Goal: Task Accomplishment & Management: Use online tool/utility

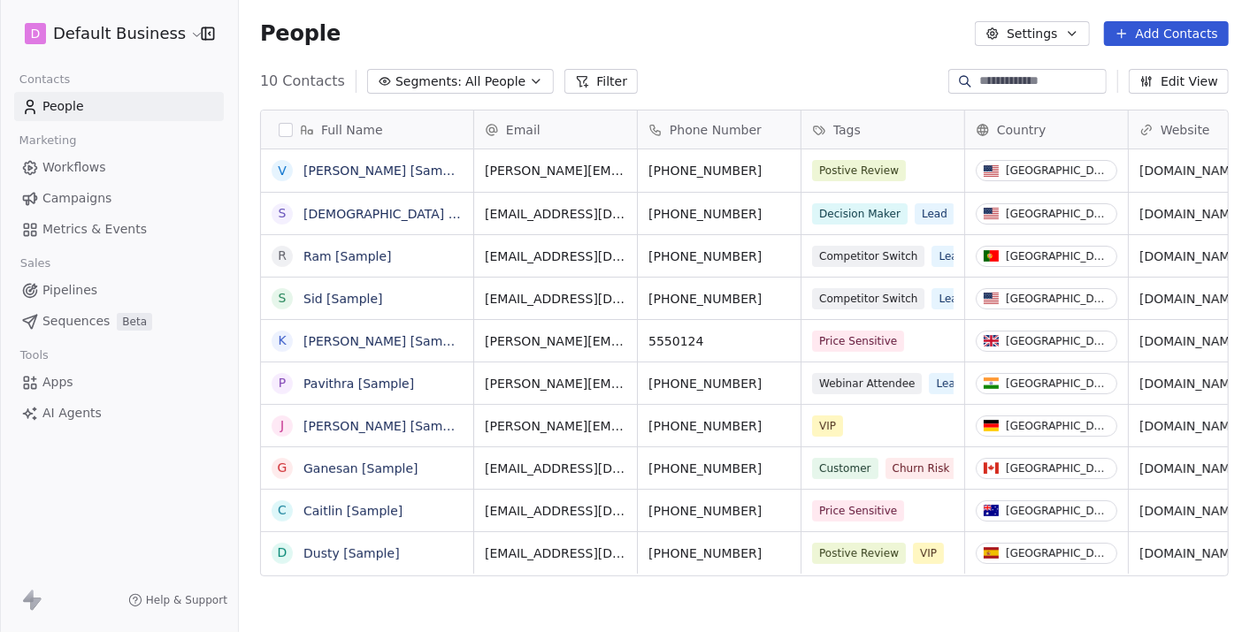
scroll to position [541, 995]
click at [157, 34] on html "D Default Business Contacts People Marketing Workflows Campaigns Metrics & Even…" at bounding box center [625, 316] width 1250 height 632
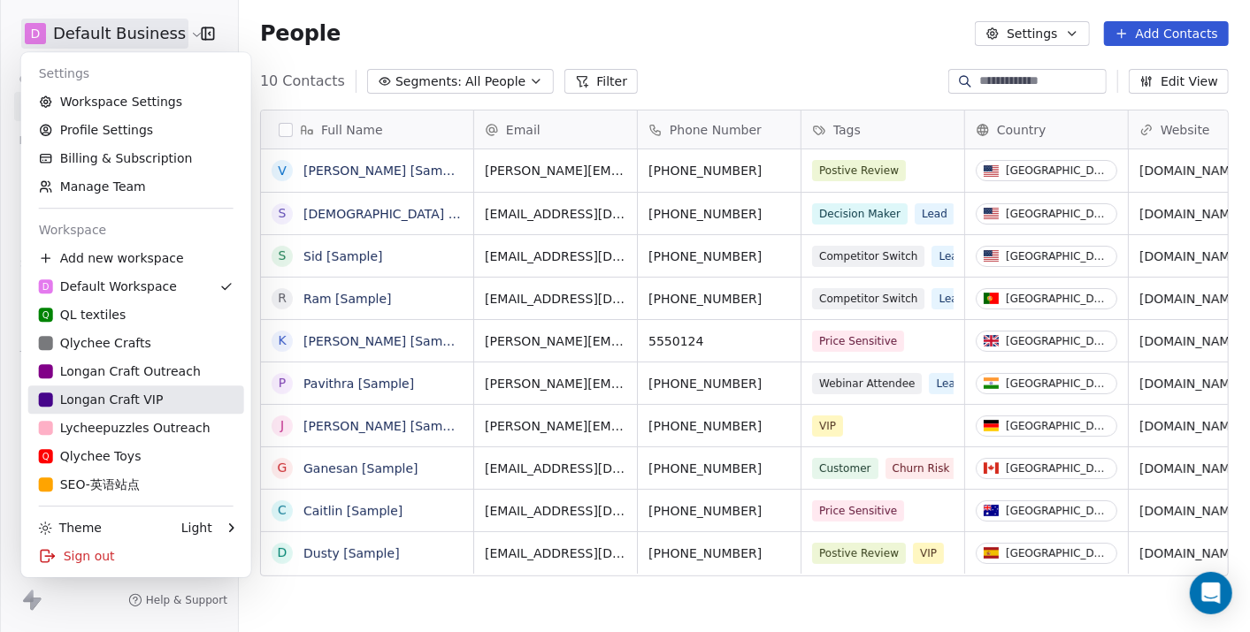
click at [154, 396] on div "Longan Craft VIP" at bounding box center [101, 400] width 125 height 18
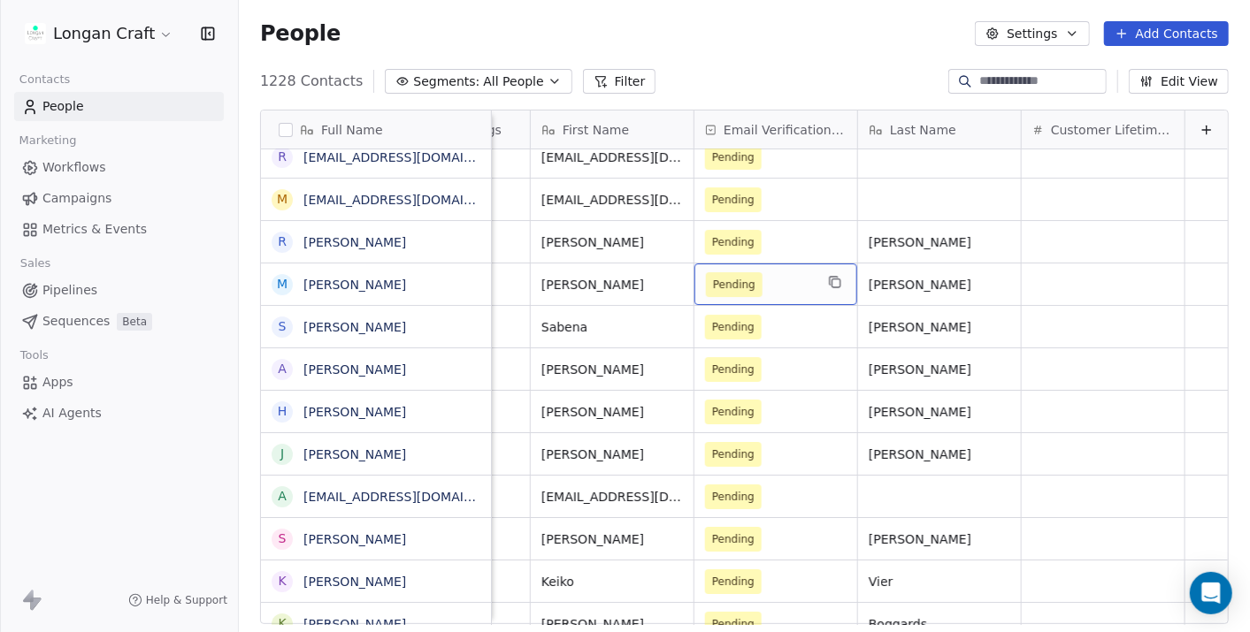
click at [713, 287] on span "Pending" at bounding box center [734, 285] width 42 height 18
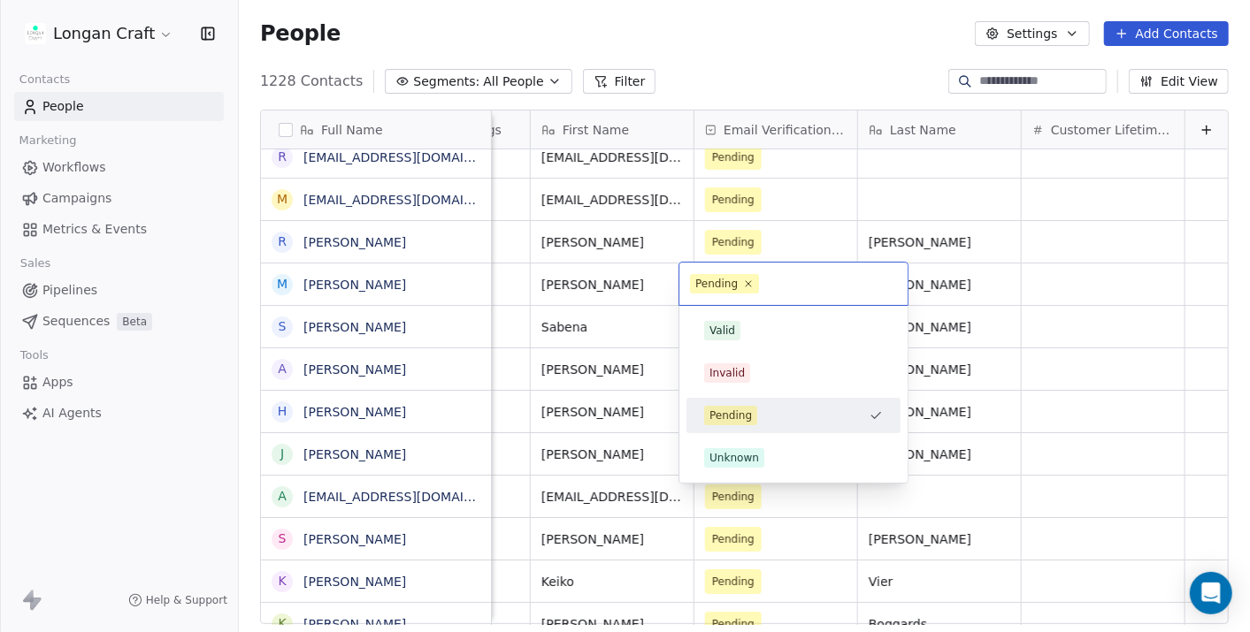
click at [768, 271] on div "Pending" at bounding box center [793, 284] width 228 height 42
click at [648, 298] on html "Longan Craft Contacts People Marketing Workflows Campaigns Metrics & Events Sal…" at bounding box center [625, 316] width 1250 height 632
click at [1079, 302] on html "Longan Craft Contacts People Marketing Workflows Campaigns Metrics & Events Sal…" at bounding box center [625, 316] width 1250 height 632
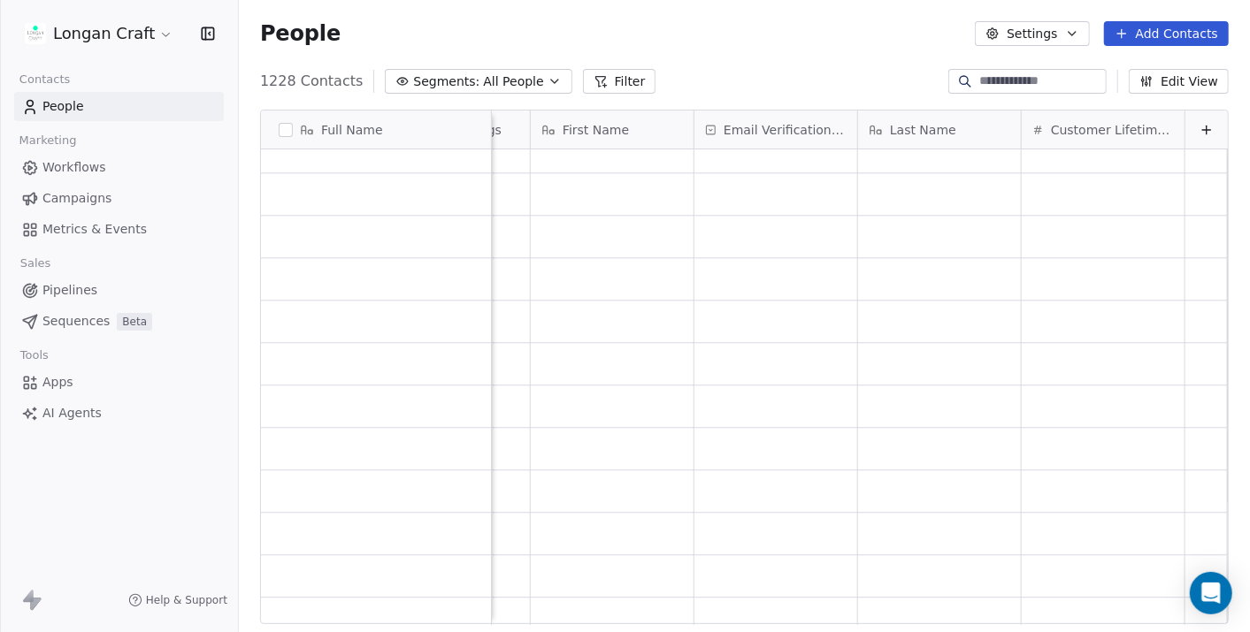
click at [77, 385] on link "Apps" at bounding box center [119, 382] width 210 height 29
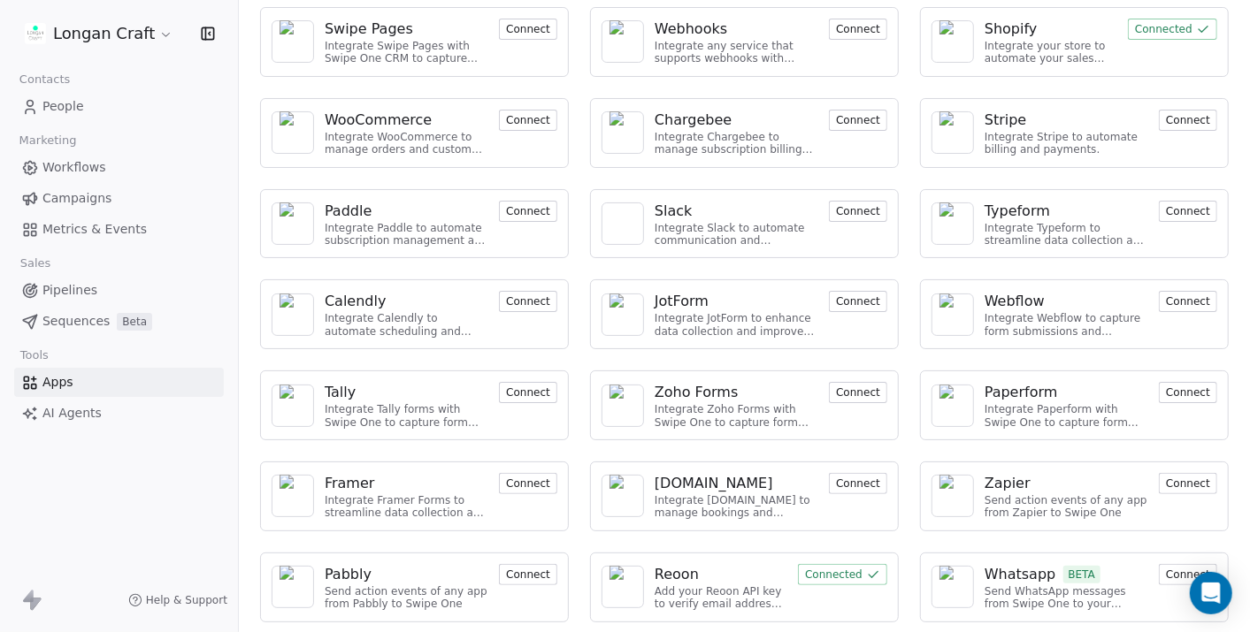
click at [88, 227] on span "Metrics & Events" at bounding box center [94, 229] width 104 height 19
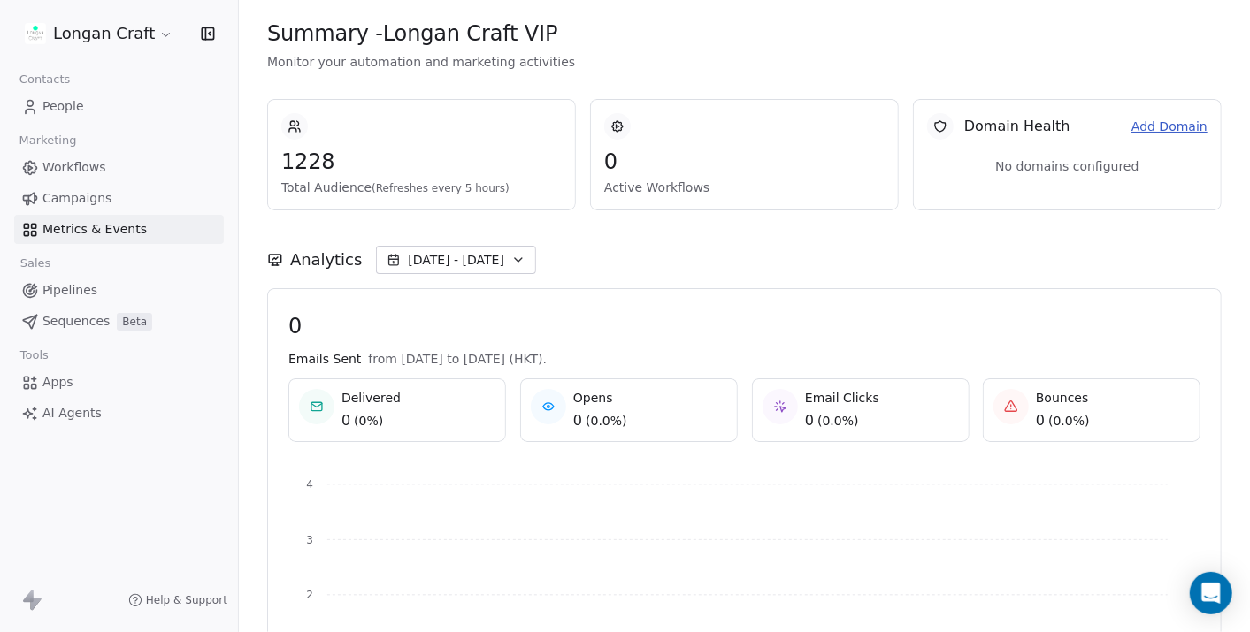
click at [1153, 126] on link "Add Domain" at bounding box center [1169, 127] width 76 height 19
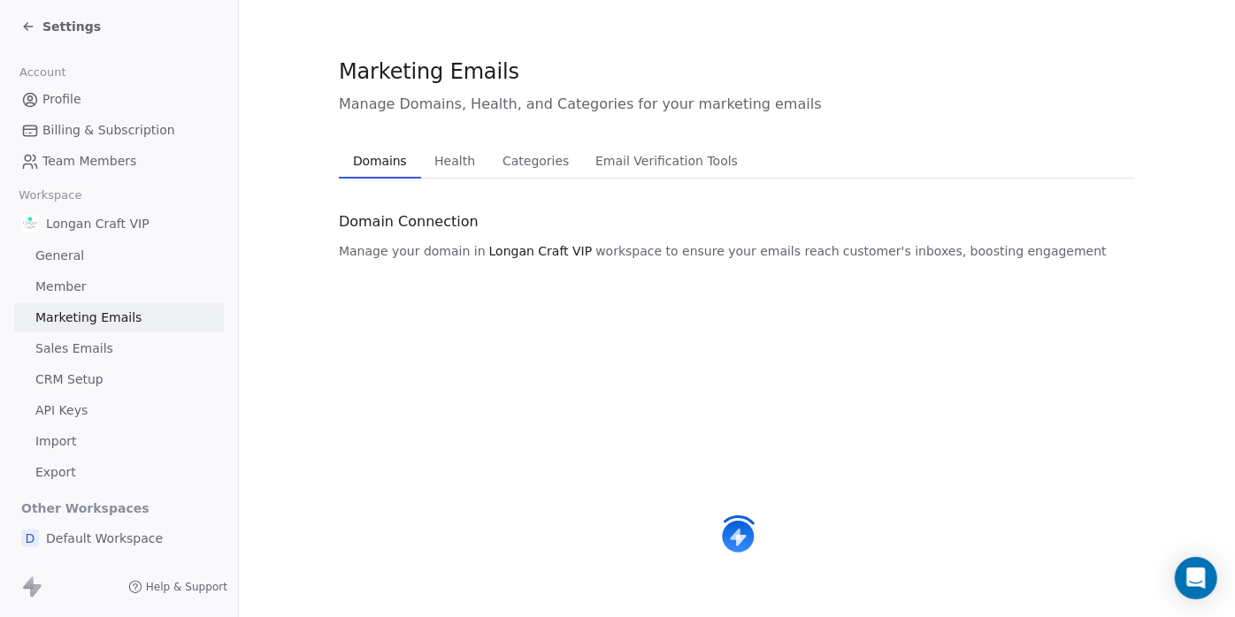
click at [1144, 121] on section "Marketing Emails Manage Domains, Health, and Categories for your marketing emai…" at bounding box center [737, 424] width 996 height 849
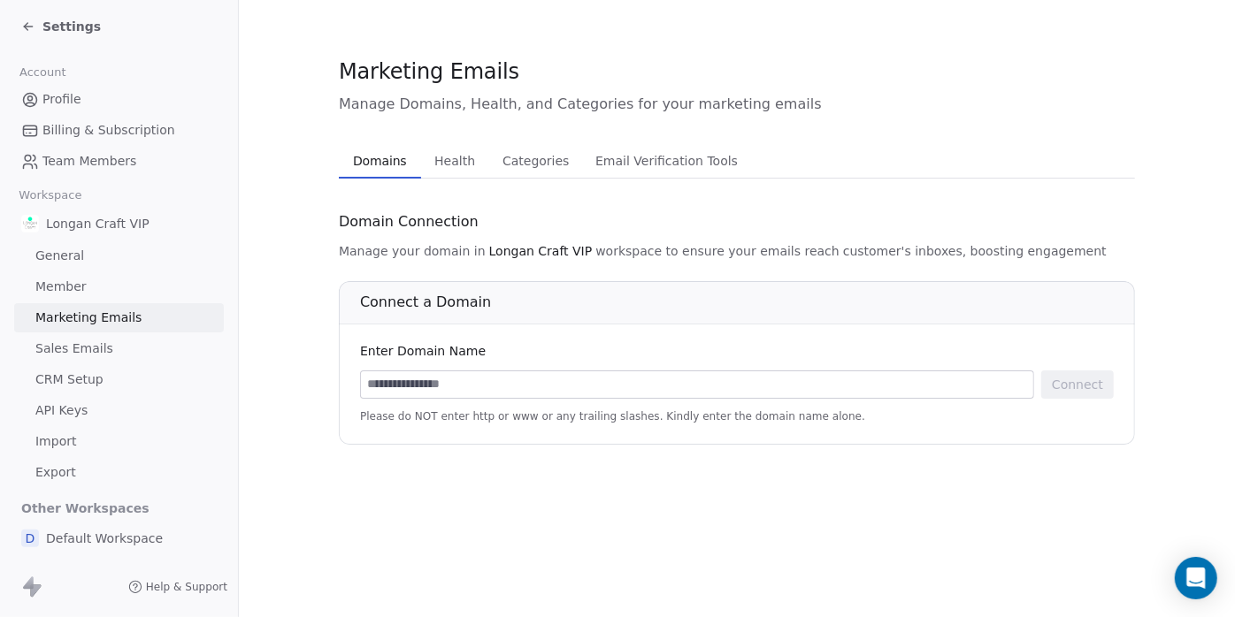
click at [478, 371] on div at bounding box center [697, 385] width 674 height 28
click at [479, 380] on input at bounding box center [697, 384] width 672 height 27
type input "**********"
click at [1082, 384] on button "Connect" at bounding box center [1077, 385] width 73 height 28
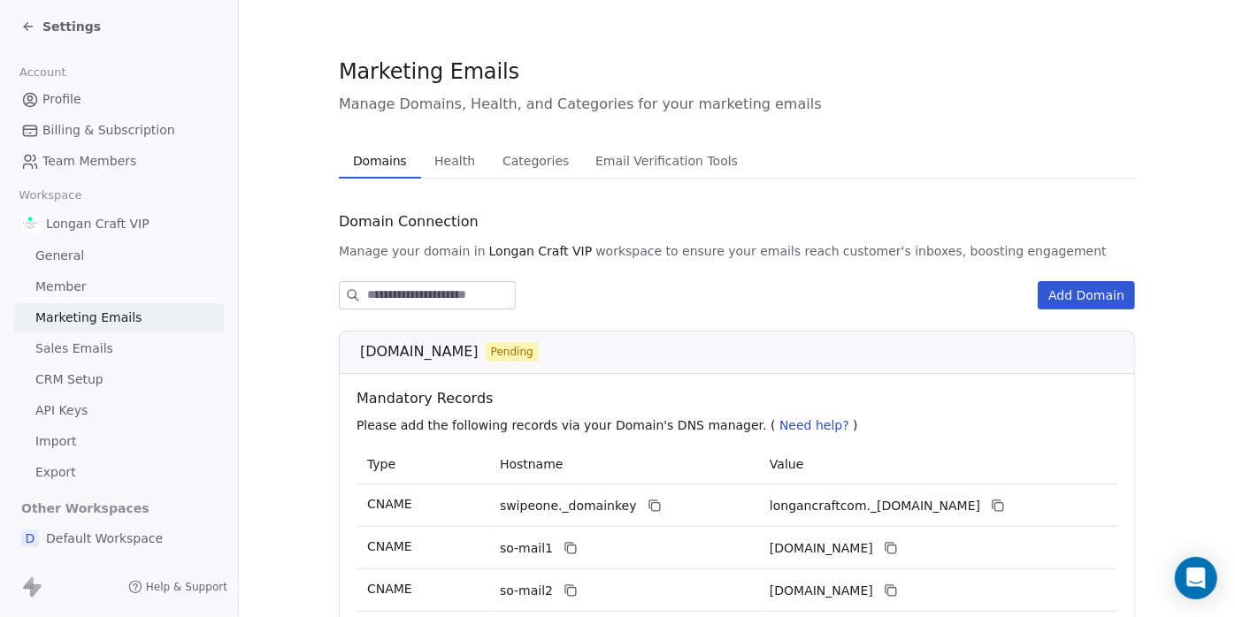
click at [442, 150] on span "Health" at bounding box center [454, 161] width 55 height 25
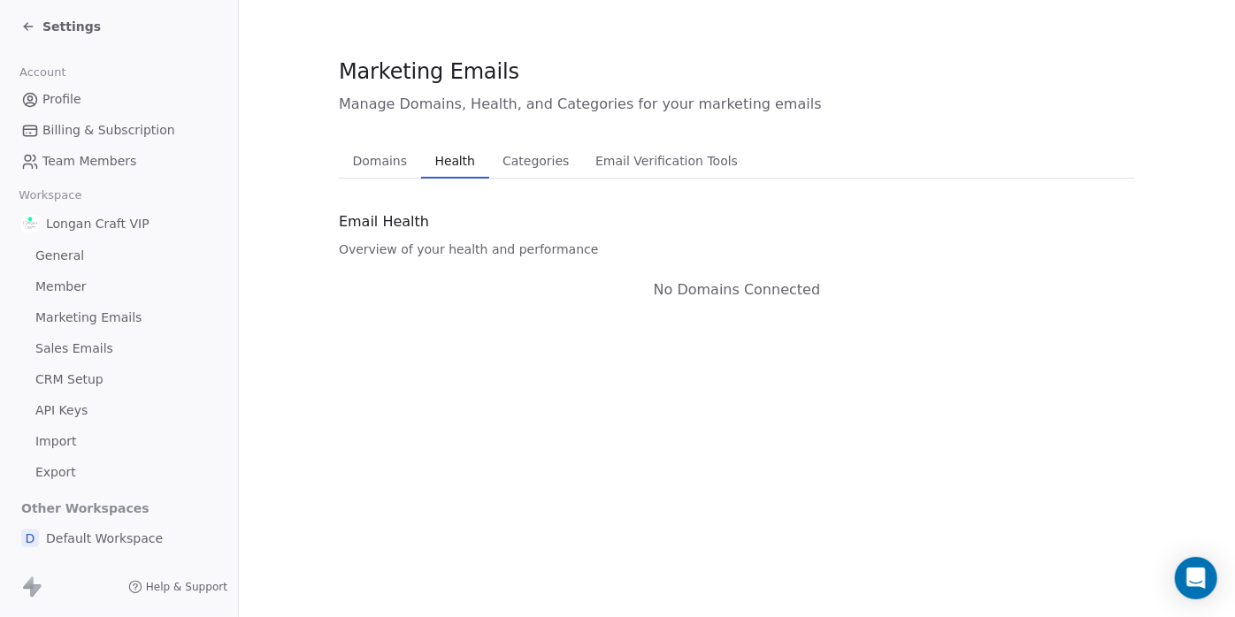
click at [386, 160] on span "Domains" at bounding box center [380, 161] width 69 height 25
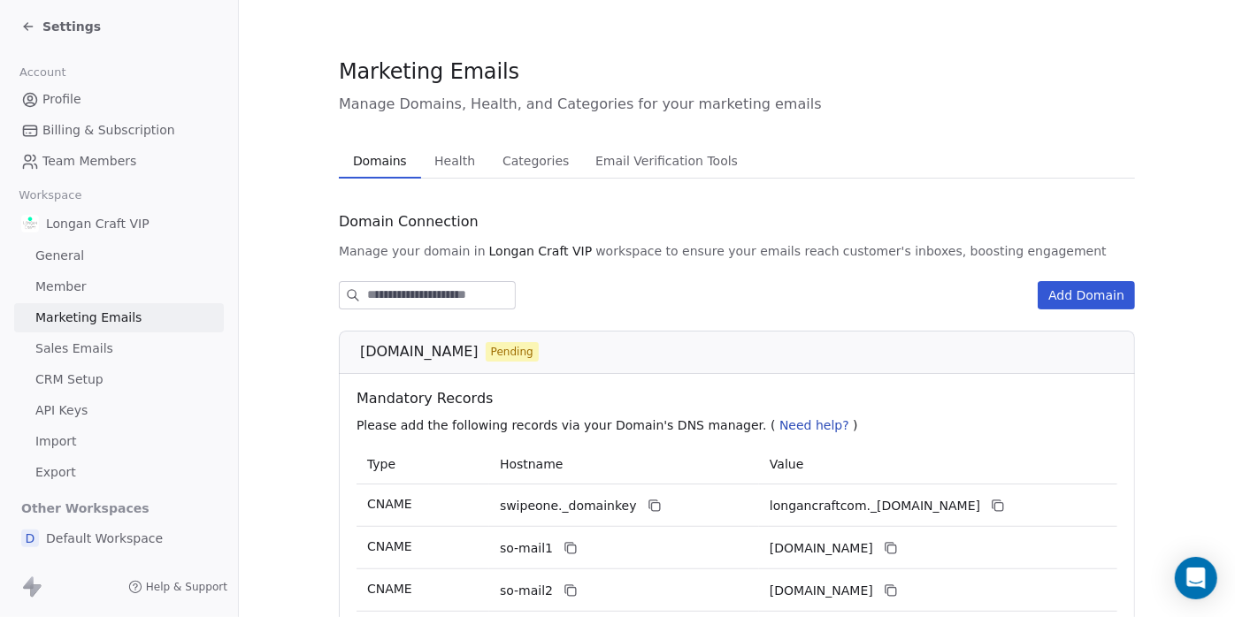
click at [68, 256] on span "General" at bounding box center [59, 256] width 49 height 19
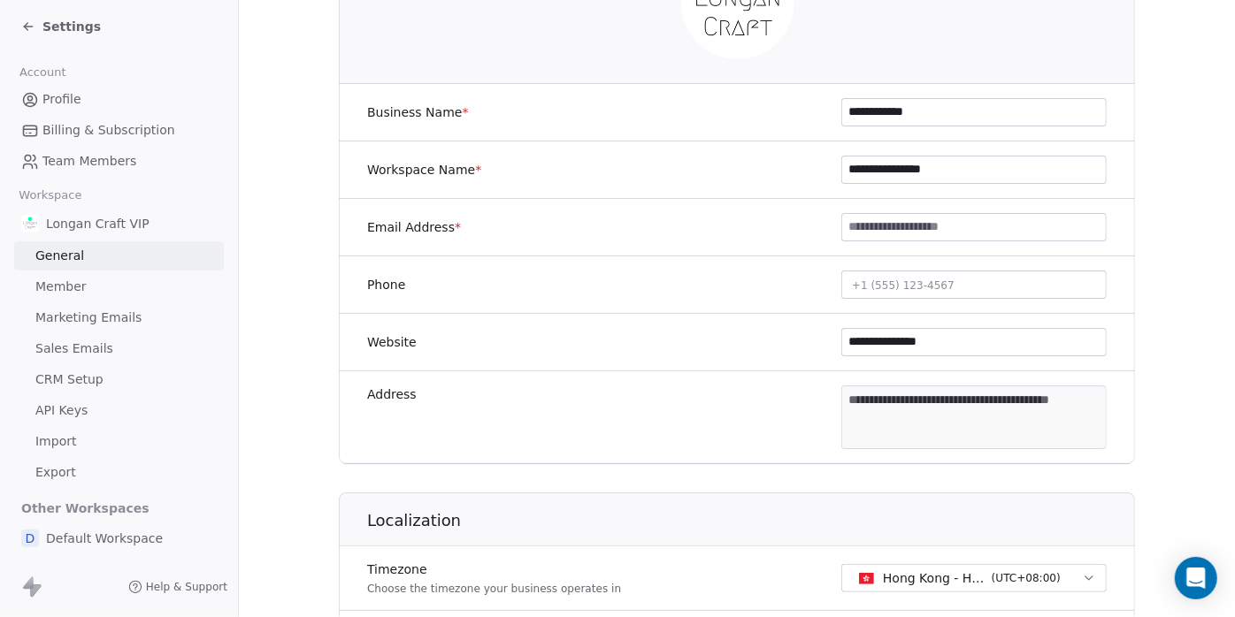
scroll to position [393, 0]
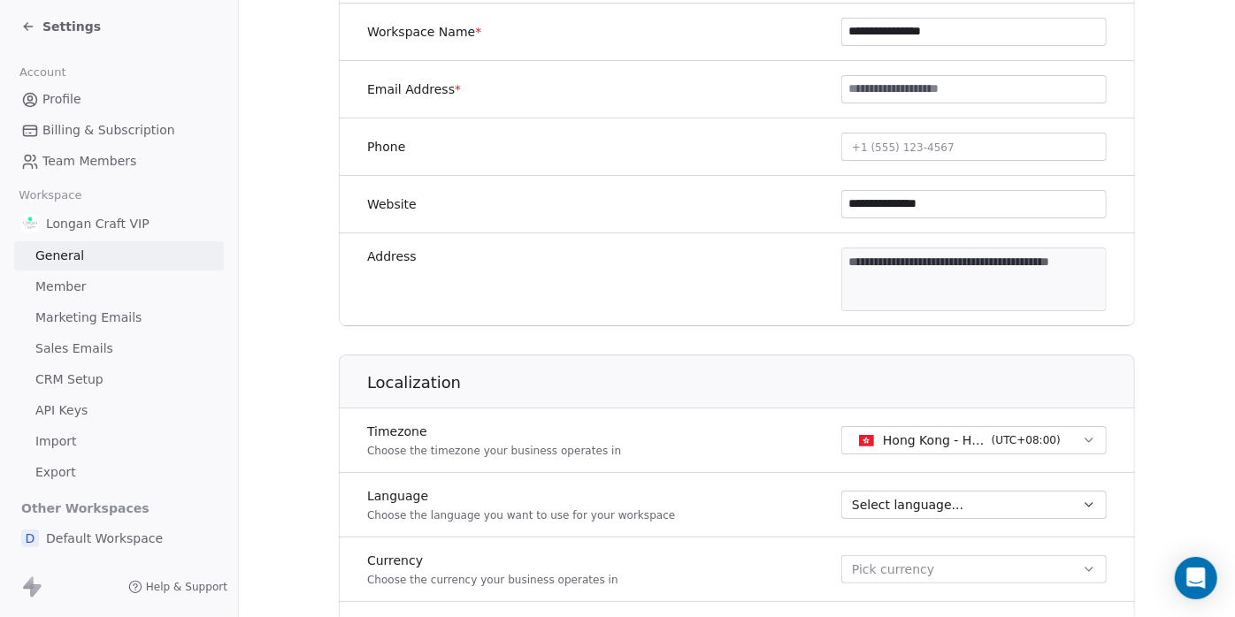
click at [83, 280] on span "Member" at bounding box center [60, 287] width 51 height 19
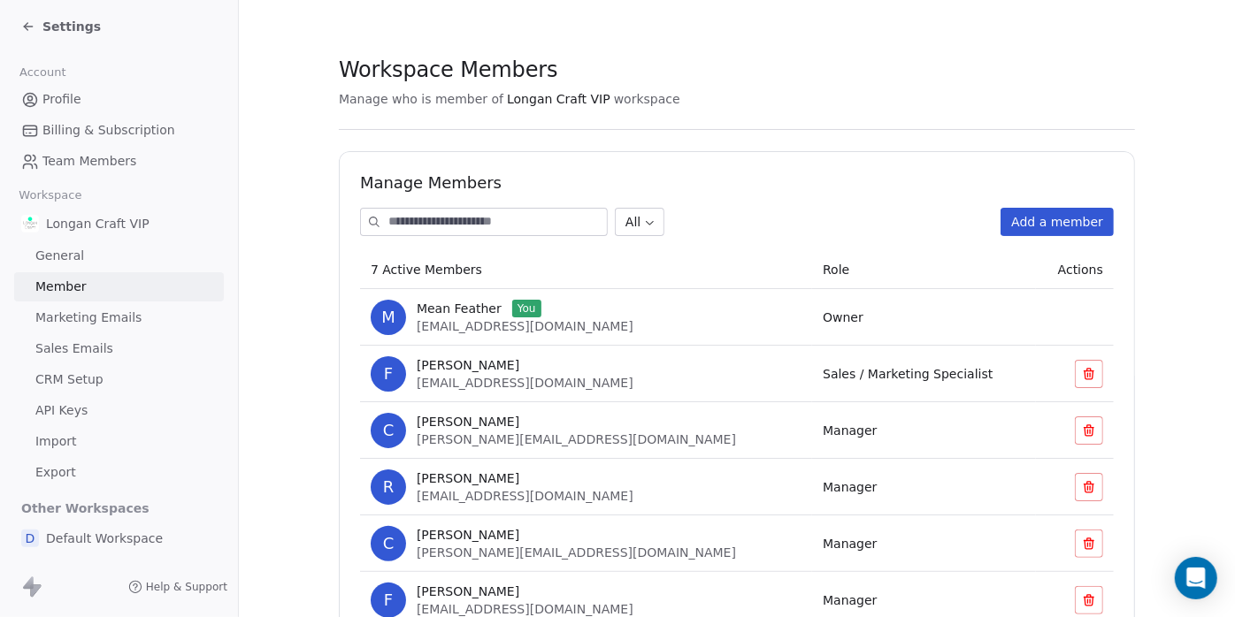
scroll to position [130, 0]
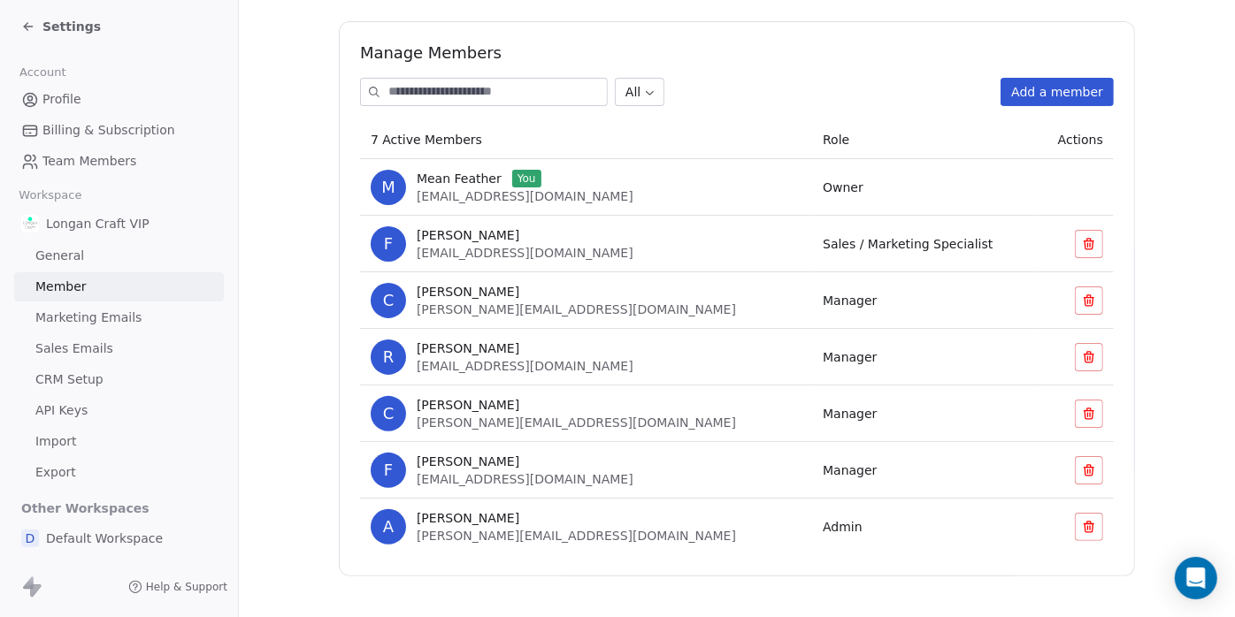
click at [86, 318] on span "Marketing Emails" at bounding box center [88, 318] width 106 height 19
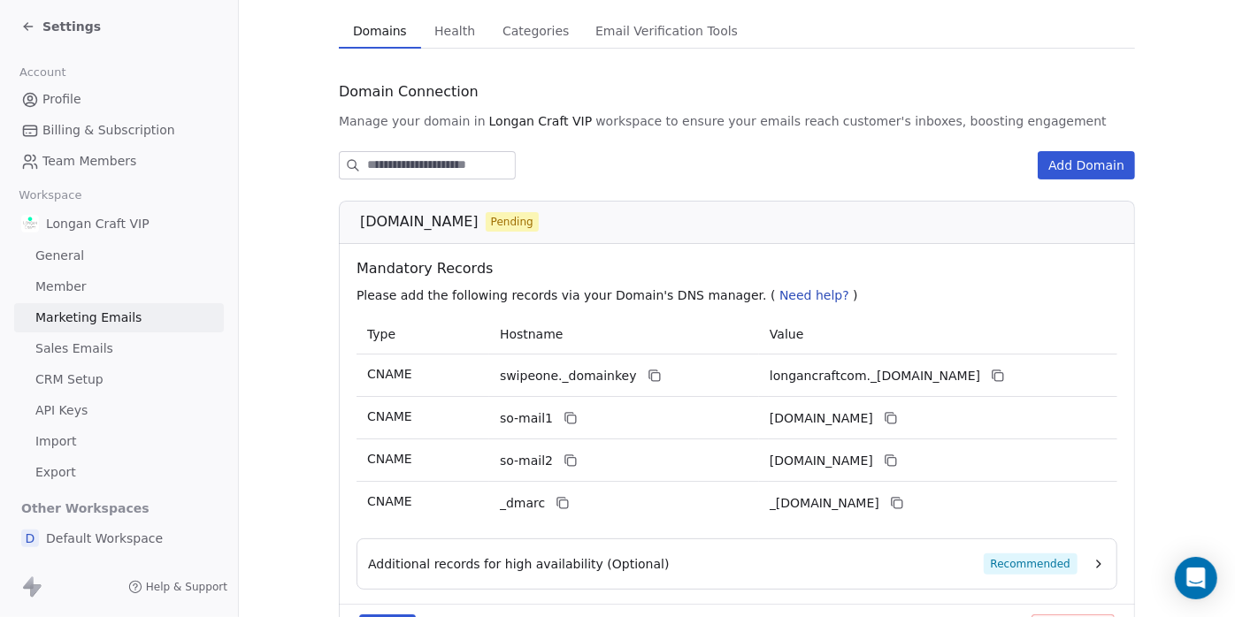
click at [87, 347] on span "Sales Emails" at bounding box center [74, 349] width 78 height 19
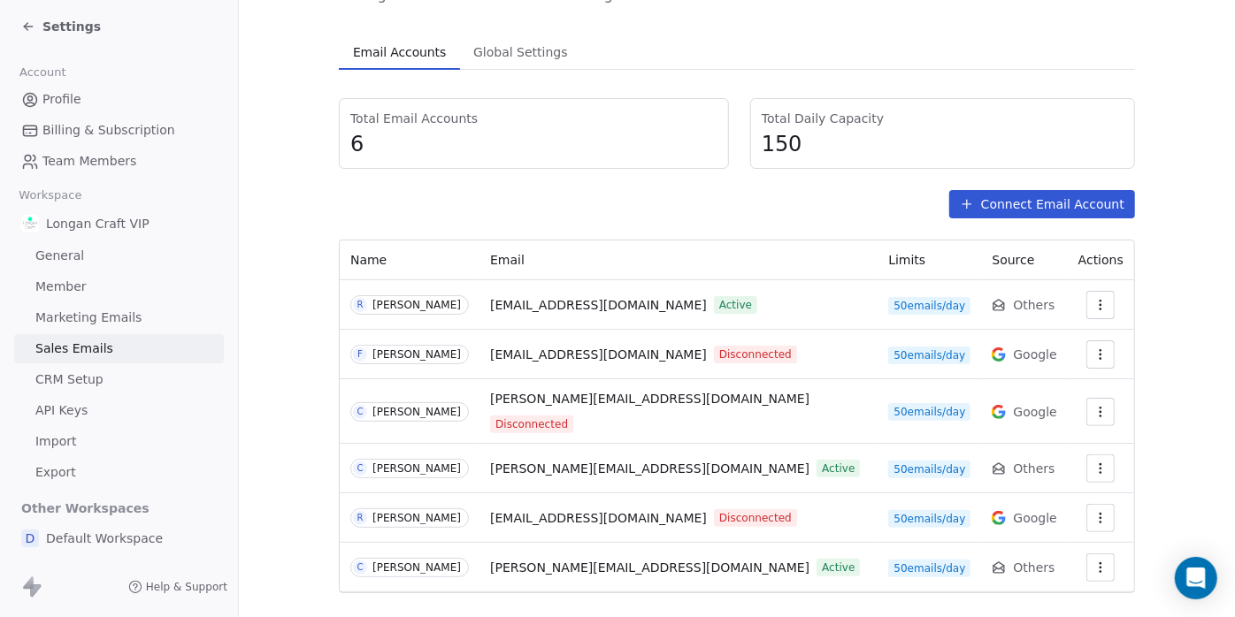
scroll to position [110, 0]
click at [1097, 354] on icon "button" at bounding box center [1100, 354] width 14 height 14
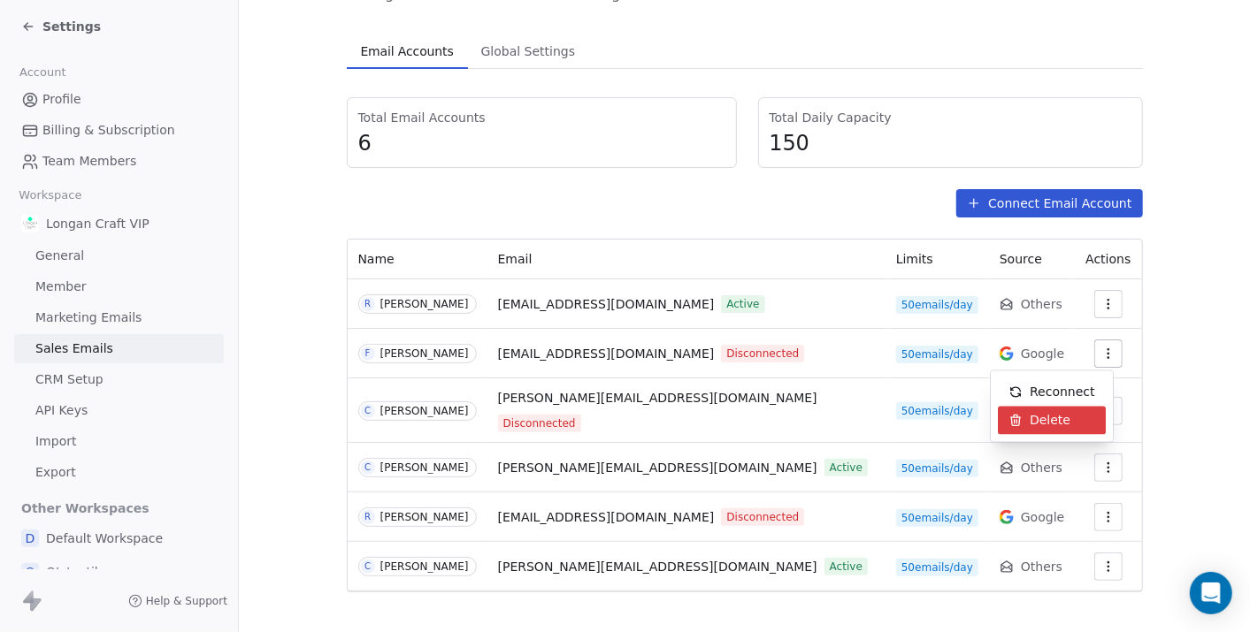
click at [1036, 422] on span "Delete" at bounding box center [1049, 420] width 41 height 19
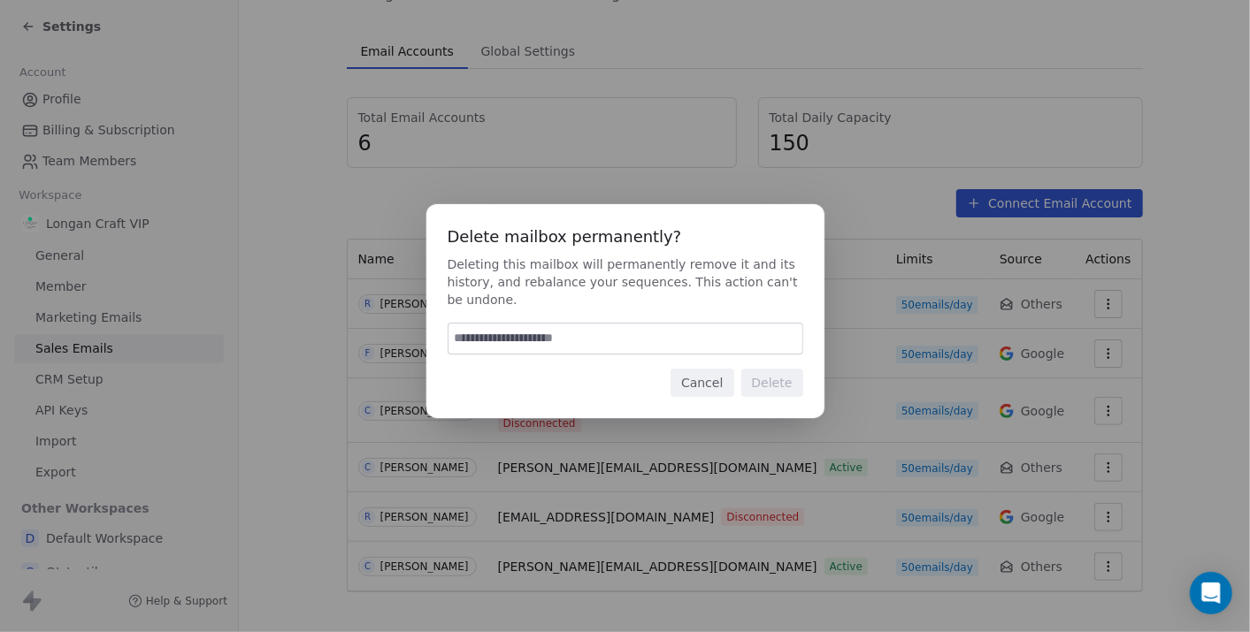
click at [689, 371] on button "Cancel" at bounding box center [701, 383] width 63 height 28
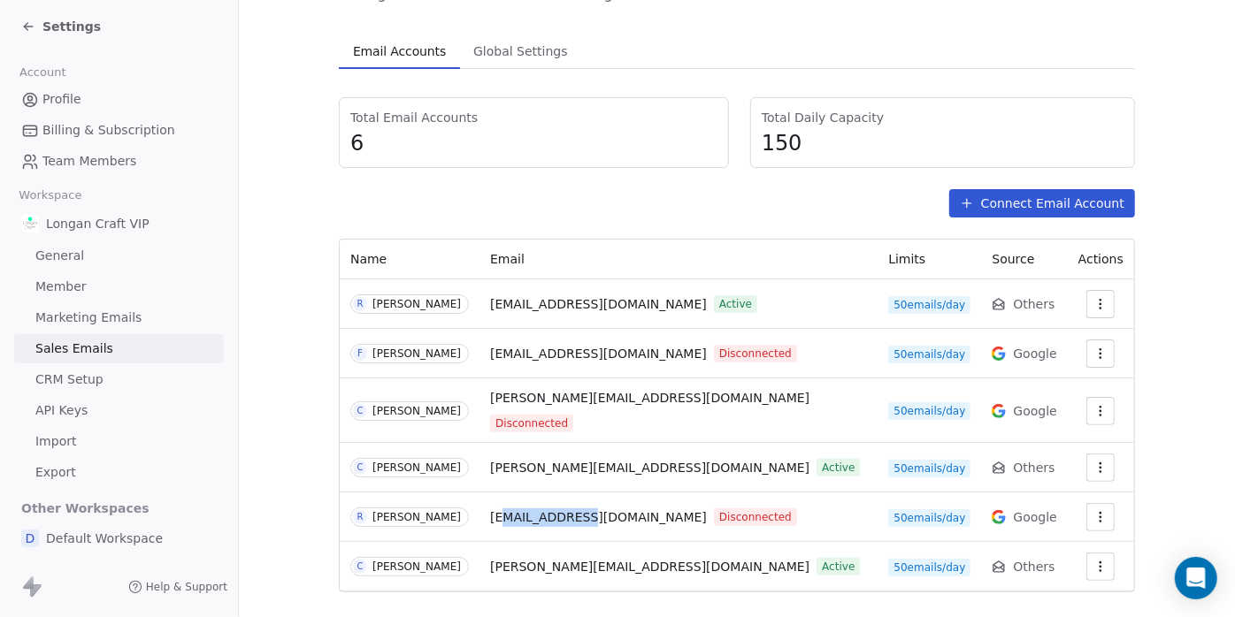
drag, startPoint x: 535, startPoint y: 499, endPoint x: 584, endPoint y: 501, distance: 48.7
click at [584, 508] on span "[EMAIL_ADDRESS][DOMAIN_NAME]" at bounding box center [598, 517] width 217 height 19
click at [595, 508] on span "[EMAIL_ADDRESS][DOMAIN_NAME]" at bounding box center [598, 517] width 217 height 19
drag, startPoint x: 604, startPoint y: 500, endPoint x: 515, endPoint y: 506, distance: 89.5
click at [515, 508] on span "[EMAIL_ADDRESS][DOMAIN_NAME]" at bounding box center [598, 517] width 217 height 19
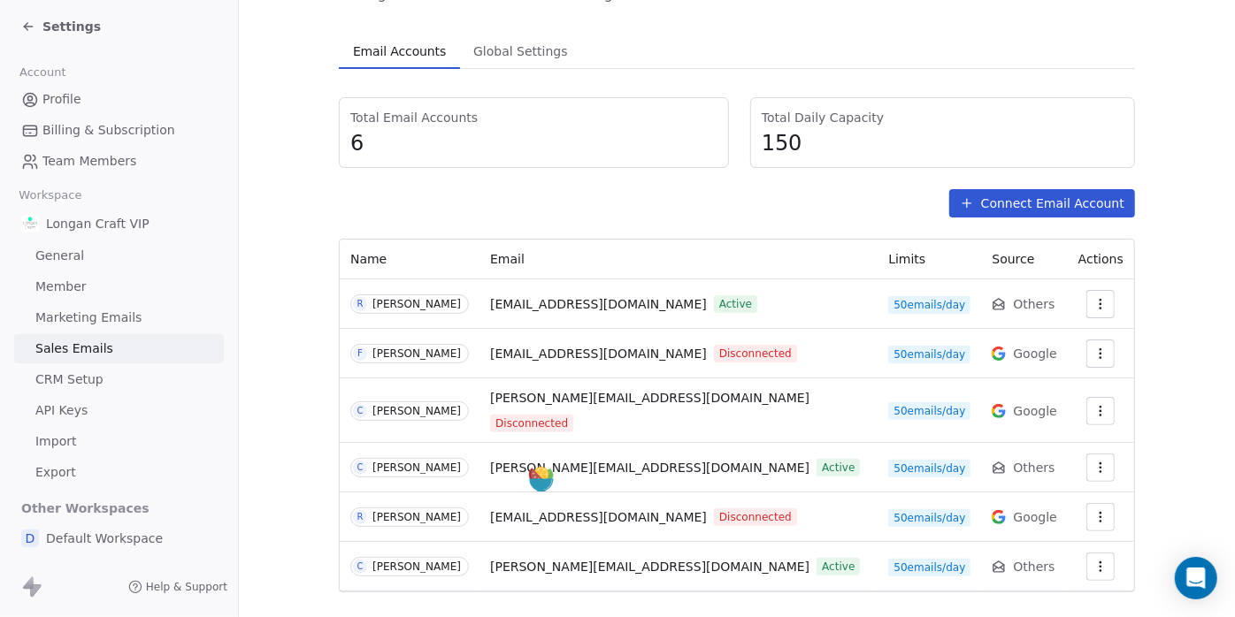
click at [504, 520] on td "[EMAIL_ADDRESS][DOMAIN_NAME] Disconnected" at bounding box center [678, 518] width 398 height 50
click at [537, 305] on span "[EMAIL_ADDRESS][DOMAIN_NAME]" at bounding box center [598, 304] width 217 height 19
click at [542, 355] on span "[EMAIL_ADDRESS][DOMAIN_NAME]" at bounding box center [598, 354] width 217 height 19
click at [541, 399] on span "[PERSON_NAME][EMAIL_ADDRESS][DOMAIN_NAME]" at bounding box center [649, 398] width 319 height 19
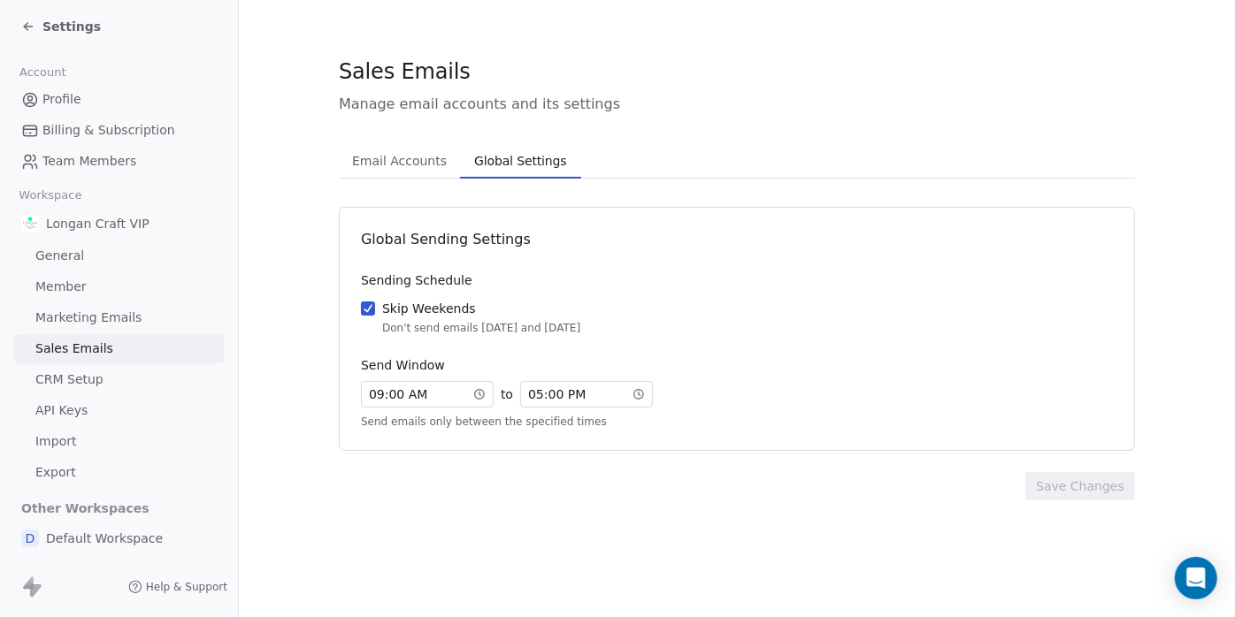
scroll to position [0, 0]
click at [513, 55] on section "Sales Emails Manage email accounts and its settings Email Accounts Email Accoun…" at bounding box center [737, 278] width 996 height 557
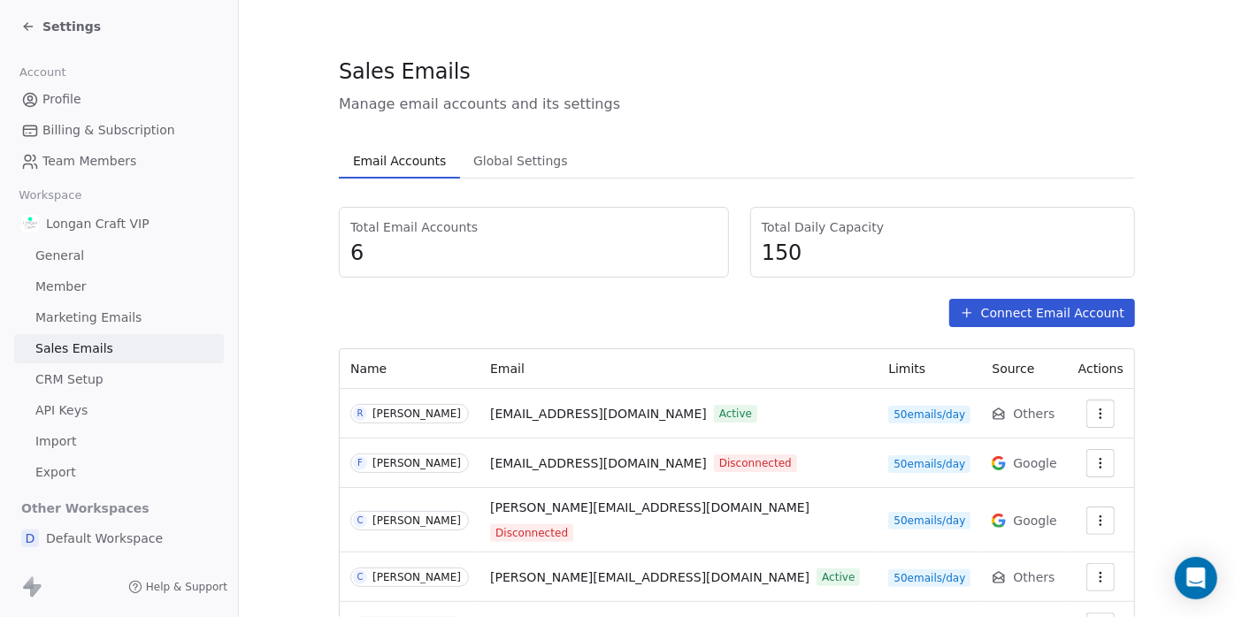
click at [410, 150] on span "Email Accounts" at bounding box center [399, 161] width 107 height 25
click at [75, 378] on span "CRM Setup" at bounding box center [69, 380] width 68 height 19
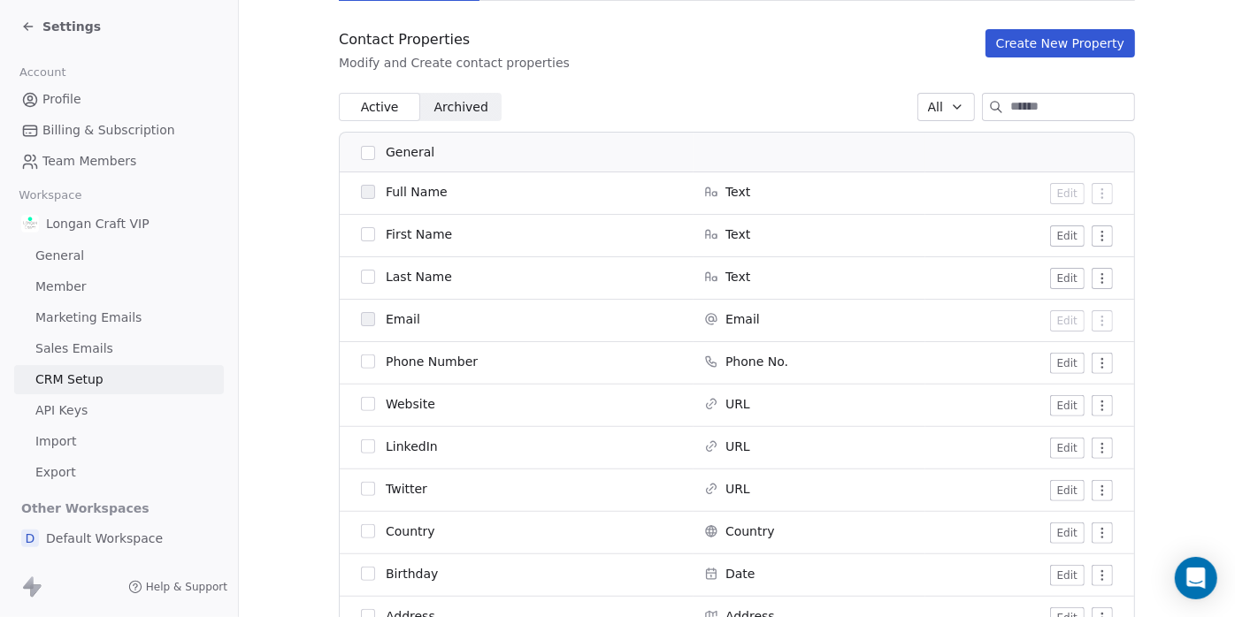
scroll to position [294, 0]
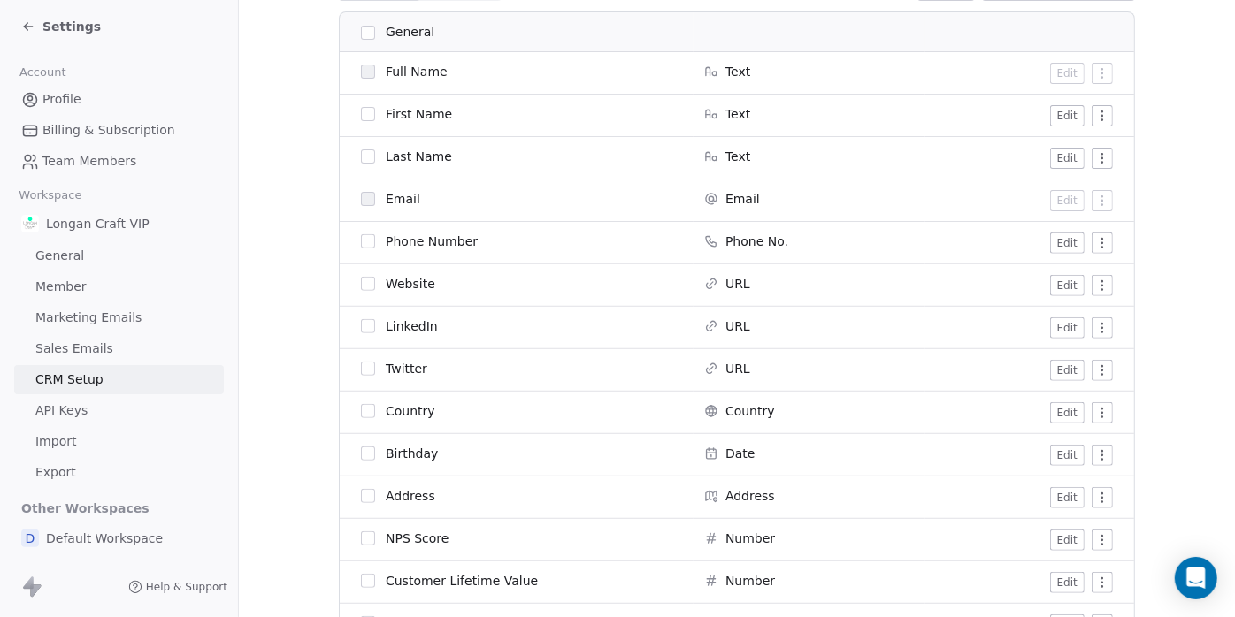
click at [86, 406] on link "API Keys" at bounding box center [119, 410] width 210 height 29
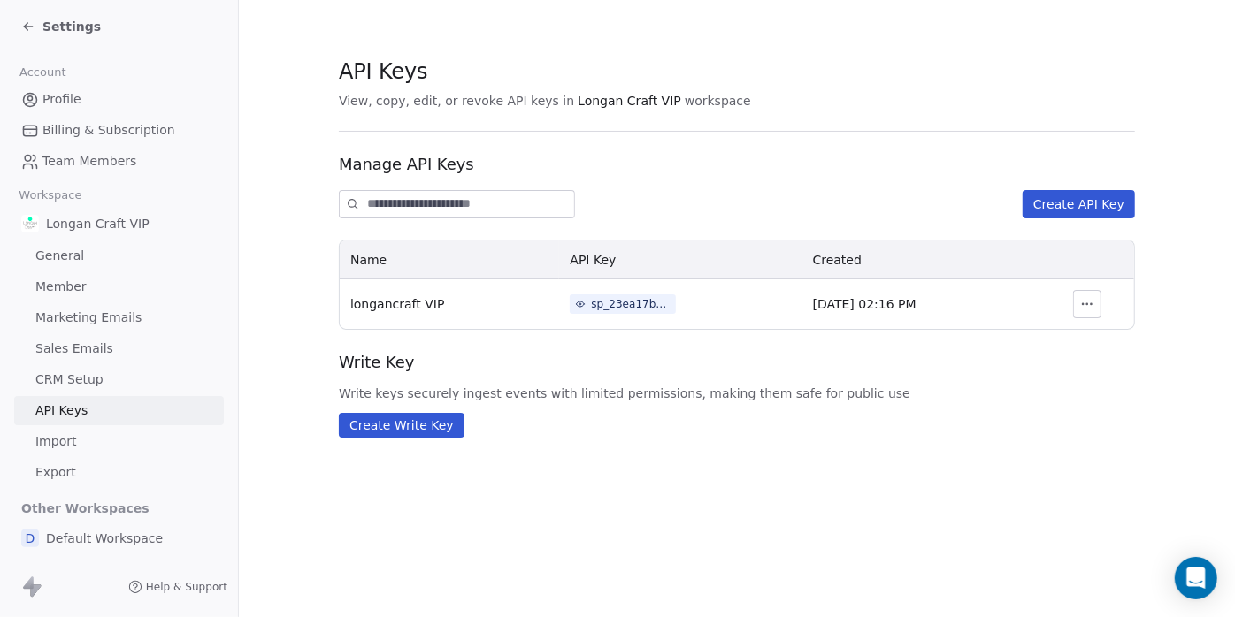
click at [83, 121] on span "Billing & Subscription" at bounding box center [108, 130] width 133 height 19
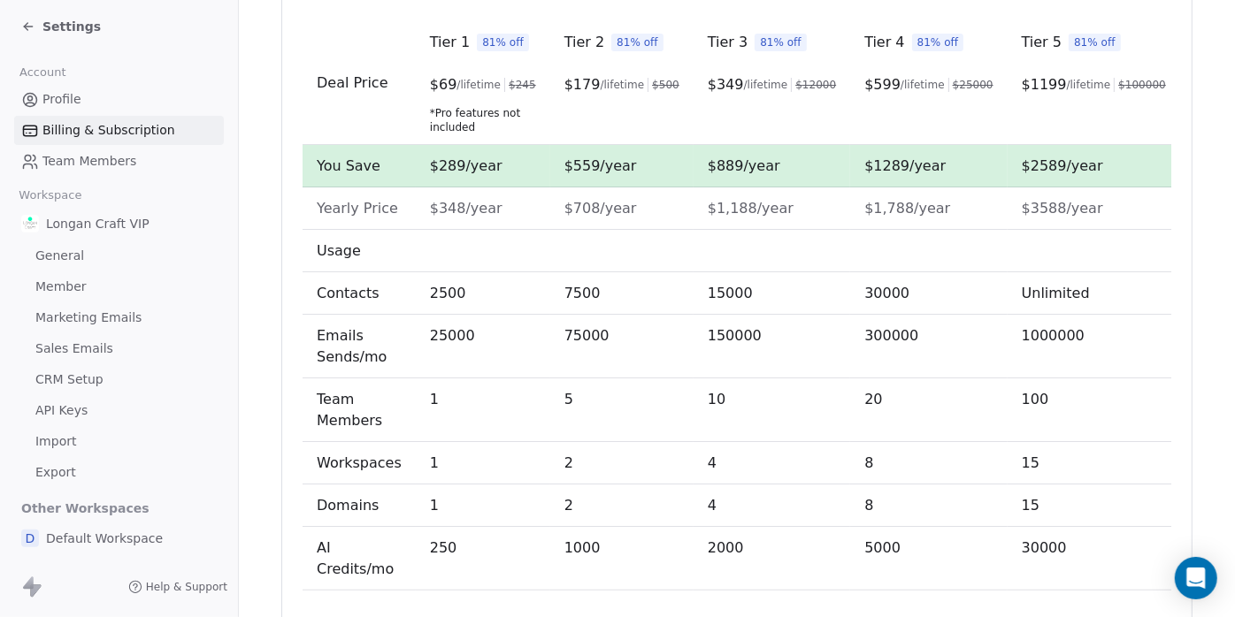
scroll to position [660, 0]
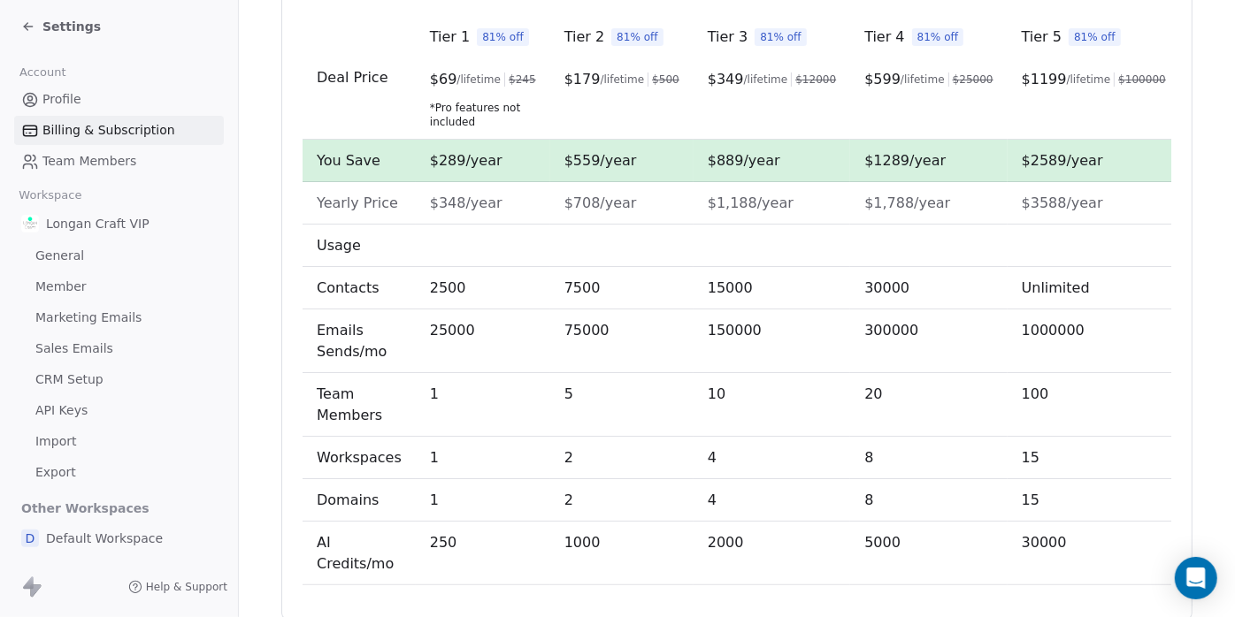
drag, startPoint x: 58, startPoint y: 98, endPoint x: 51, endPoint y: 88, distance: 12.8
click at [58, 97] on span "Profile" at bounding box center [61, 99] width 39 height 19
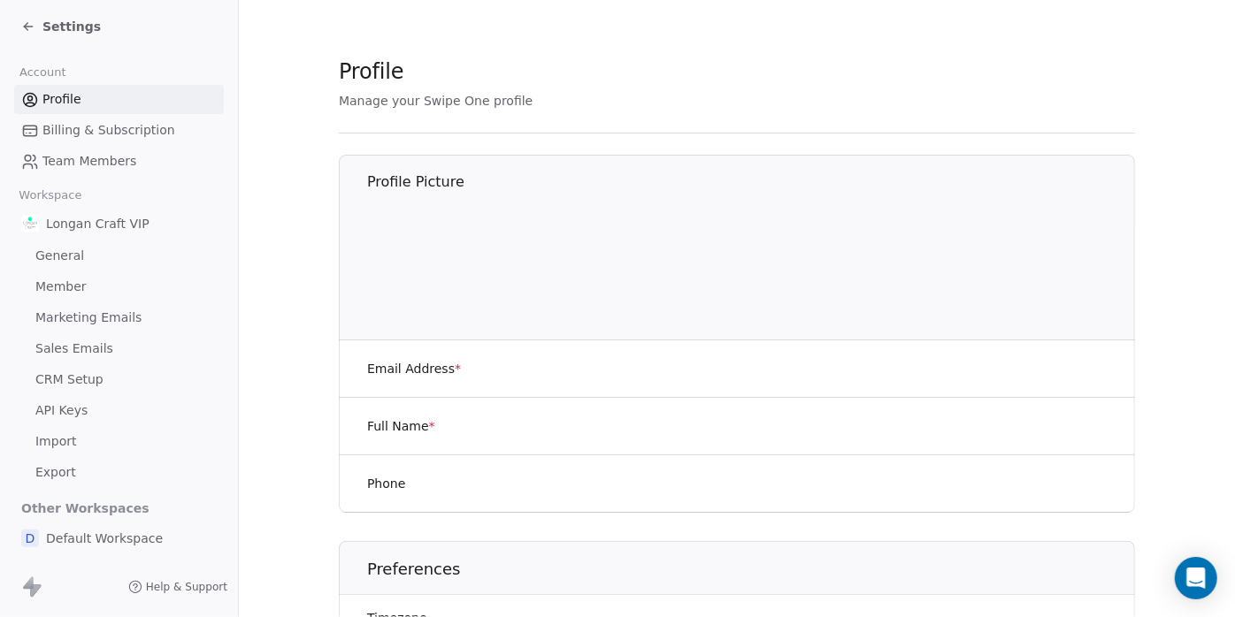
click at [58, 245] on link "General" at bounding box center [119, 255] width 210 height 29
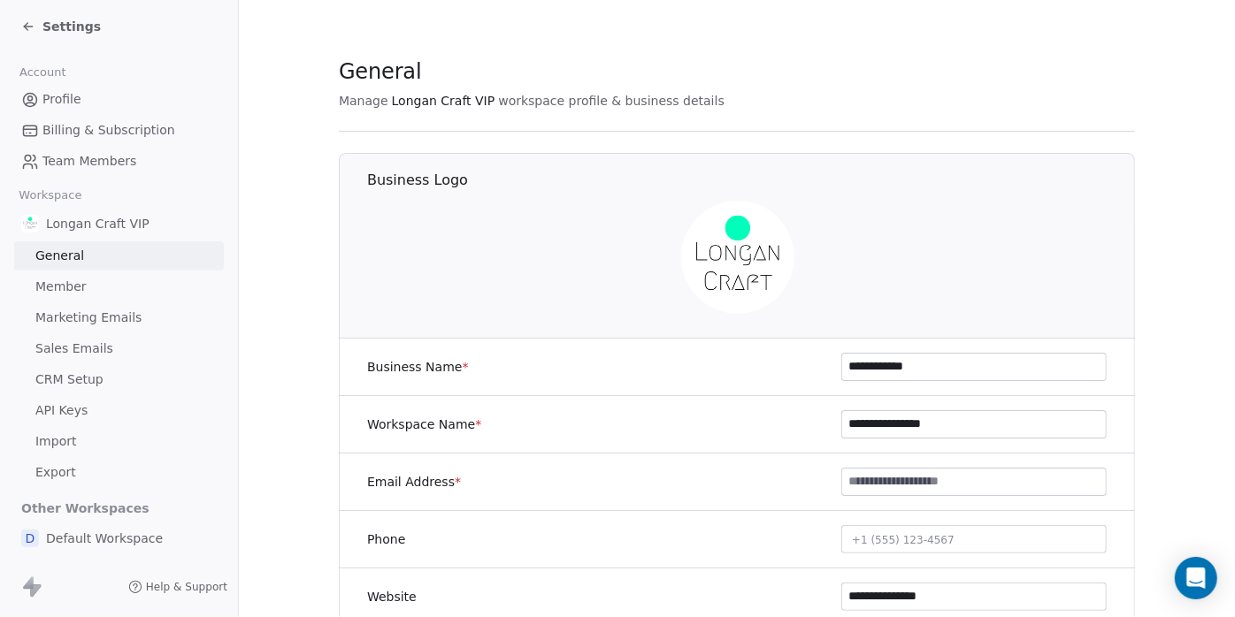
click at [28, 25] on icon at bounding box center [28, 26] width 14 height 14
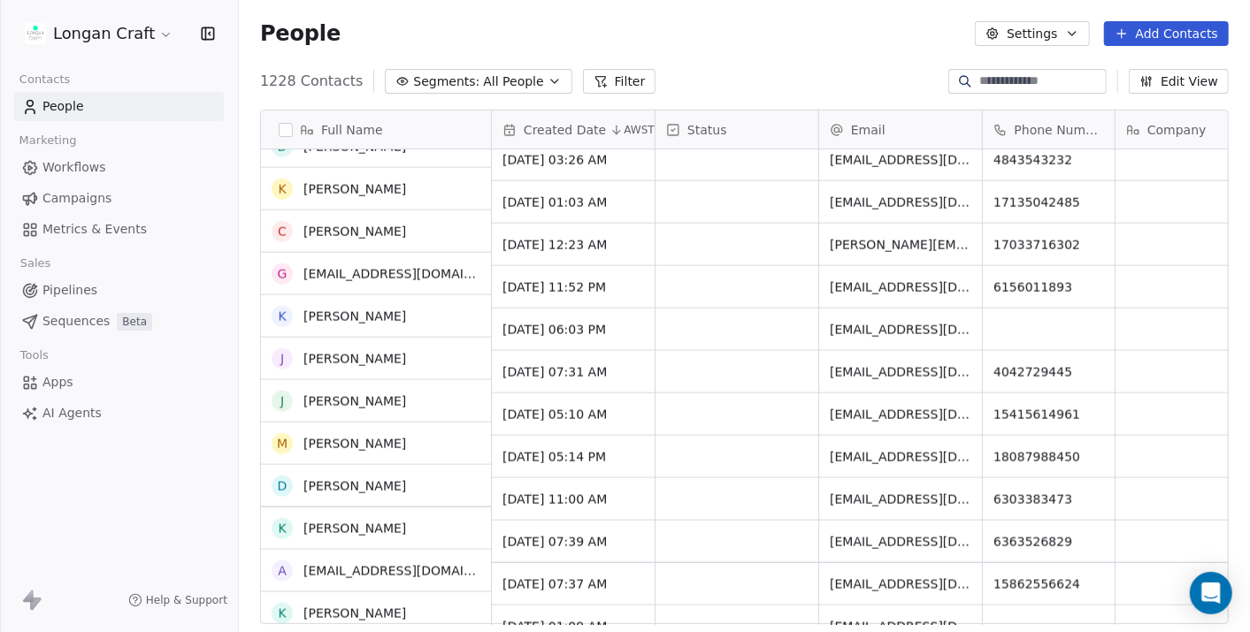
scroll to position [4912, 0]
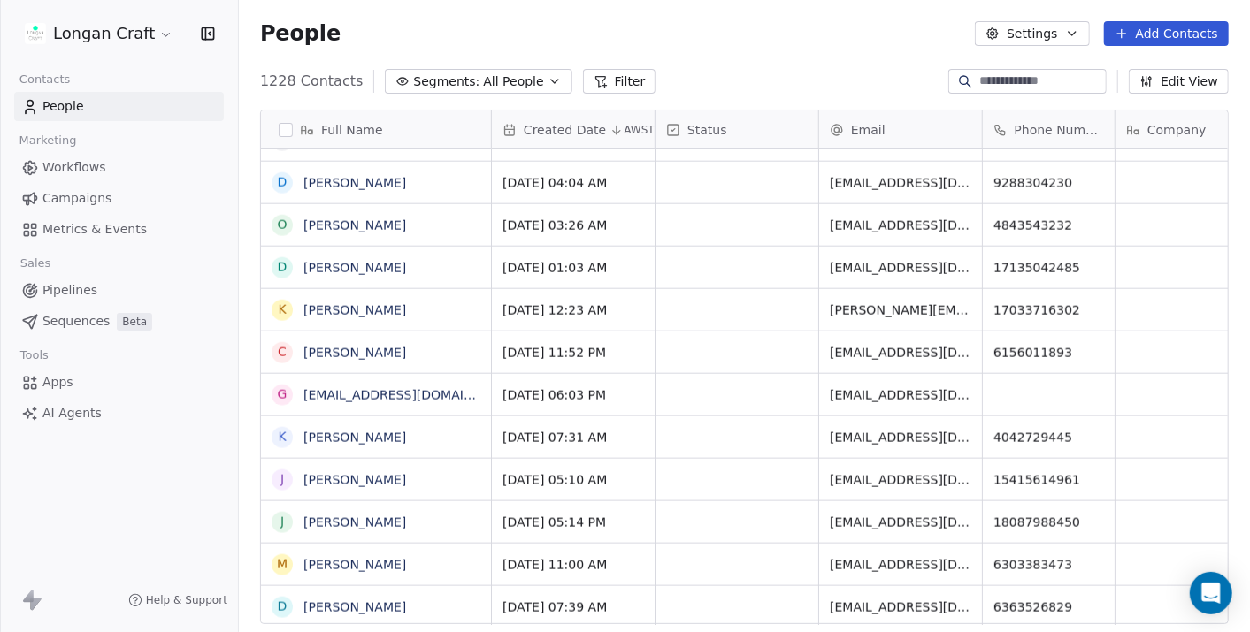
click at [702, 189] on div "grid" at bounding box center [736, 183] width 163 height 42
click at [711, 181] on div "grid" at bounding box center [736, 183] width 163 height 42
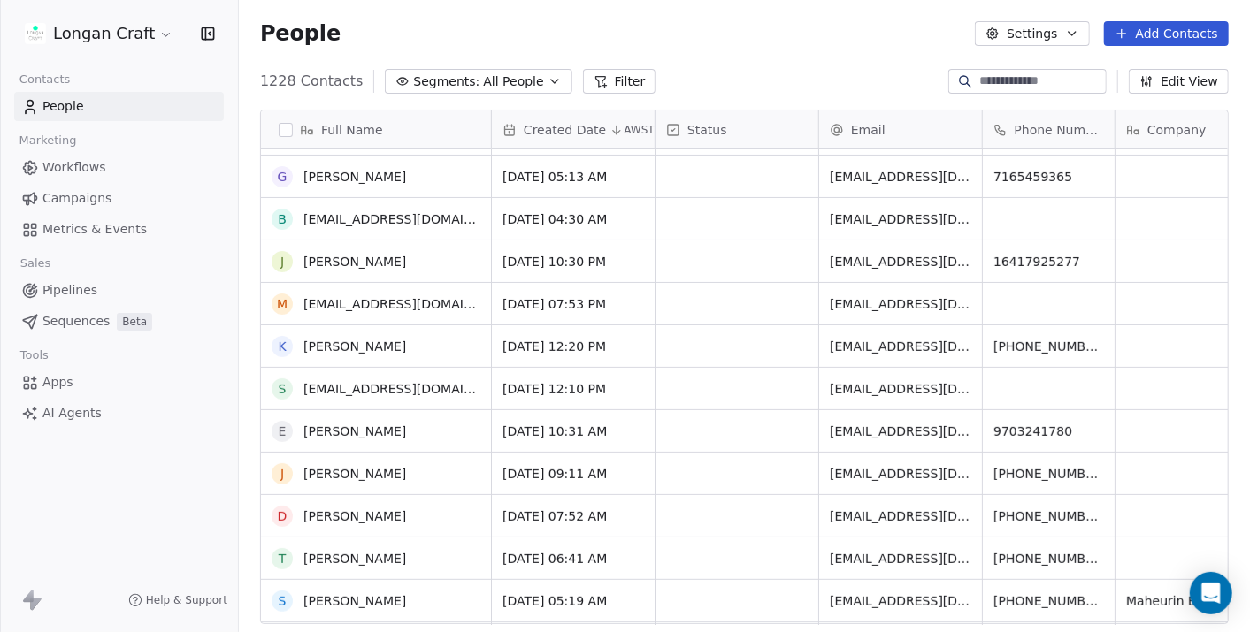
scroll to position [3608, 0]
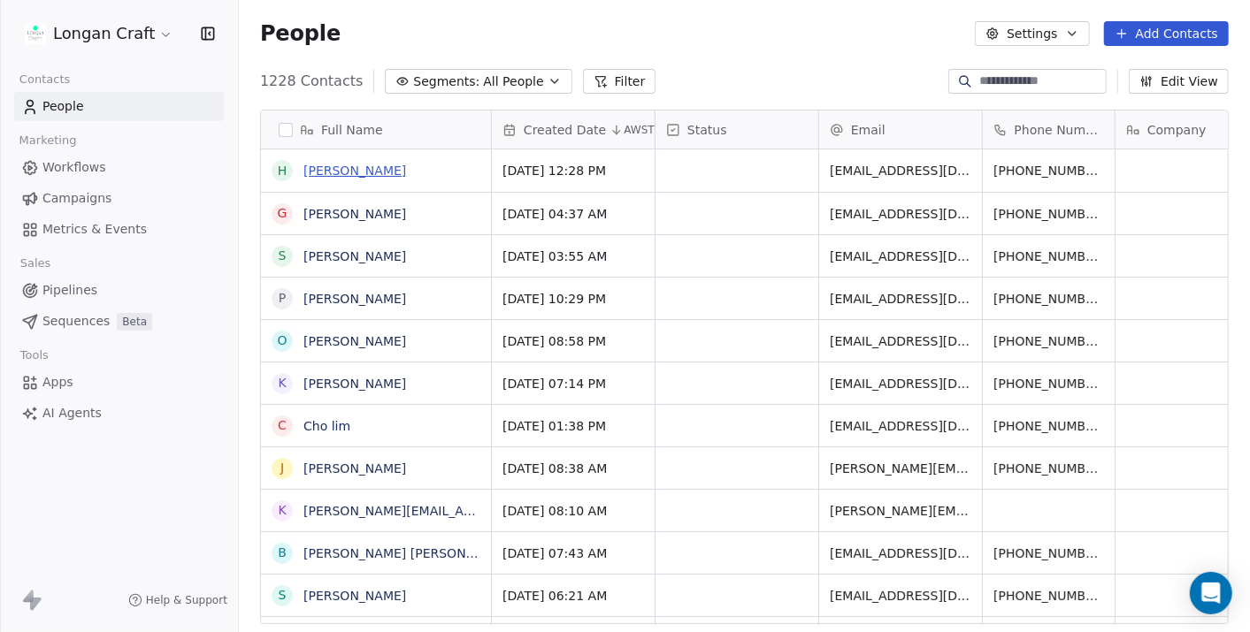
click at [339, 164] on link "[PERSON_NAME]" at bounding box center [354, 171] width 103 height 14
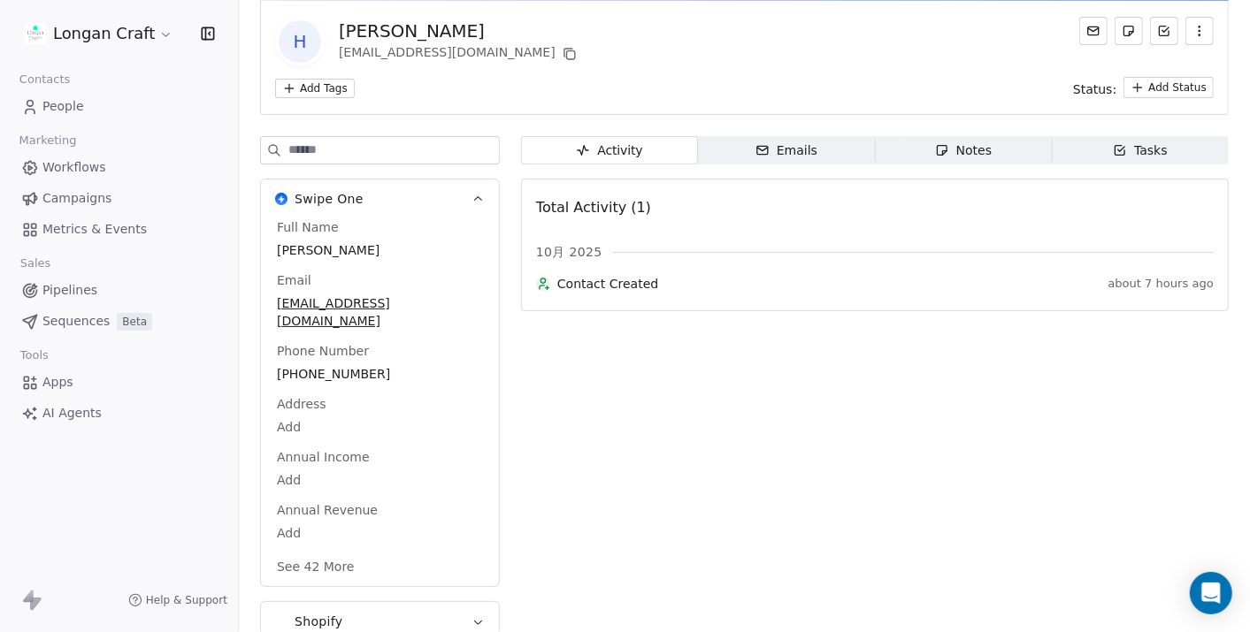
click at [419, 602] on button "Shopify" at bounding box center [380, 621] width 238 height 39
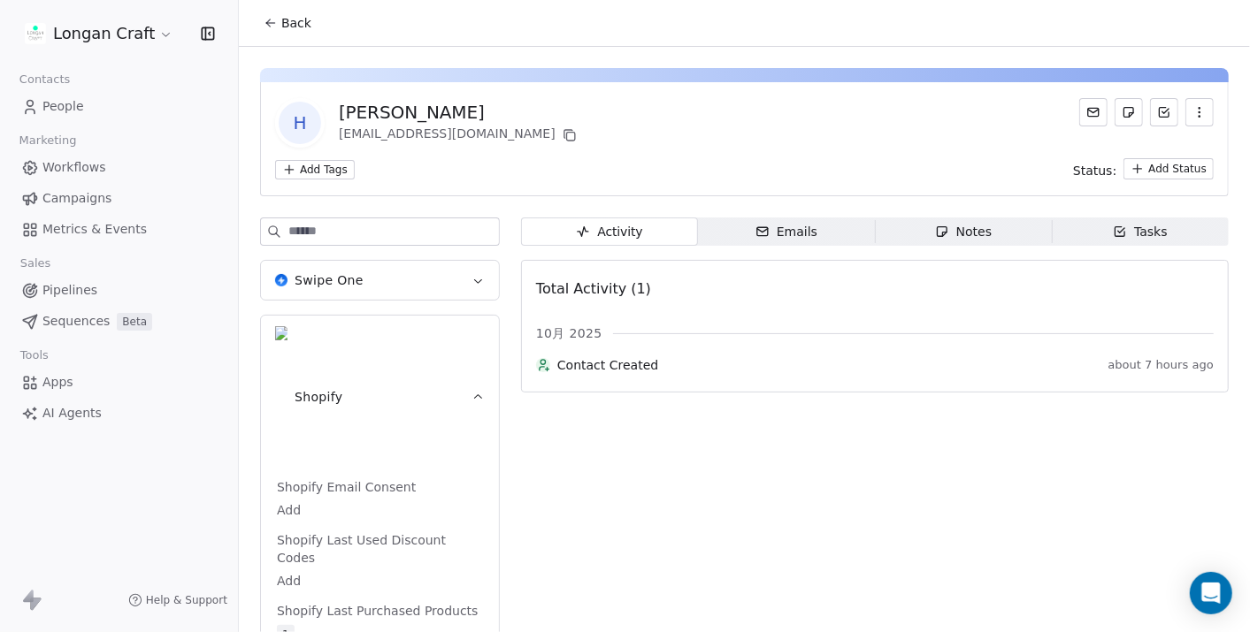
click at [791, 225] on div "Emails" at bounding box center [786, 232] width 62 height 19
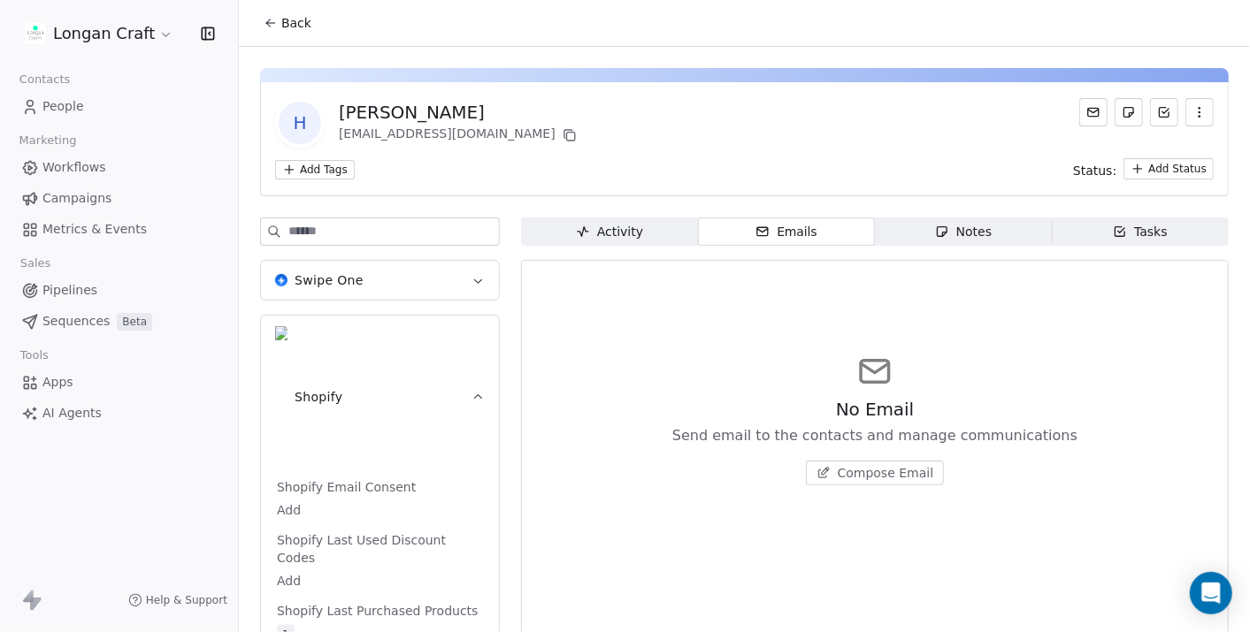
click at [885, 475] on span "Compose Email" at bounding box center [885, 473] width 96 height 18
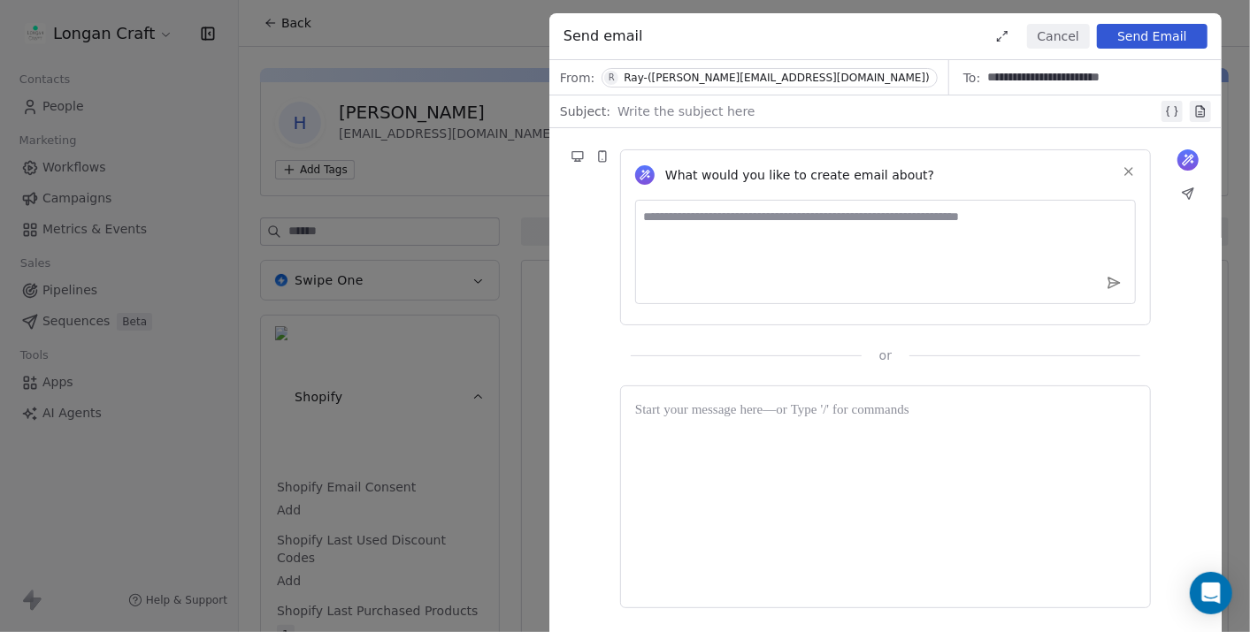
click at [726, 116] on div at bounding box center [887, 111] width 540 height 21
click at [759, 245] on textarea at bounding box center [885, 252] width 501 height 104
click at [571, 277] on div "What would you like to create email about? or" at bounding box center [885, 246] width 672 height 236
click at [1064, 35] on button "Cancel" at bounding box center [1058, 36] width 63 height 25
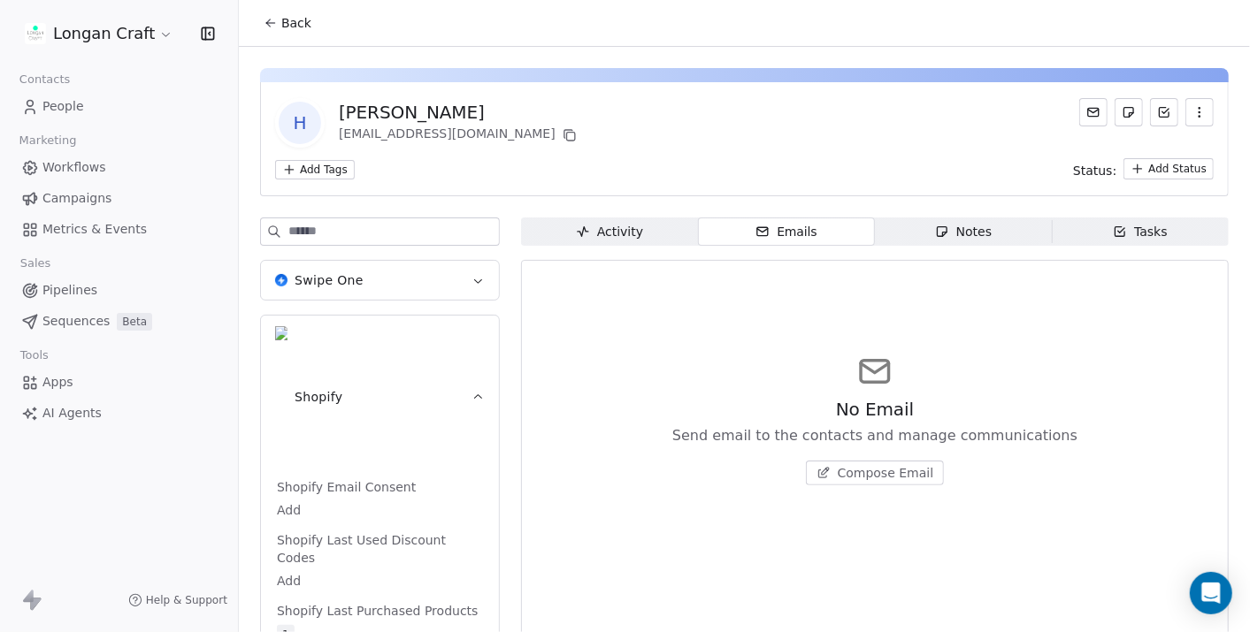
click at [967, 232] on div "Notes" at bounding box center [963, 232] width 57 height 19
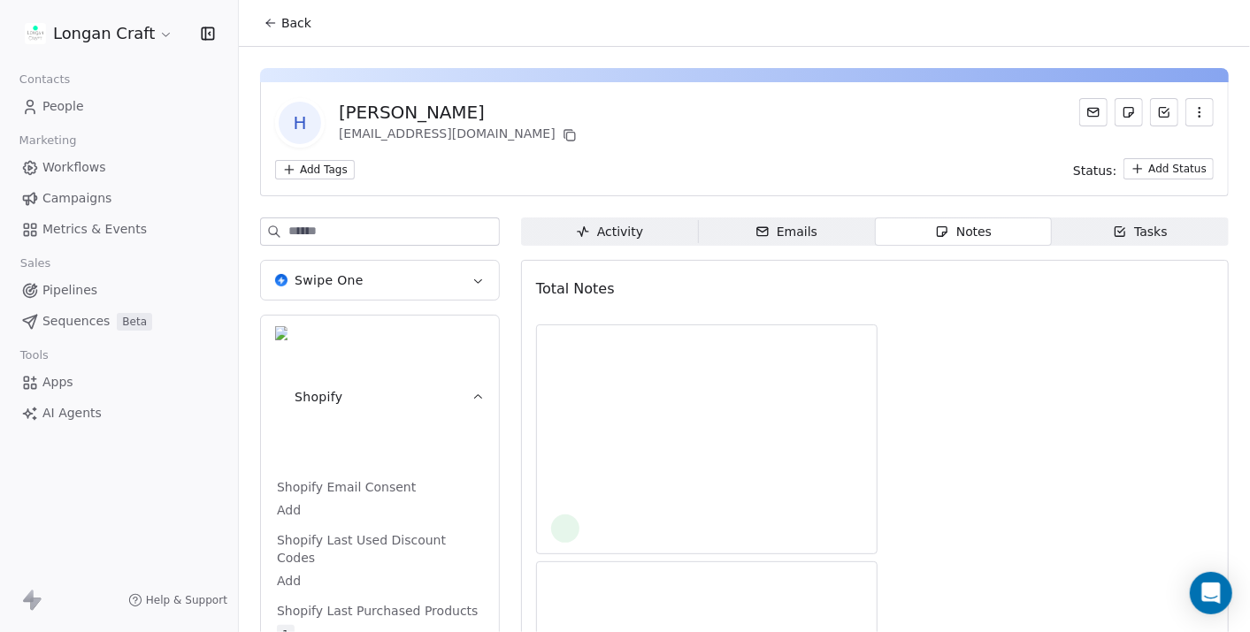
click at [1115, 233] on icon "button" at bounding box center [1120, 232] width 10 height 10
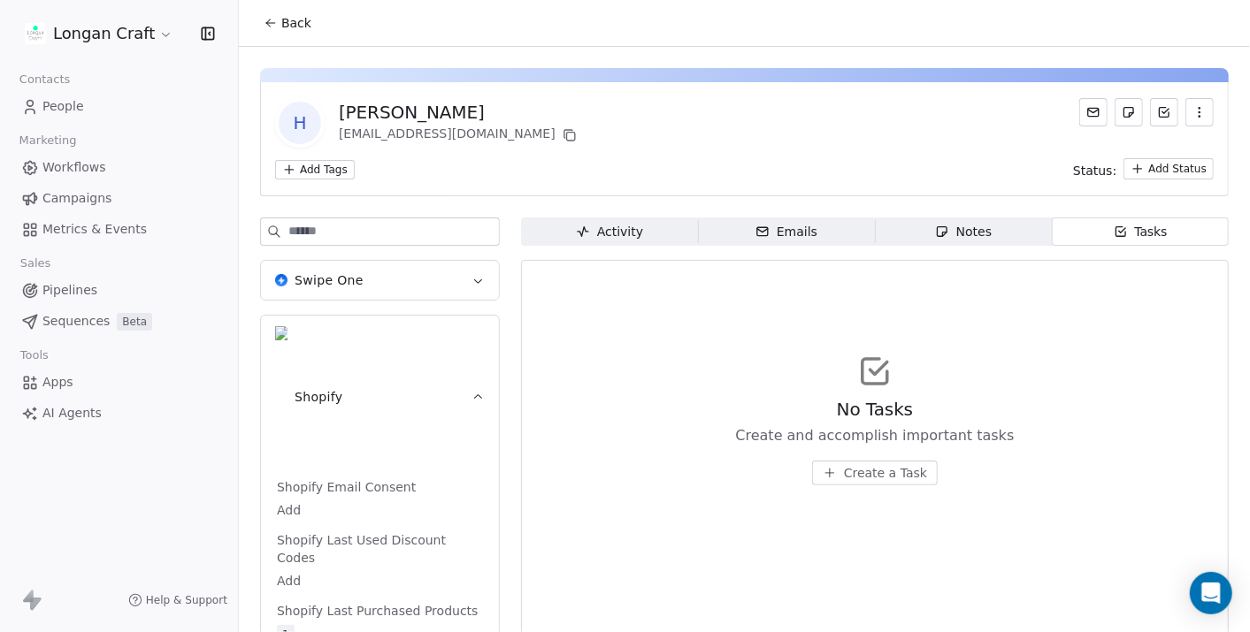
click at [997, 238] on span "Notes Notes" at bounding box center [963, 232] width 177 height 28
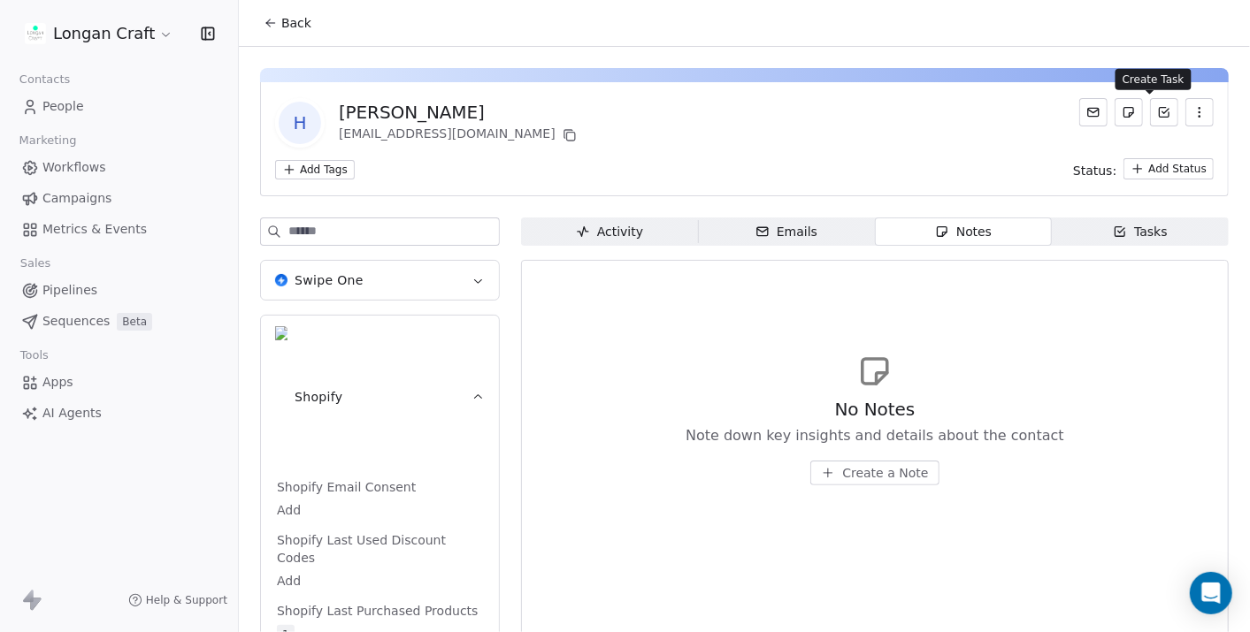
click at [1158, 112] on button at bounding box center [1164, 112] width 28 height 28
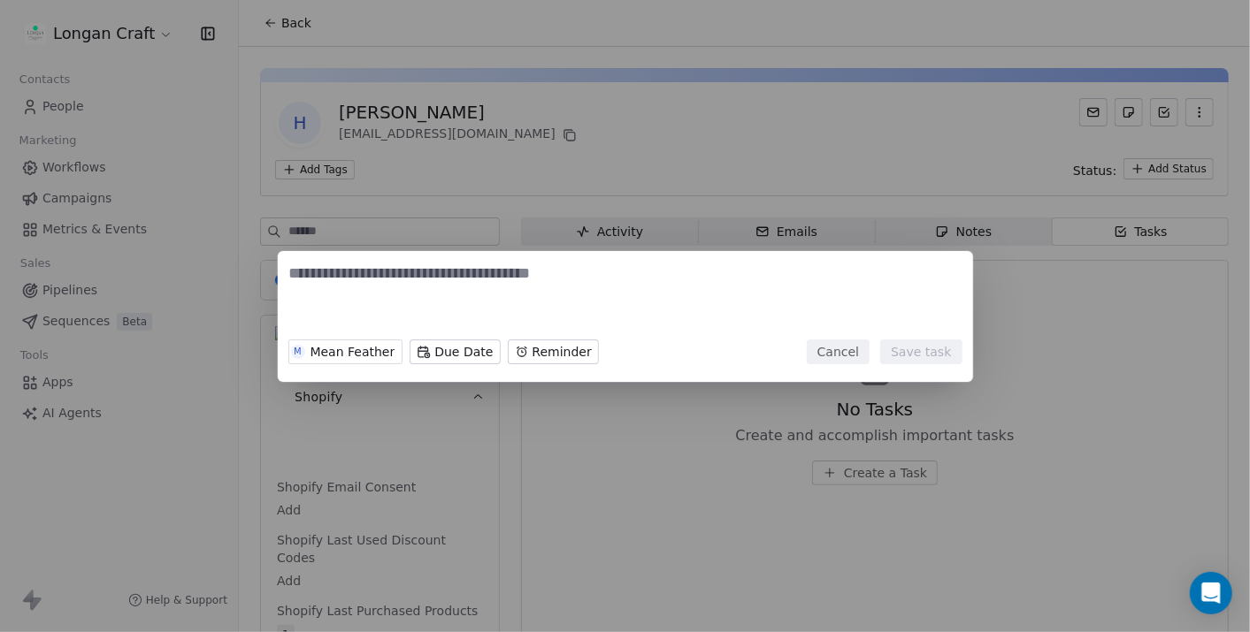
click at [786, 143] on div "M Mean Feather Due Date Reminder Cancel Save task" at bounding box center [625, 316] width 1250 height 632
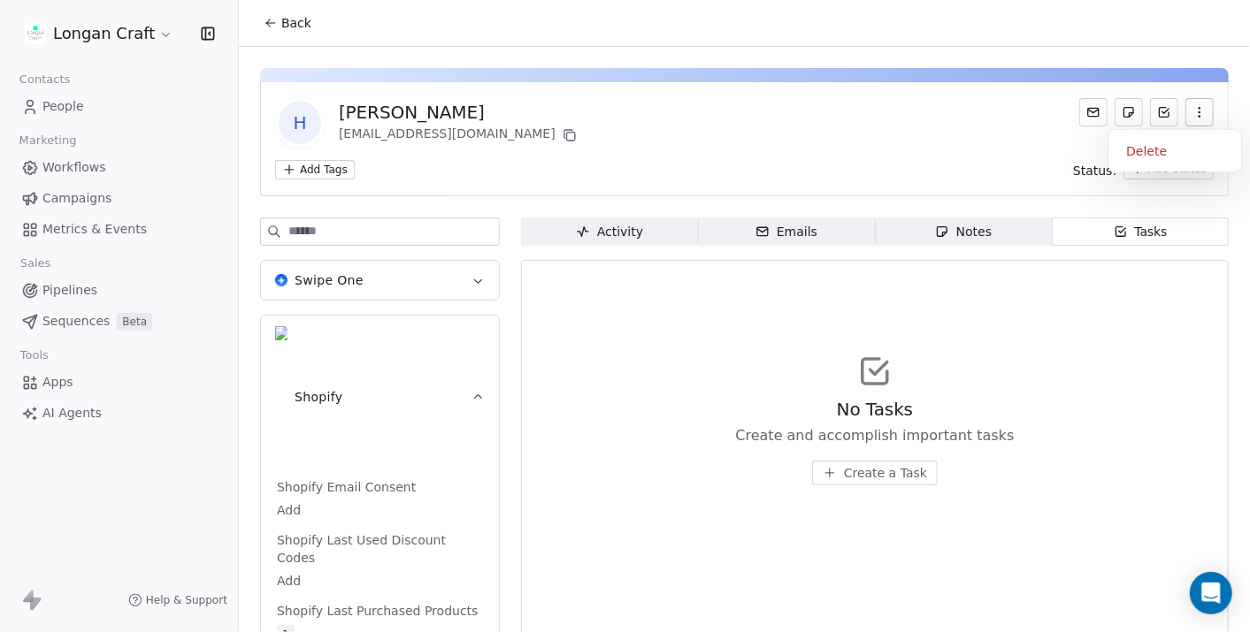
click at [1192, 116] on icon "button" at bounding box center [1199, 112] width 14 height 14
click at [71, 184] on link "Campaigns" at bounding box center [119, 198] width 210 height 29
click at [75, 164] on span "Workflows" at bounding box center [74, 167] width 64 height 19
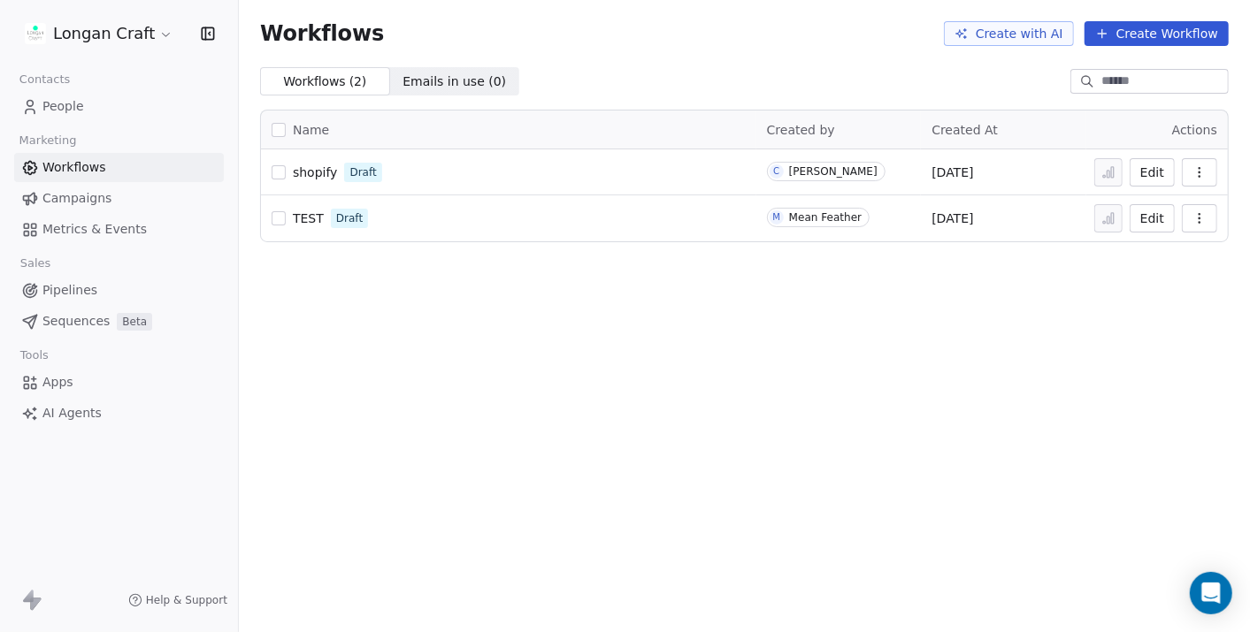
click at [1152, 36] on button "Create Workflow" at bounding box center [1156, 33] width 144 height 25
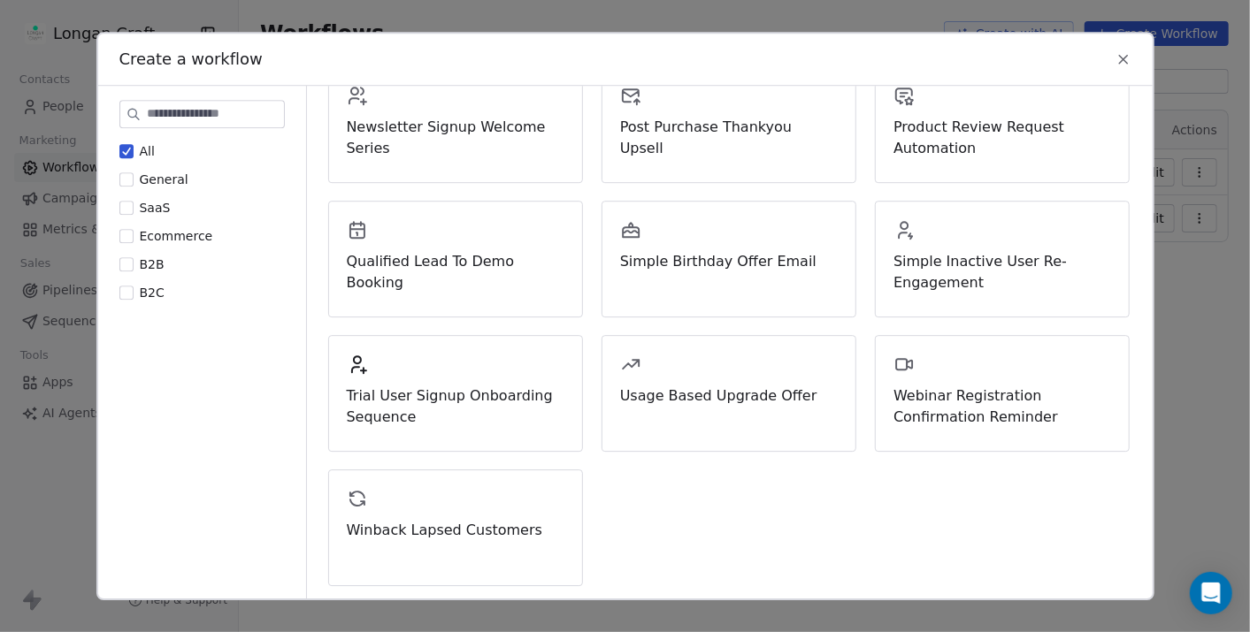
click at [124, 232] on button "Ecommerce" at bounding box center [126, 236] width 14 height 18
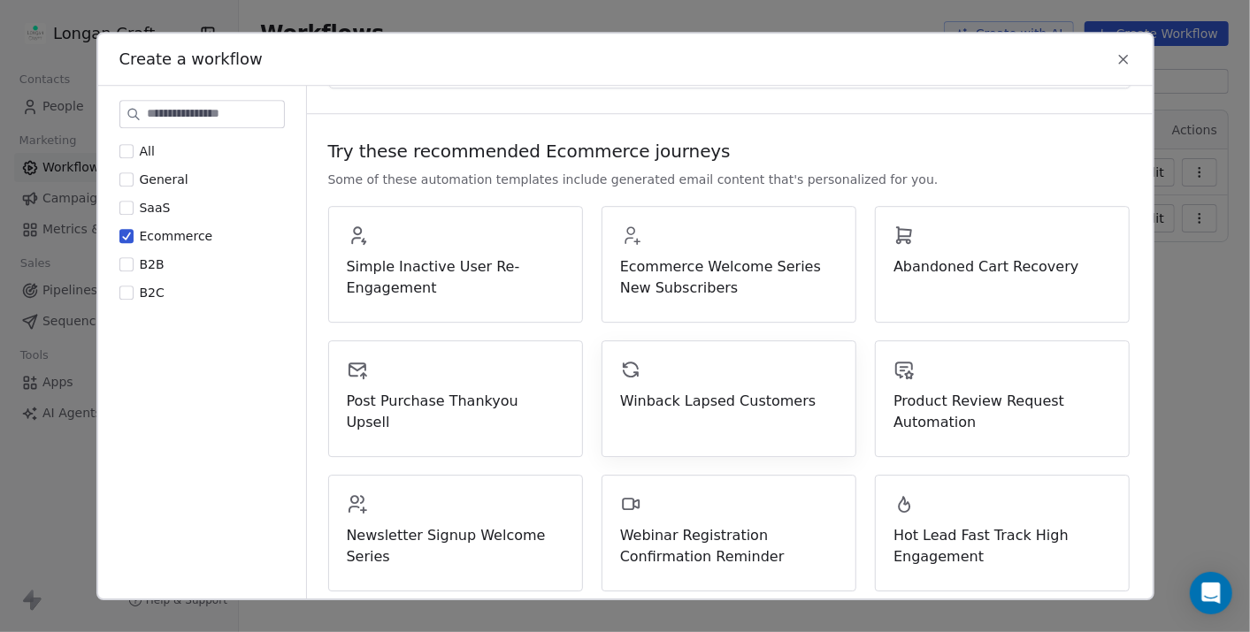
scroll to position [196, 0]
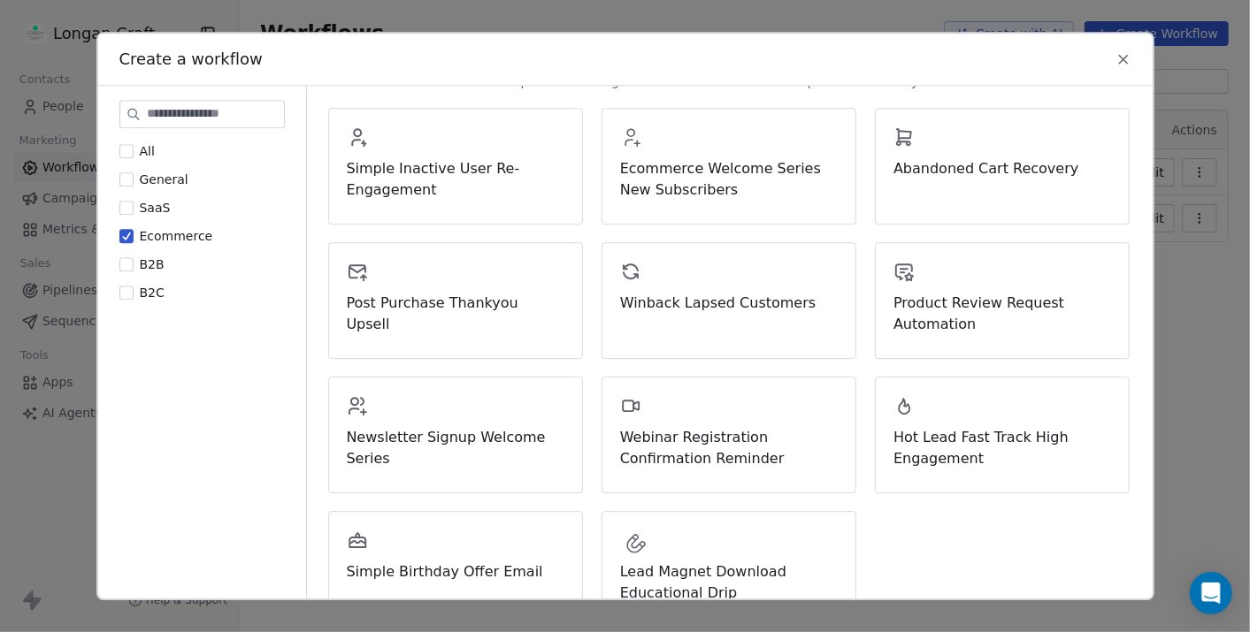
click at [117, 232] on div "All General SaaS Ecommerce B2B B2C" at bounding box center [202, 353] width 208 height 534
click at [126, 233] on button "Ecommerce" at bounding box center [126, 236] width 14 height 18
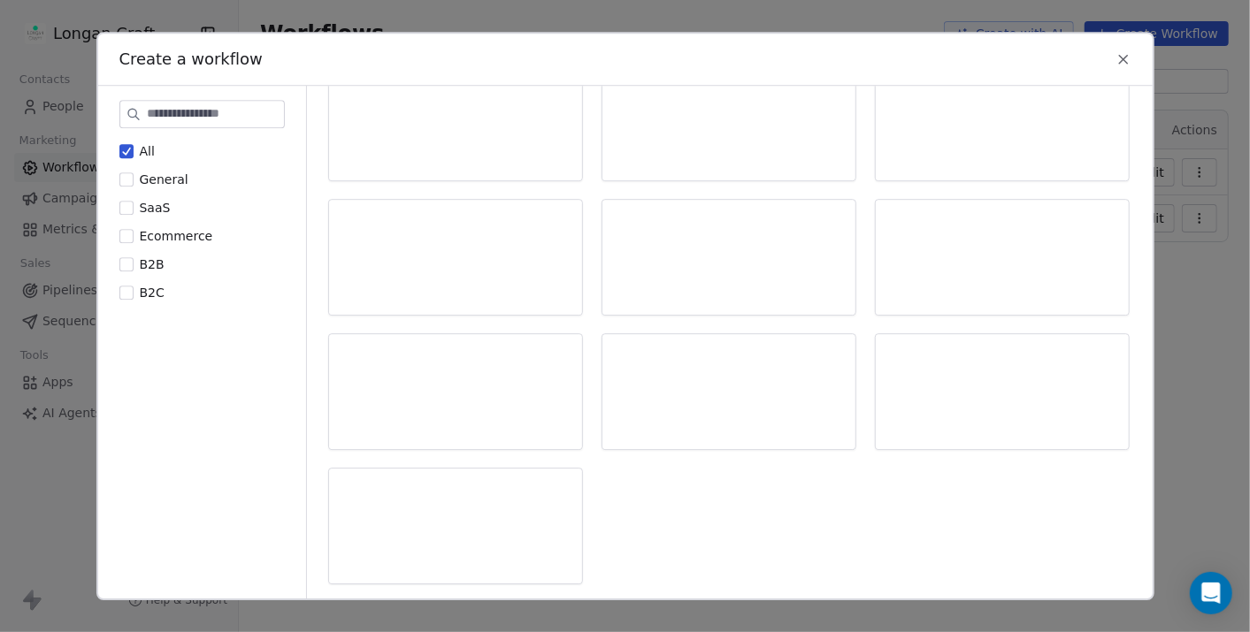
scroll to position [0, 0]
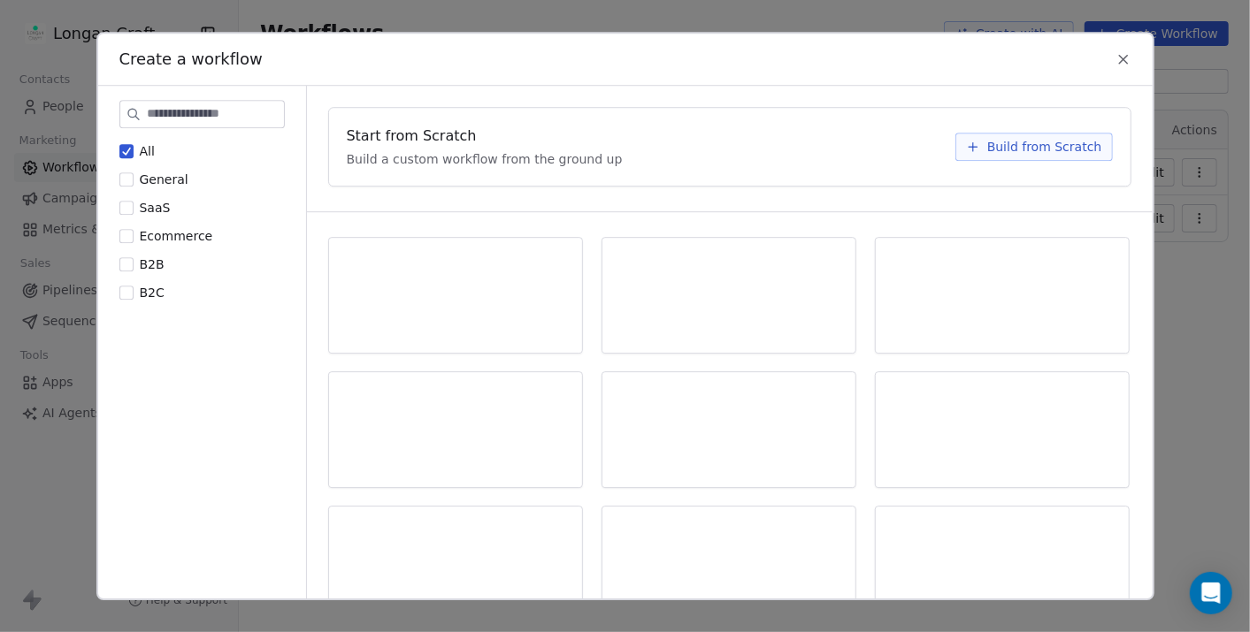
click at [121, 258] on button "B2B" at bounding box center [126, 265] width 14 height 18
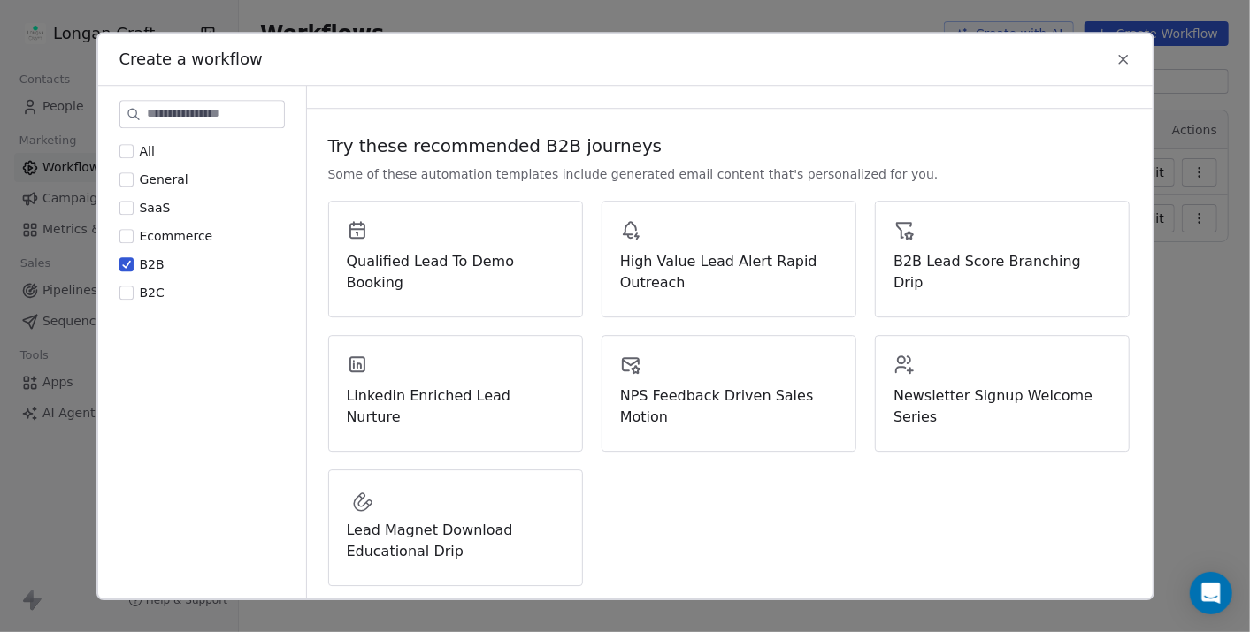
scroll to position [104, 0]
click at [124, 264] on button "B2B" at bounding box center [126, 265] width 14 height 18
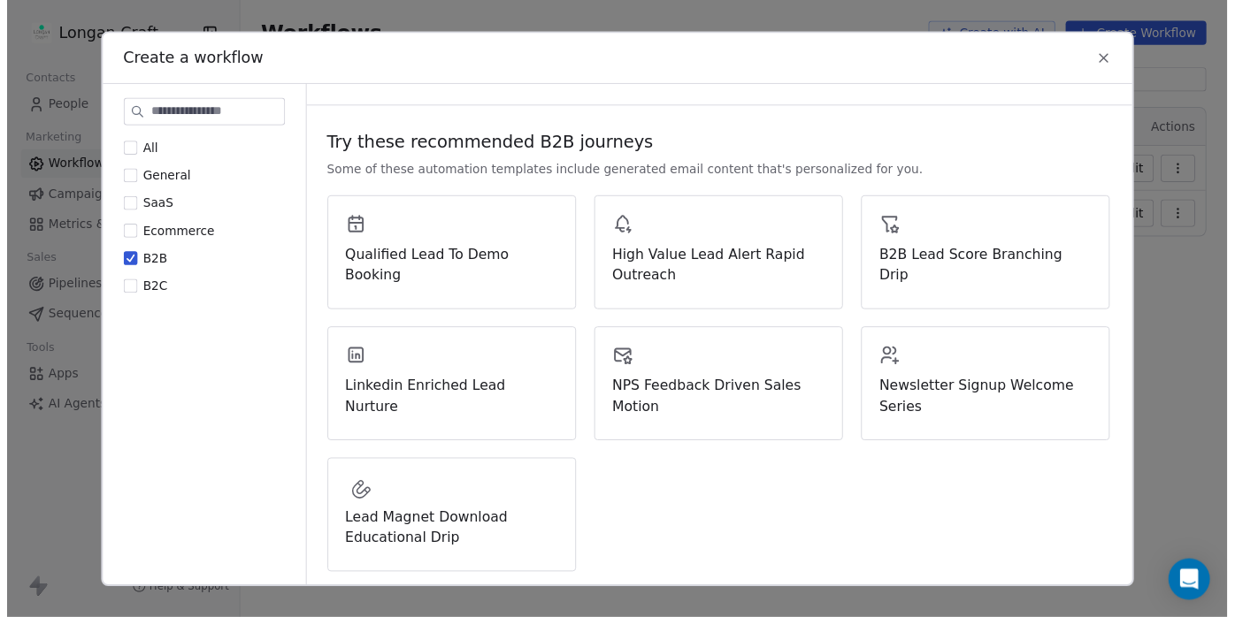
scroll to position [0, 0]
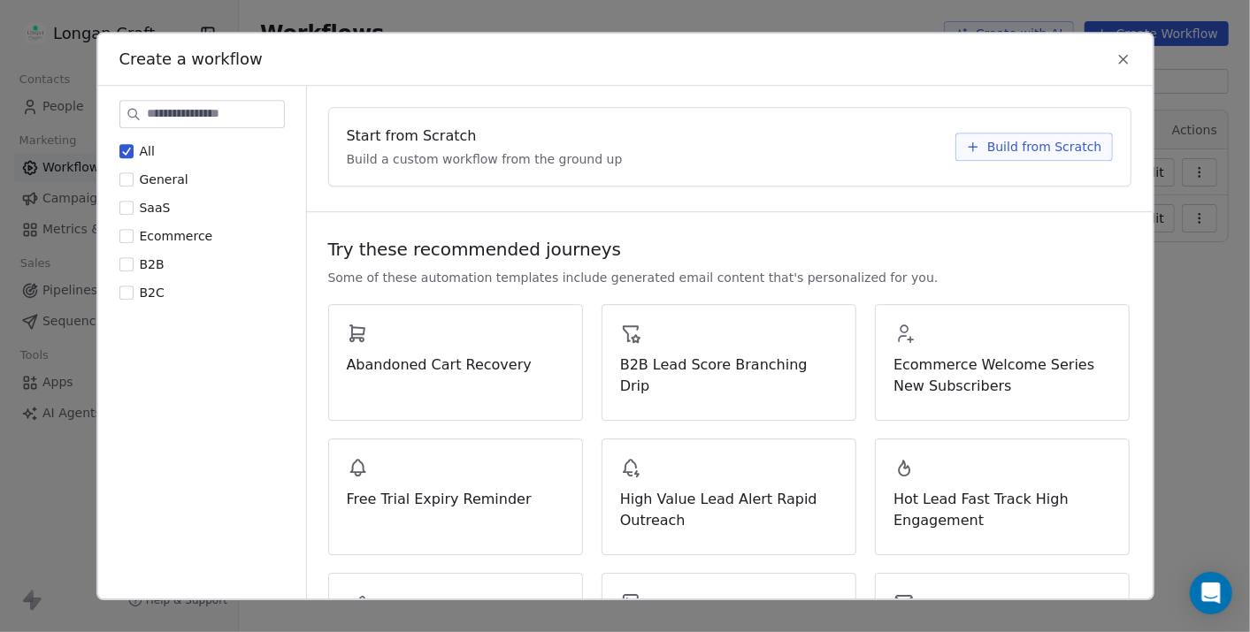
click at [128, 291] on button "B2C" at bounding box center [126, 293] width 14 height 18
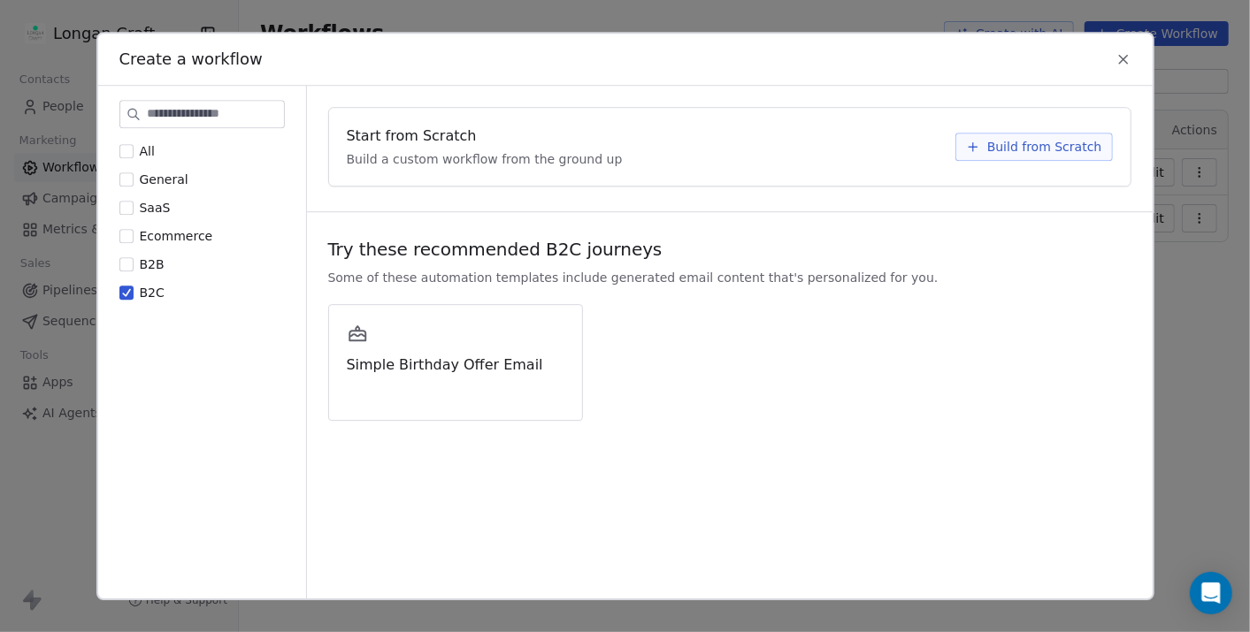
click at [128, 293] on button "B2C" at bounding box center [126, 293] width 14 height 18
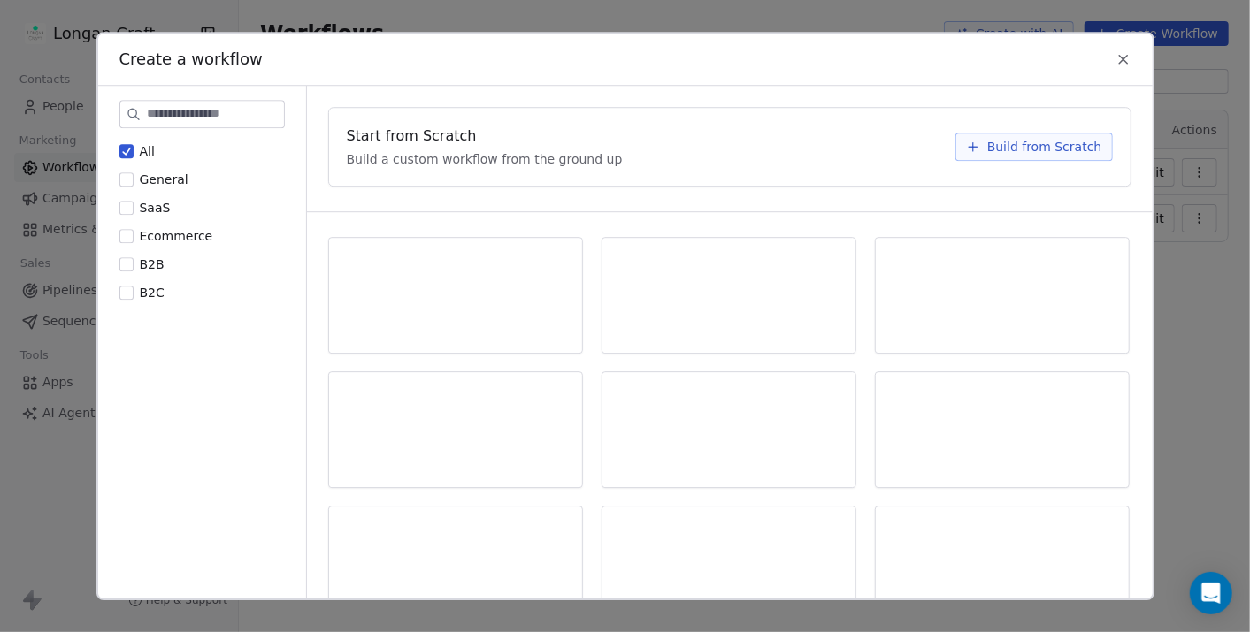
click at [133, 174] on label "General" at bounding box center [153, 180] width 69 height 18
click at [133, 174] on button "General" at bounding box center [126, 180] width 14 height 18
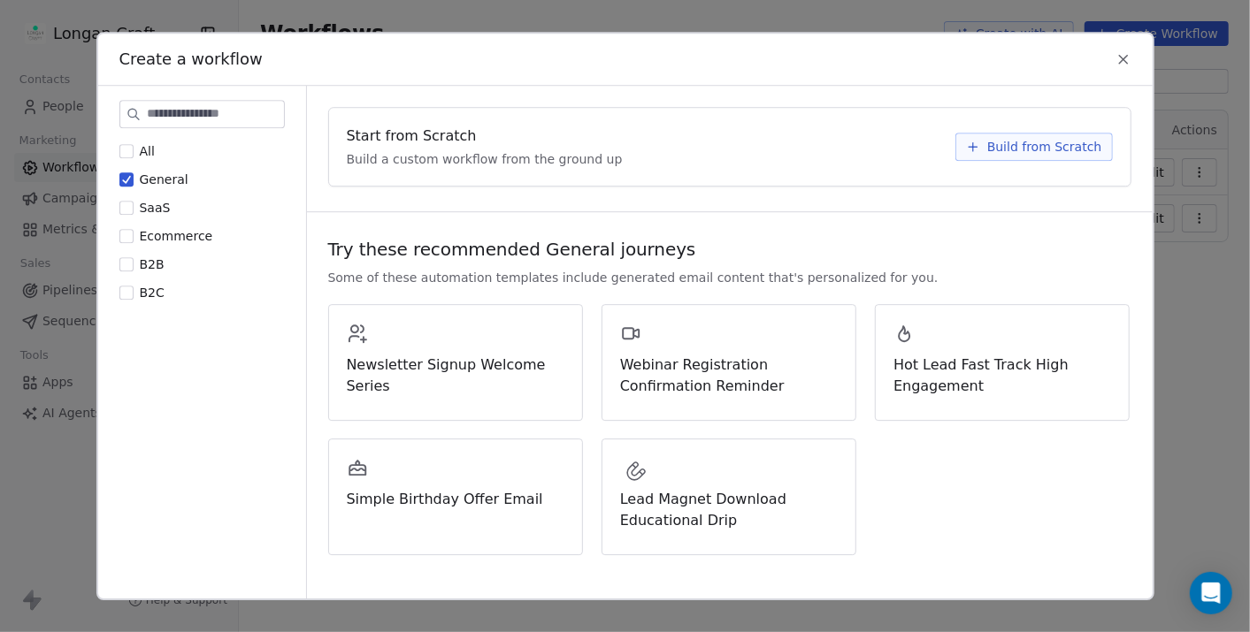
click at [1134, 62] on div "Create a workflow" at bounding box center [625, 59] width 1054 height 51
click at [1127, 60] on icon at bounding box center [1123, 59] width 16 height 16
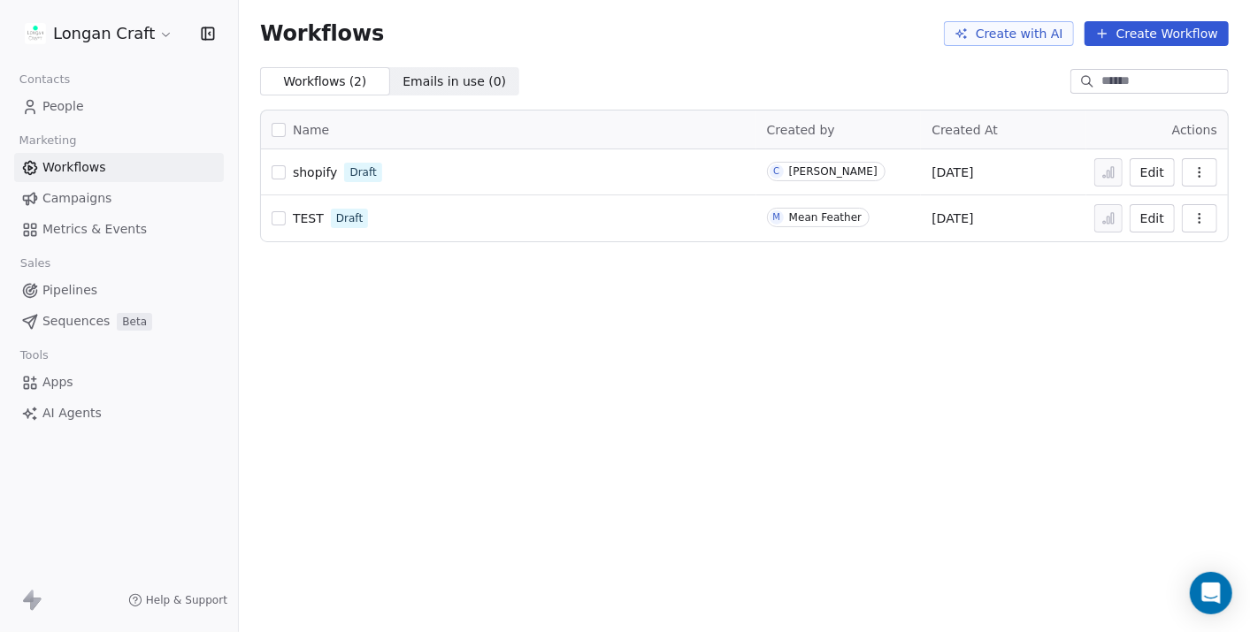
click at [67, 234] on span "Metrics & Events" at bounding box center [94, 229] width 104 height 19
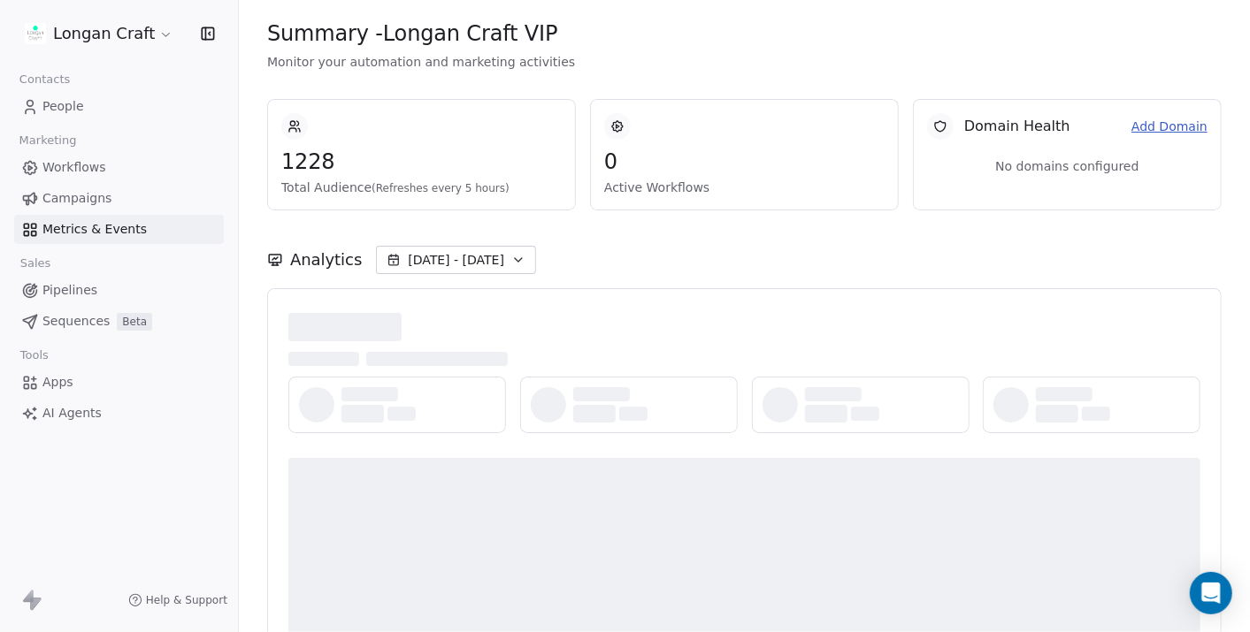
click at [50, 317] on span "Sequences" at bounding box center [75, 321] width 67 height 19
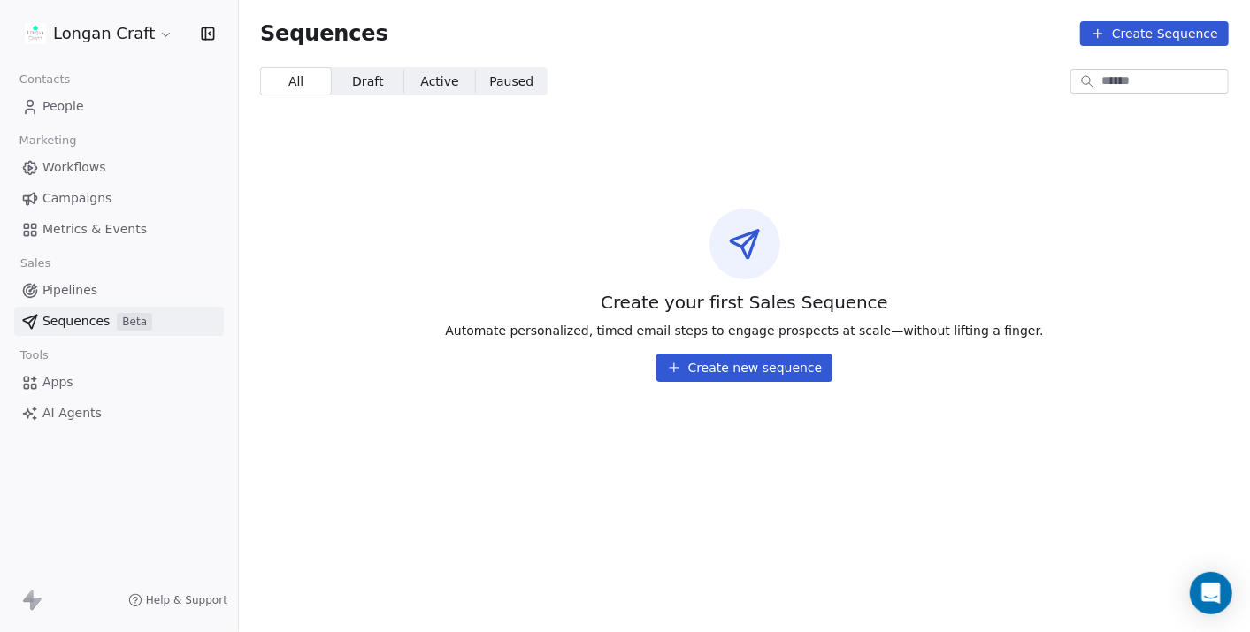
click at [781, 359] on button "Create new sequence" at bounding box center [744, 368] width 177 height 28
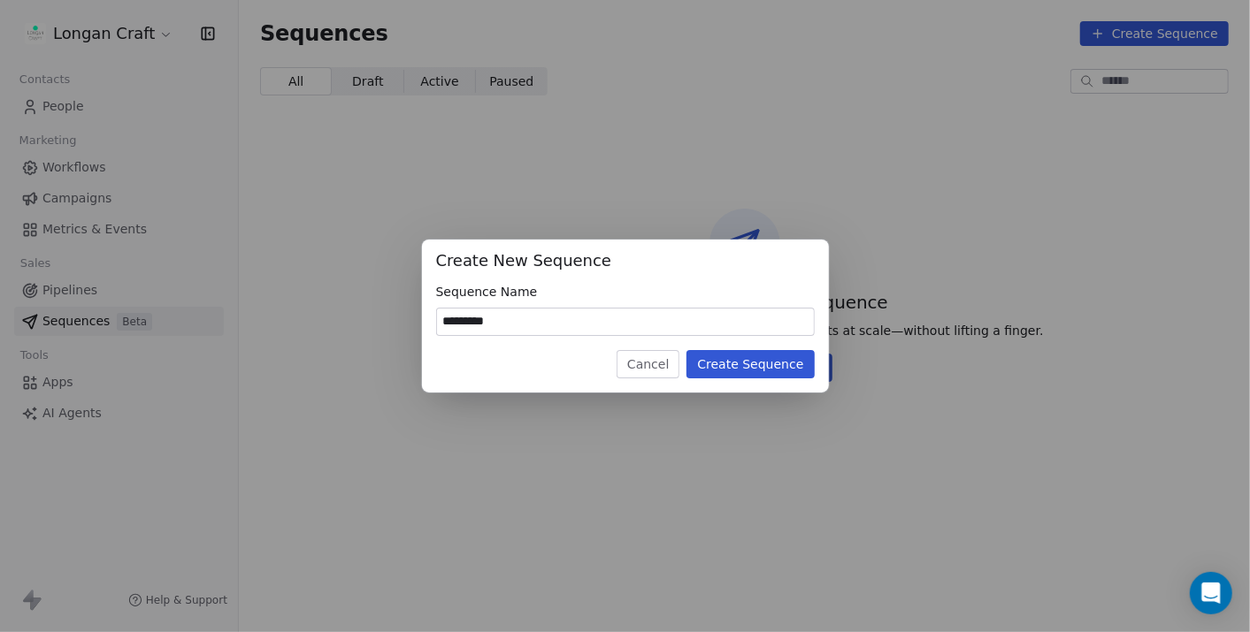
type input "*********"
click at [764, 367] on button "Create Sequence" at bounding box center [749, 364] width 127 height 28
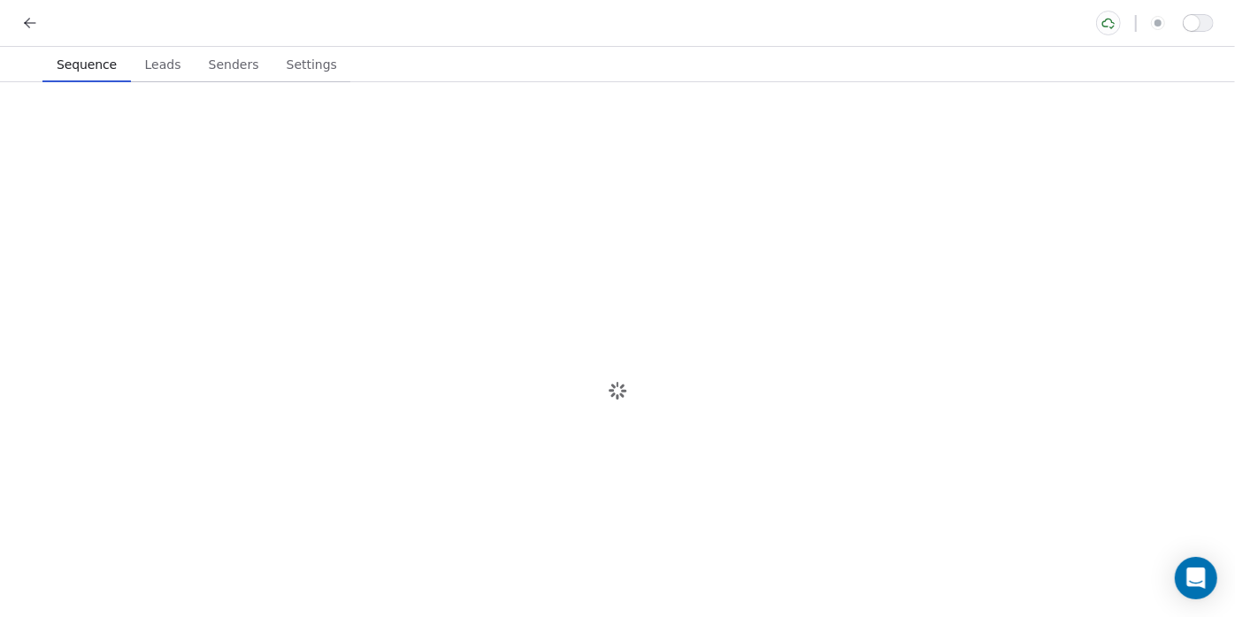
click at [1157, 179] on div at bounding box center [617, 390] width 1235 height 617
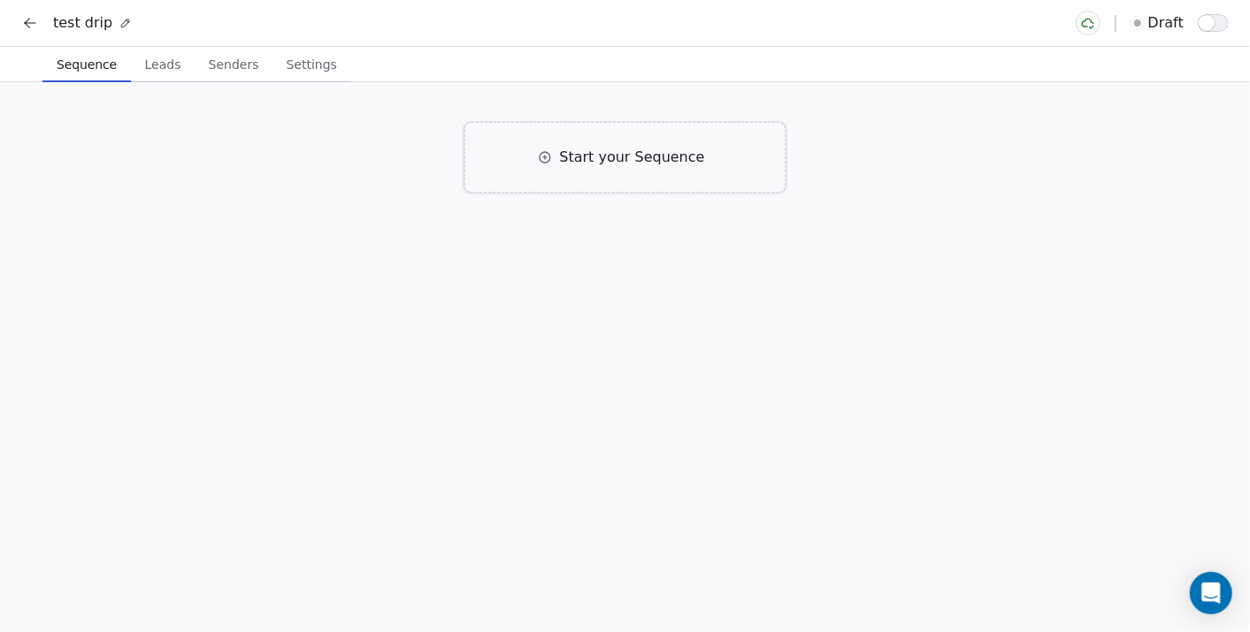
click at [628, 157] on span "Start your Sequence" at bounding box center [631, 157] width 145 height 21
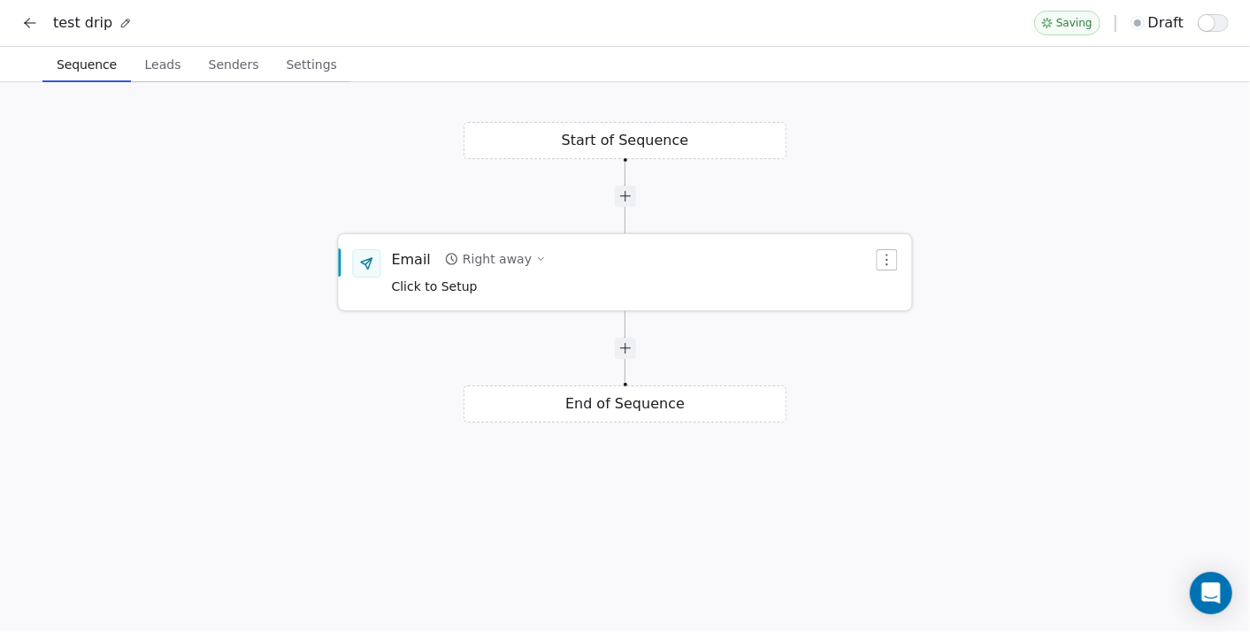
click at [510, 255] on div "Right away" at bounding box center [497, 259] width 69 height 18
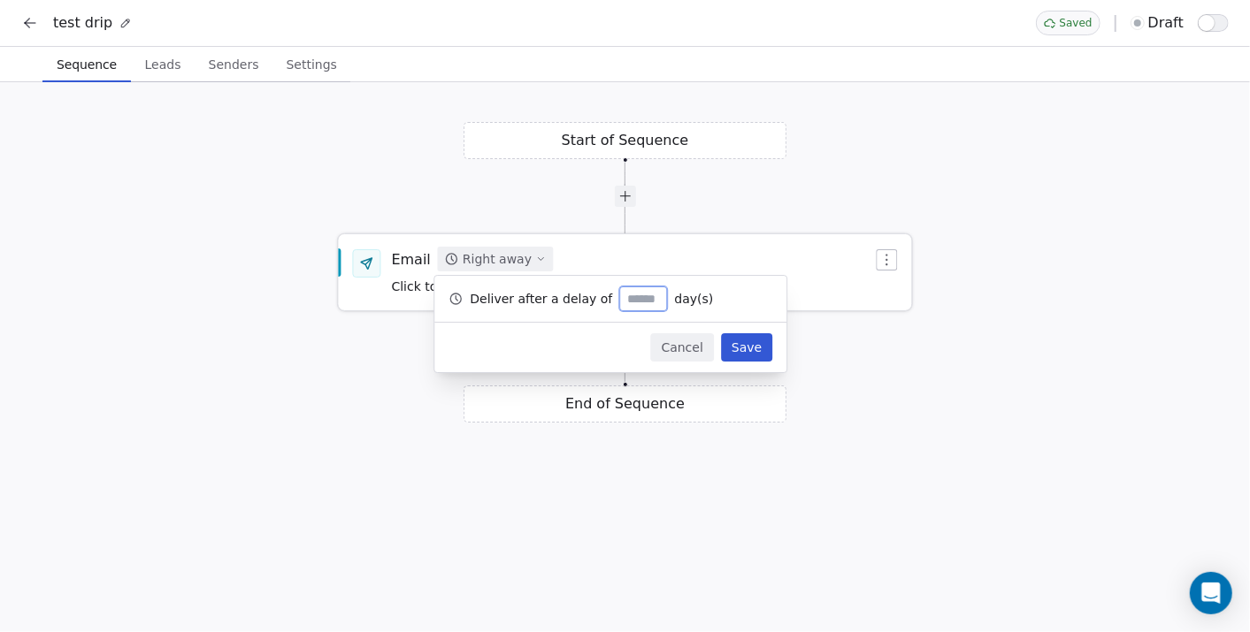
click at [510, 255] on div "Right away" at bounding box center [497, 259] width 69 height 18
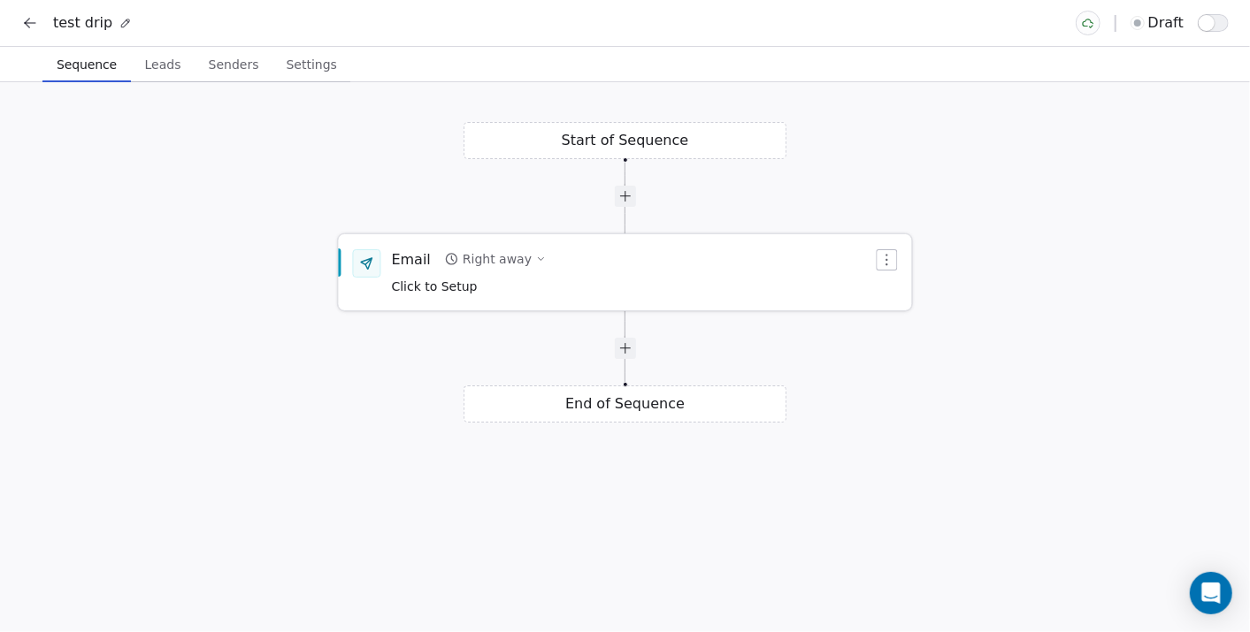
click at [438, 283] on span "Click to Setup" at bounding box center [435, 286] width 86 height 14
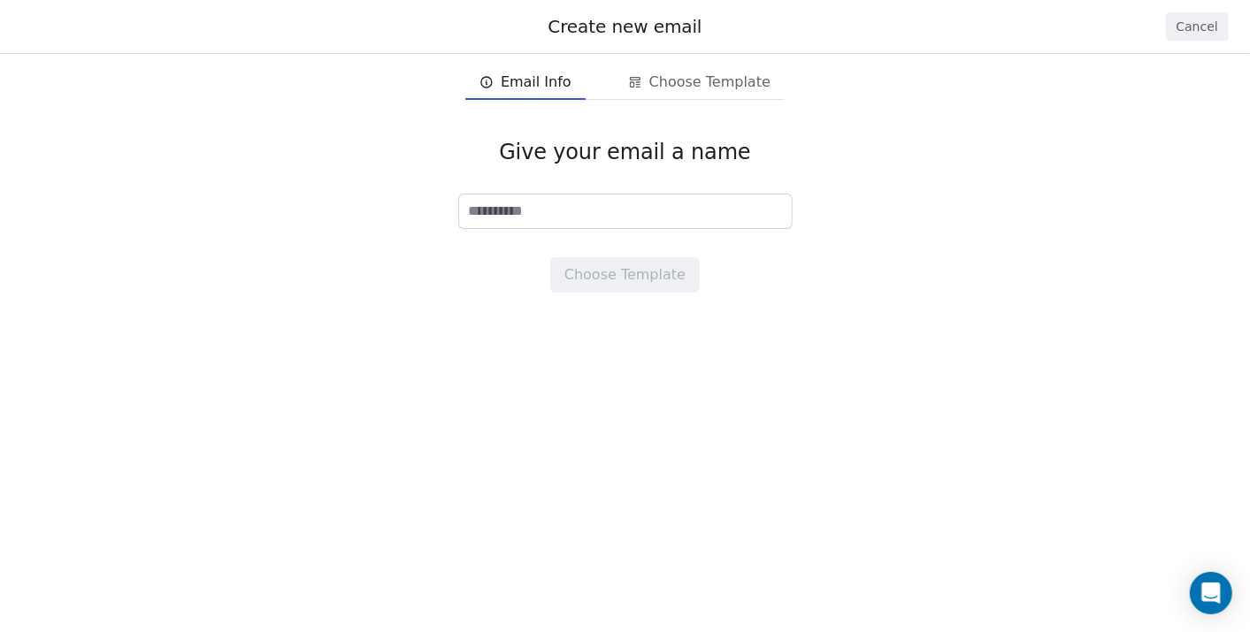
drag, startPoint x: 628, startPoint y: 298, endPoint x: 509, endPoint y: 263, distance: 123.7
click at [626, 298] on div "Give your email a name Choose Template" at bounding box center [625, 216] width 1250 height 210
click at [1187, 22] on button "Cancel" at bounding box center [1197, 26] width 63 height 28
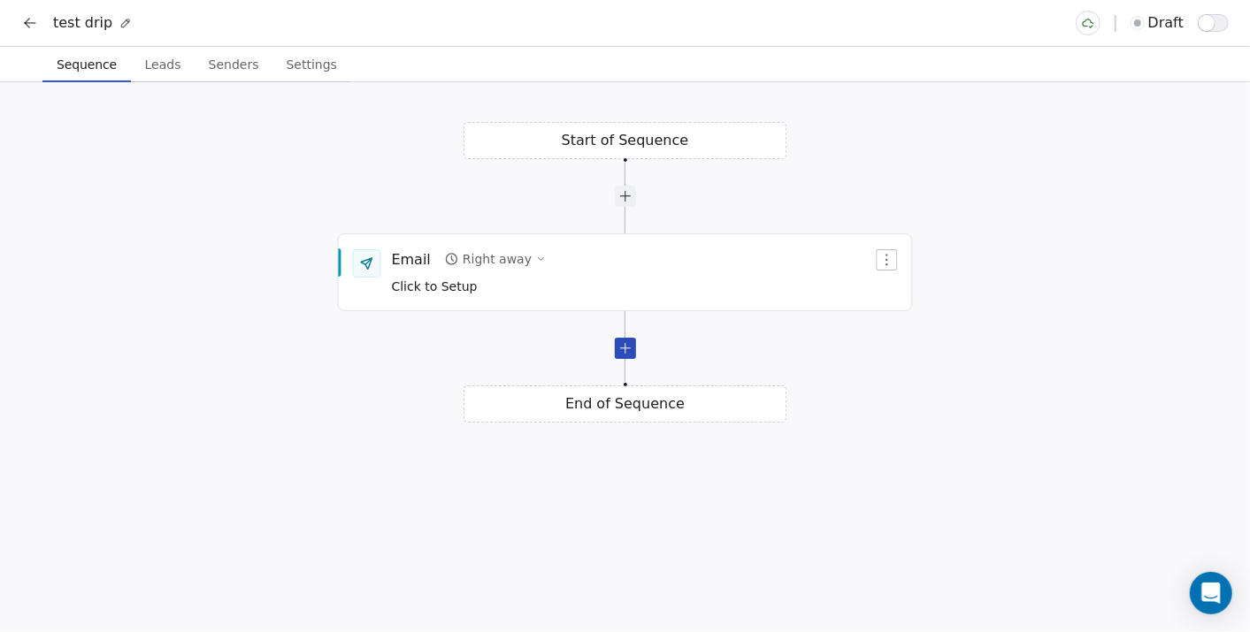
click at [628, 355] on div at bounding box center [625, 348] width 21 height 21
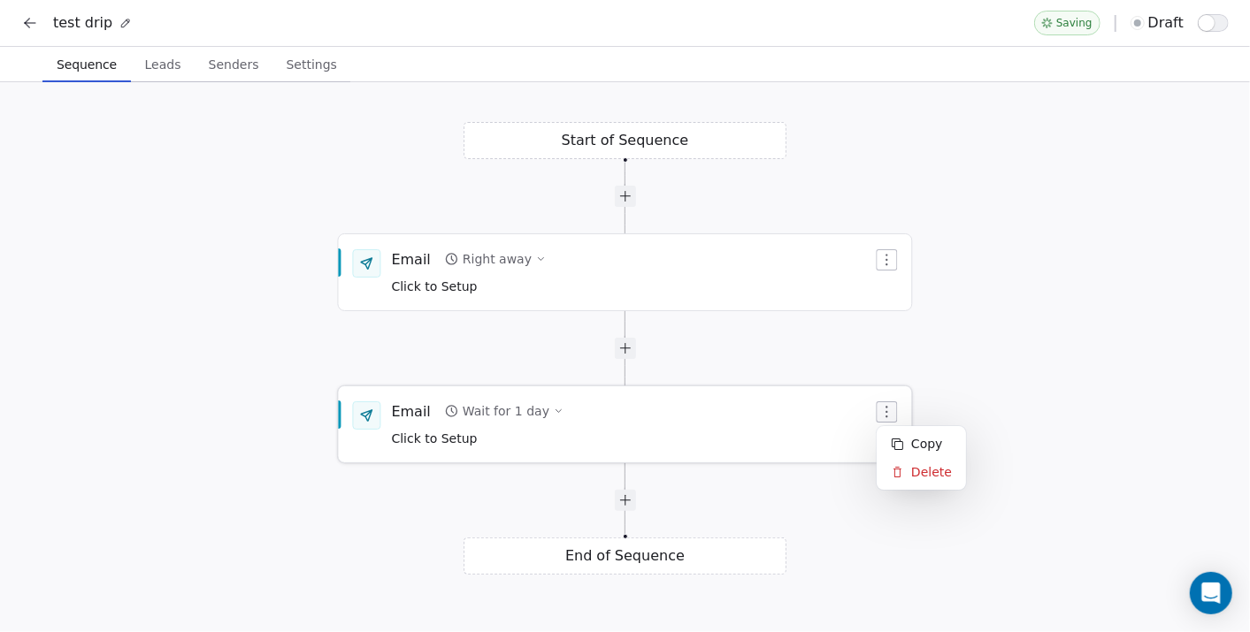
click at [884, 409] on icon "button" at bounding box center [887, 412] width 14 height 14
click at [624, 354] on div at bounding box center [625, 348] width 21 height 21
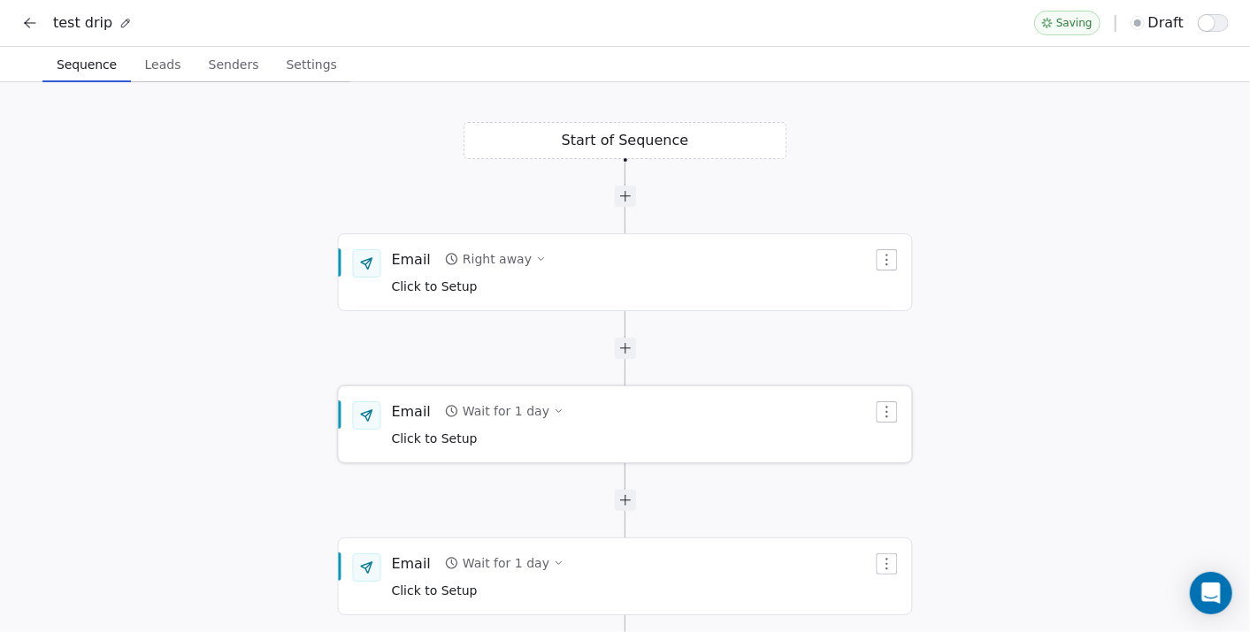
click at [500, 410] on div "Wait for 1 day" at bounding box center [506, 411] width 87 height 18
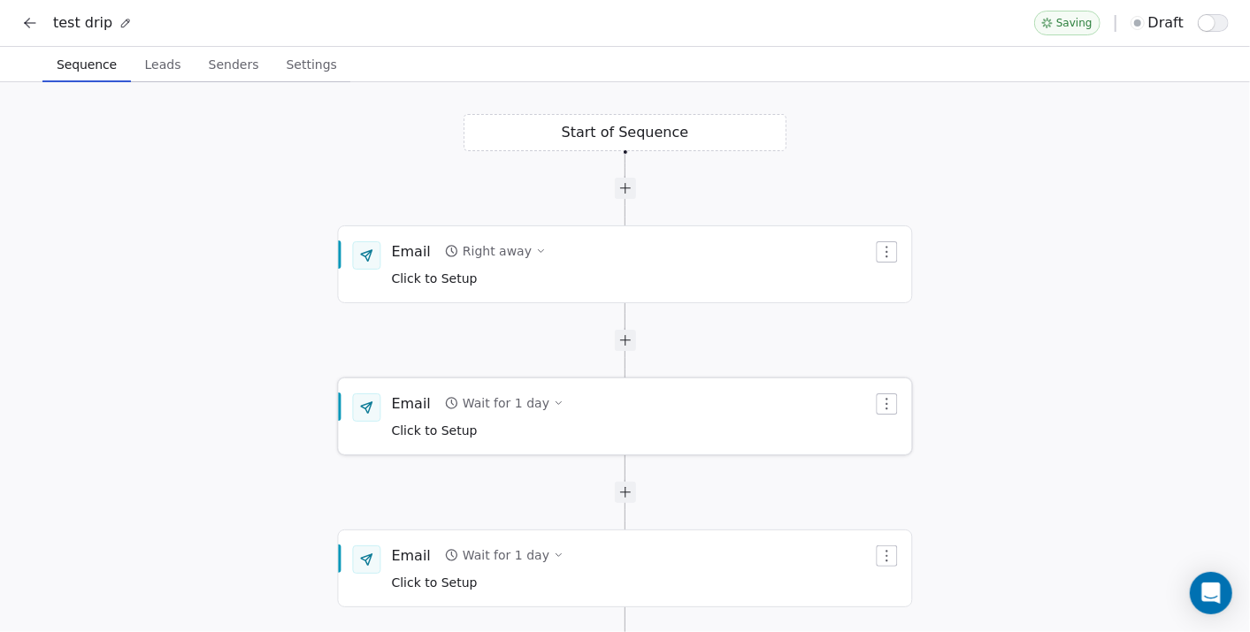
click at [506, 402] on div "Wait for 1 day" at bounding box center [506, 403] width 87 height 18
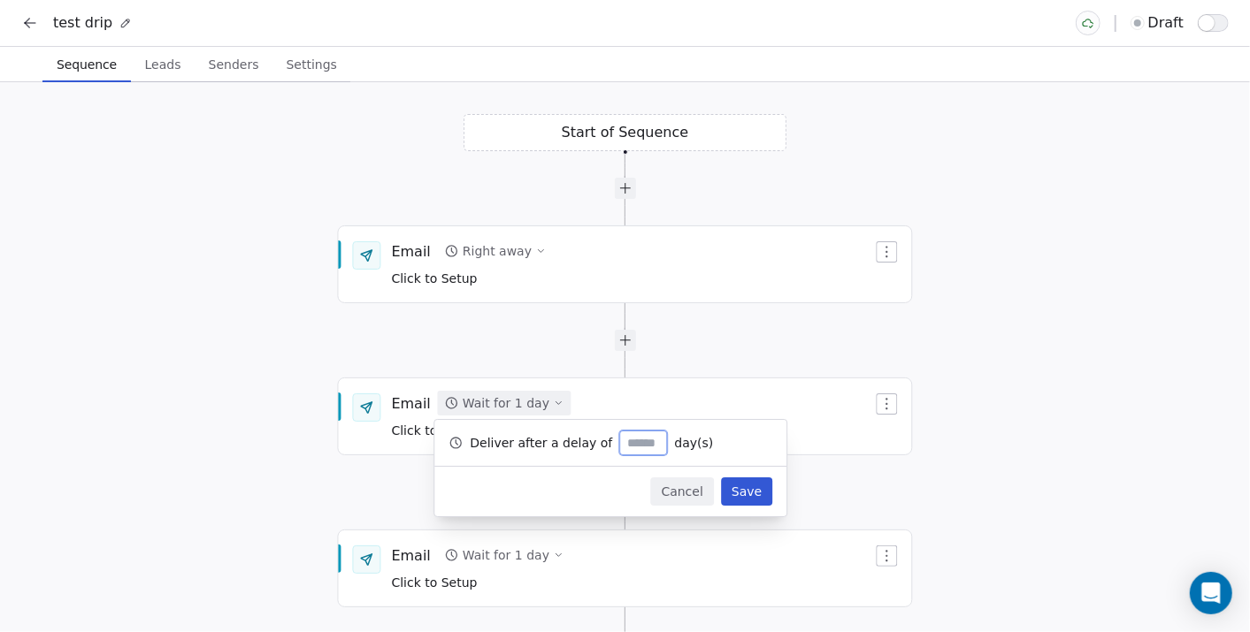
type input "*"
click at [735, 481] on button "Save" at bounding box center [746, 492] width 51 height 28
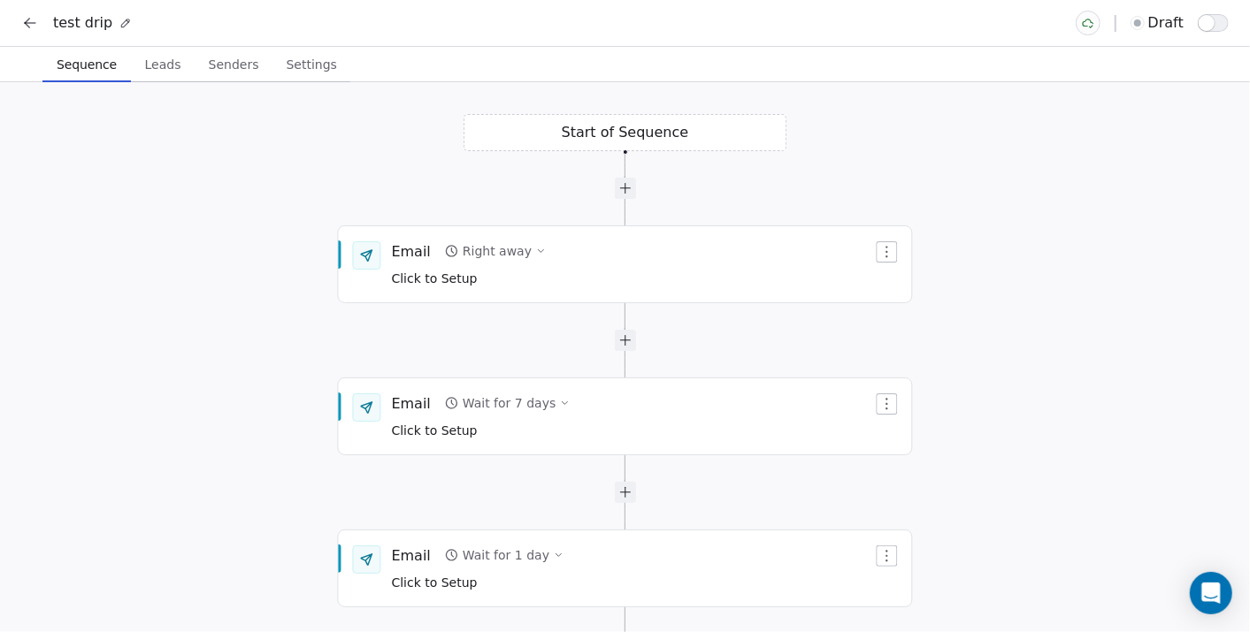
click at [179, 71] on button "Leads Leads" at bounding box center [163, 64] width 64 height 35
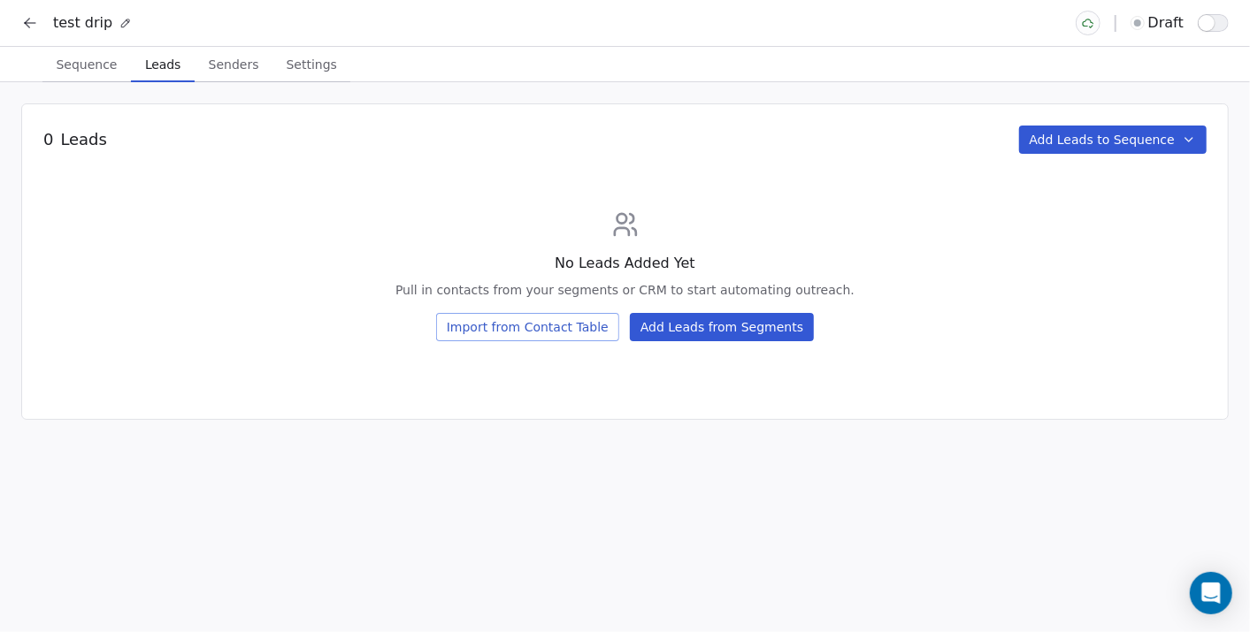
click at [217, 80] on button "Senders Senders" at bounding box center [234, 64] width 78 height 35
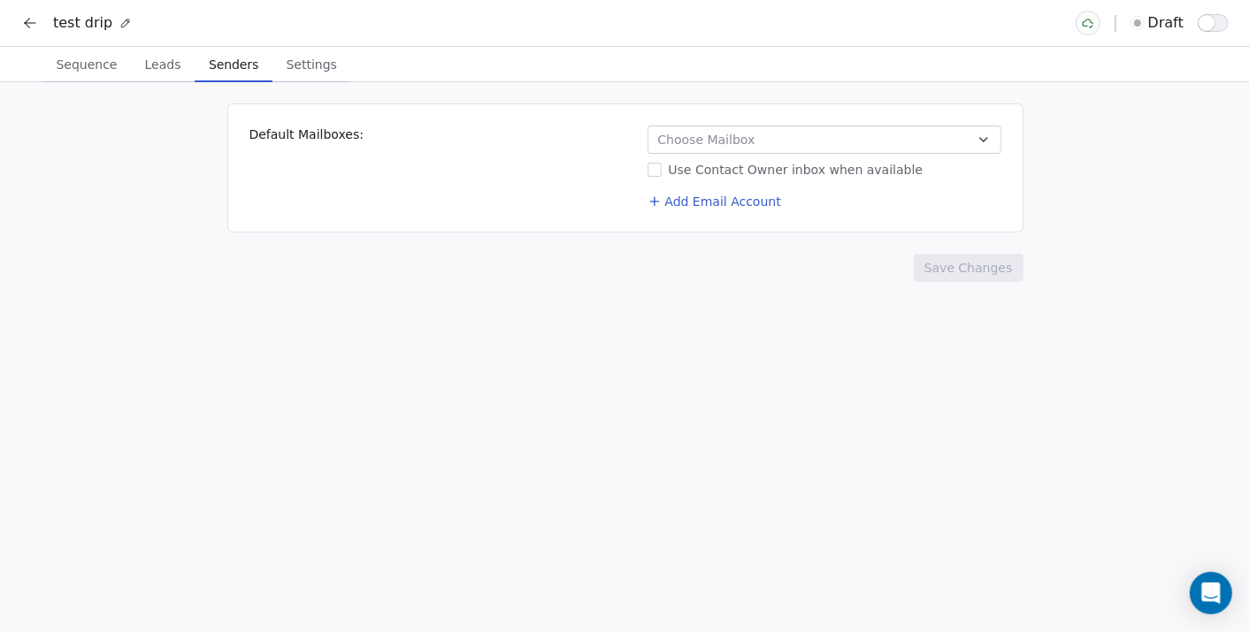
click at [735, 137] on span "Choose Mailbox" at bounding box center [706, 140] width 97 height 18
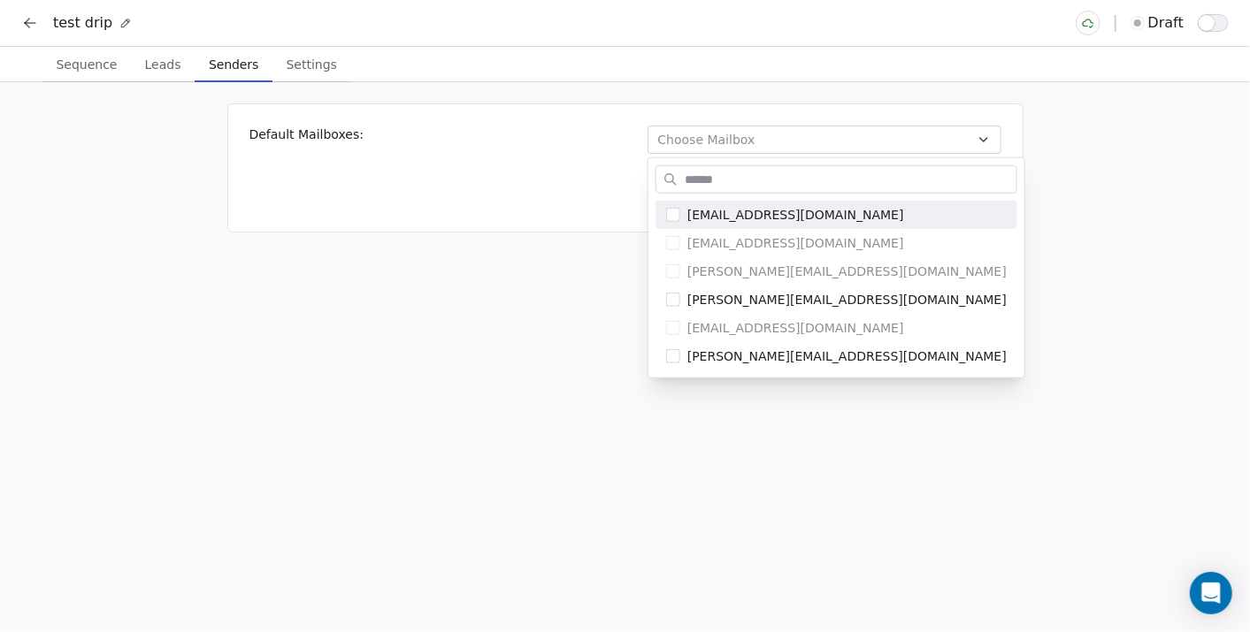
click at [396, 215] on html "test drip draft Sequence Sequence Leads Leads Senders Senders Settings Settings…" at bounding box center [625, 316] width 1250 height 632
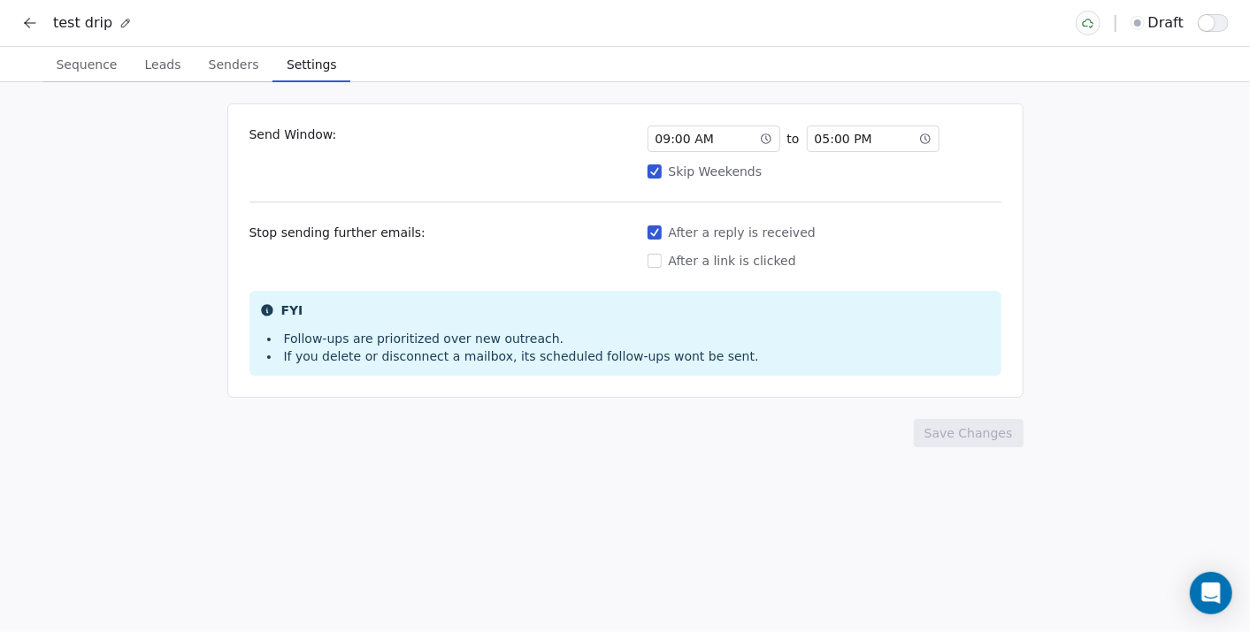
click at [287, 66] on span "Settings" at bounding box center [311, 64] width 64 height 25
click at [73, 64] on span "Sequence" at bounding box center [86, 64] width 75 height 25
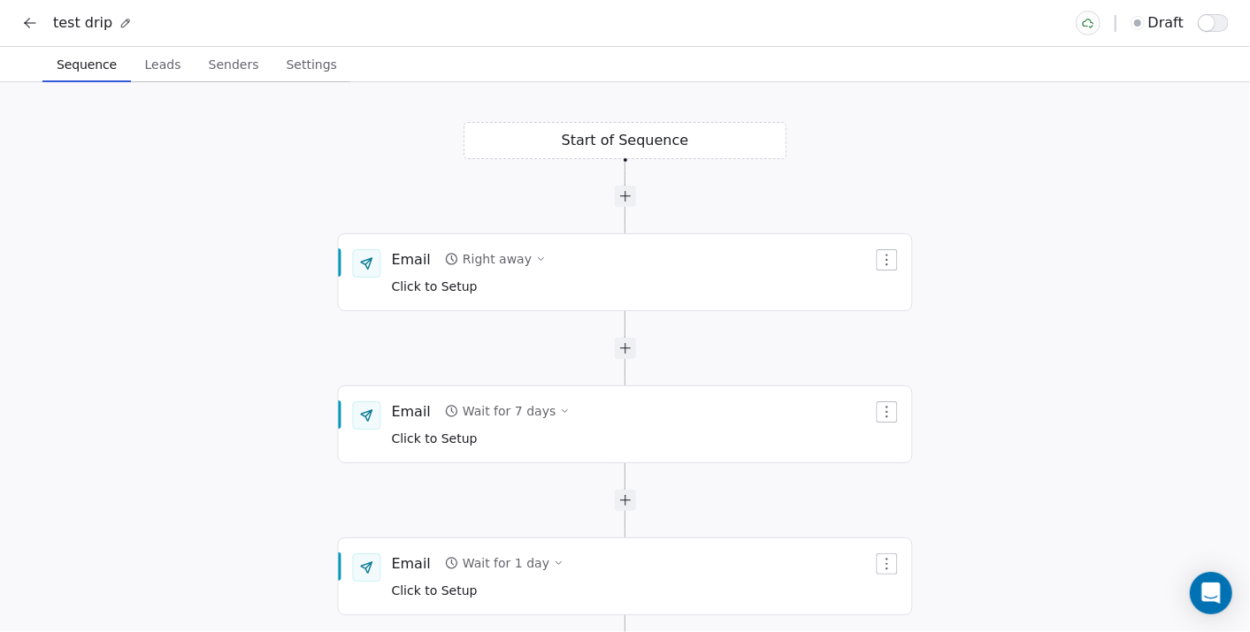
click at [298, 70] on span "Settings" at bounding box center [311, 64] width 65 height 25
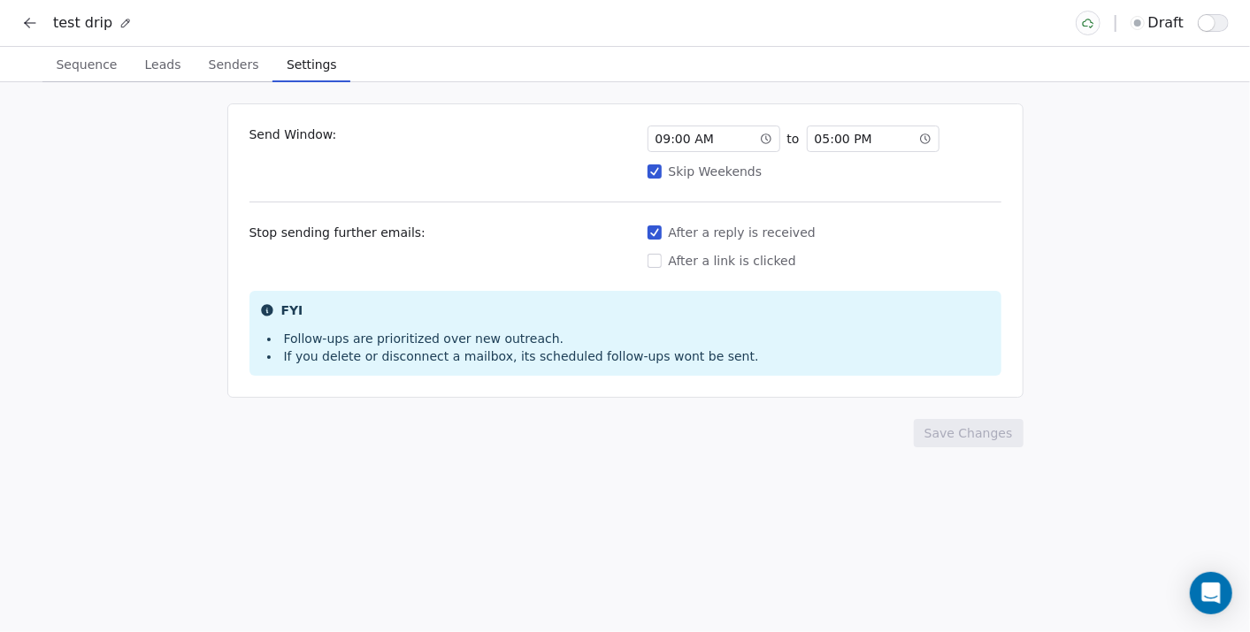
click at [232, 75] on span "Senders" at bounding box center [234, 64] width 65 height 25
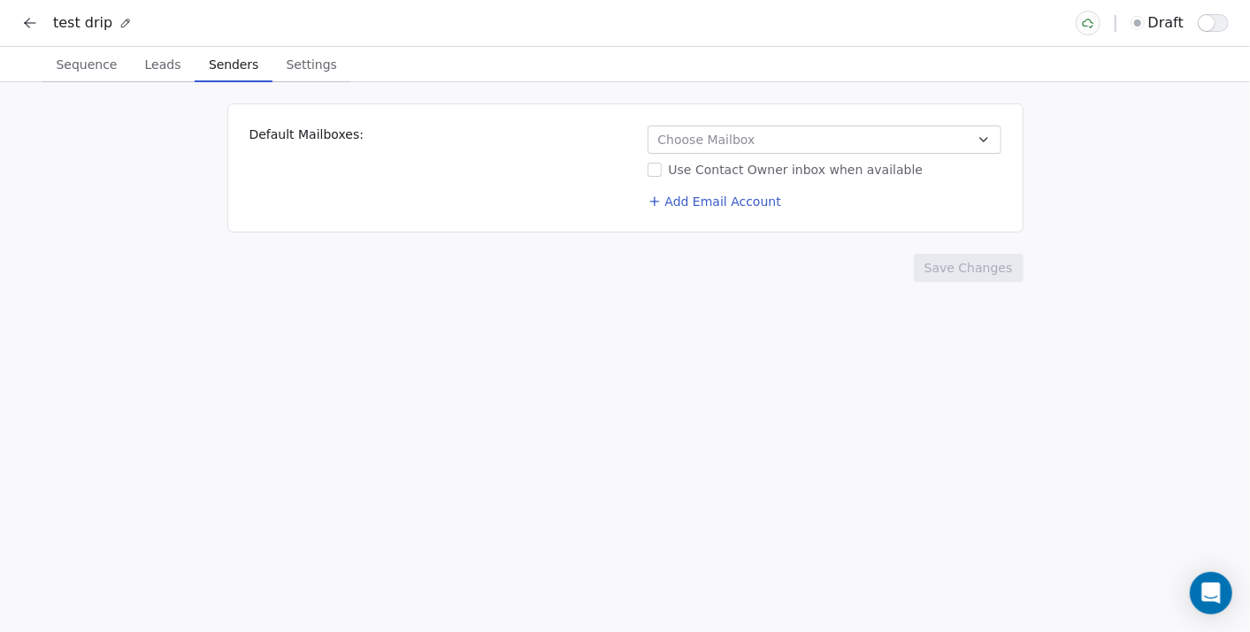
click at [683, 187] on link "Add Email Account" at bounding box center [714, 188] width 134 height 17
click at [686, 191] on button "Add Email Account" at bounding box center [714, 201] width 148 height 25
click at [689, 199] on button "Add Email Account" at bounding box center [714, 201] width 148 height 25
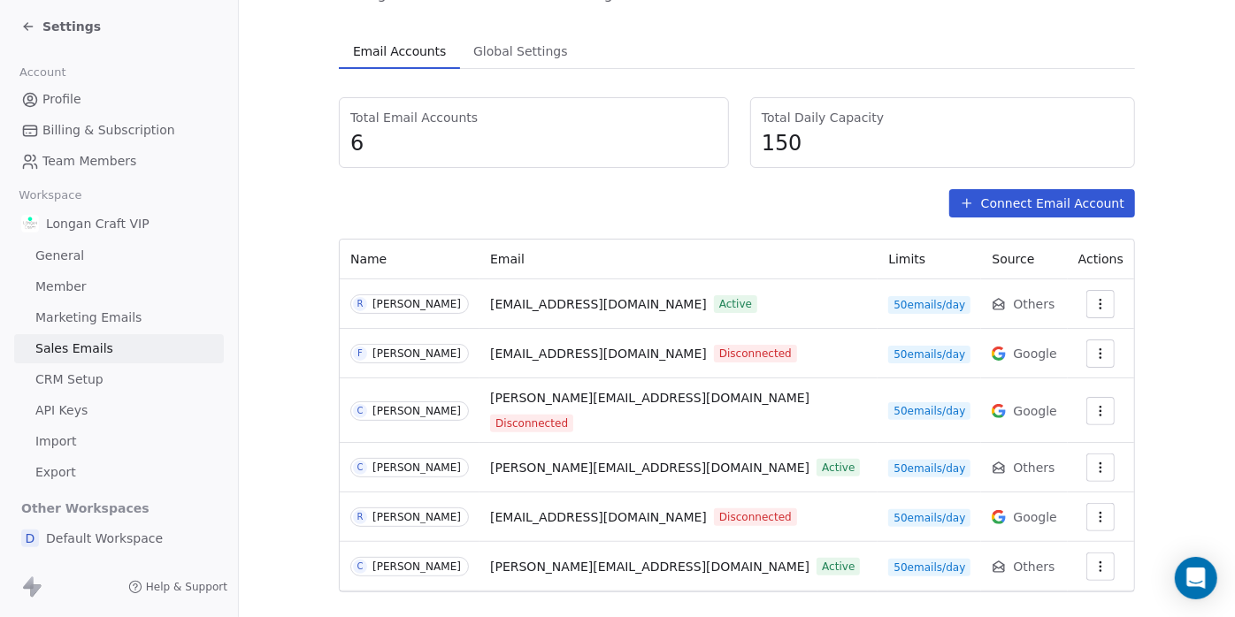
click at [54, 30] on span "Settings" at bounding box center [71, 27] width 58 height 18
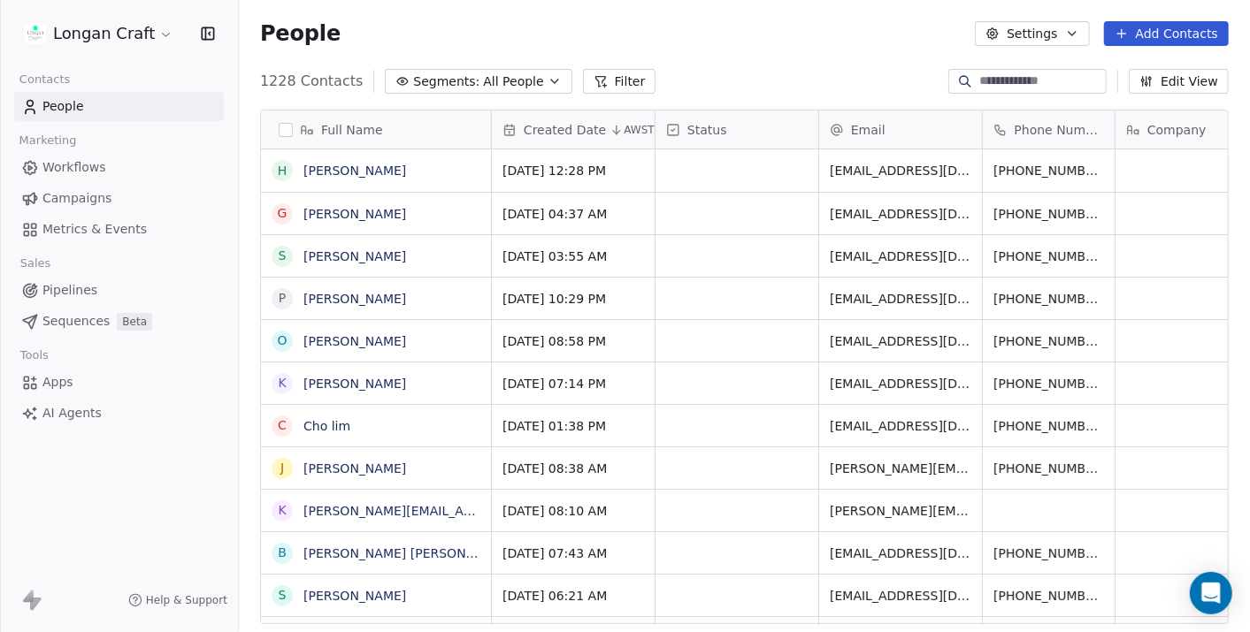
scroll to position [16, 15]
click at [707, 194] on div "grid" at bounding box center [736, 214] width 163 height 42
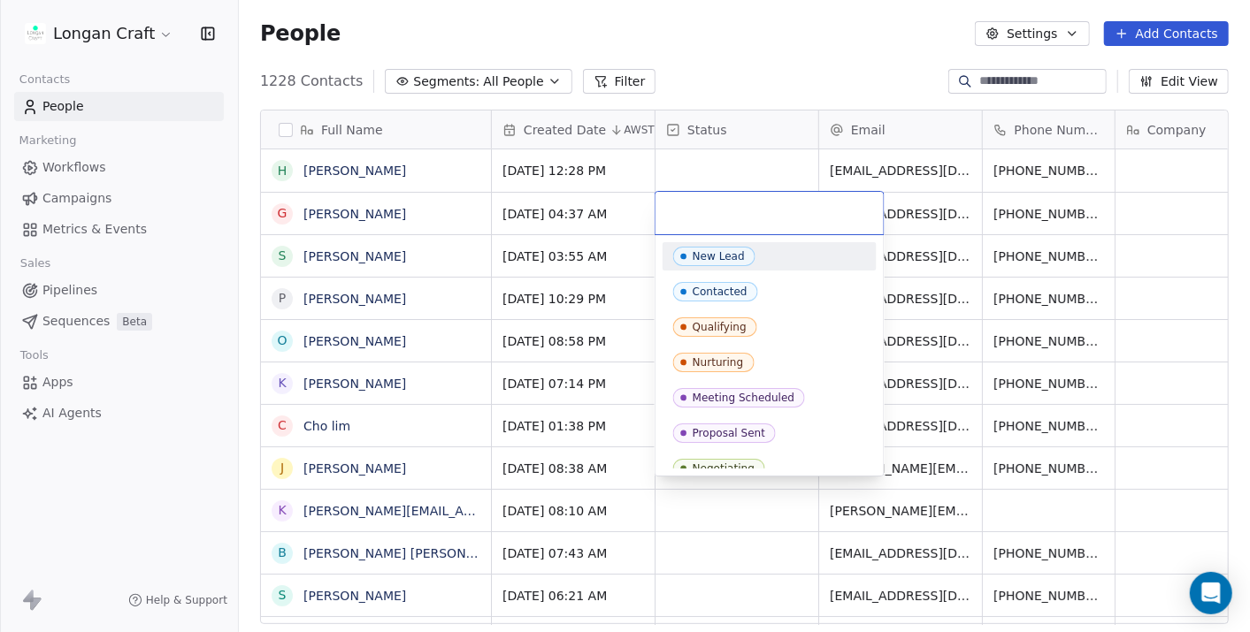
click at [707, 210] on input "text" at bounding box center [769, 212] width 207 height 19
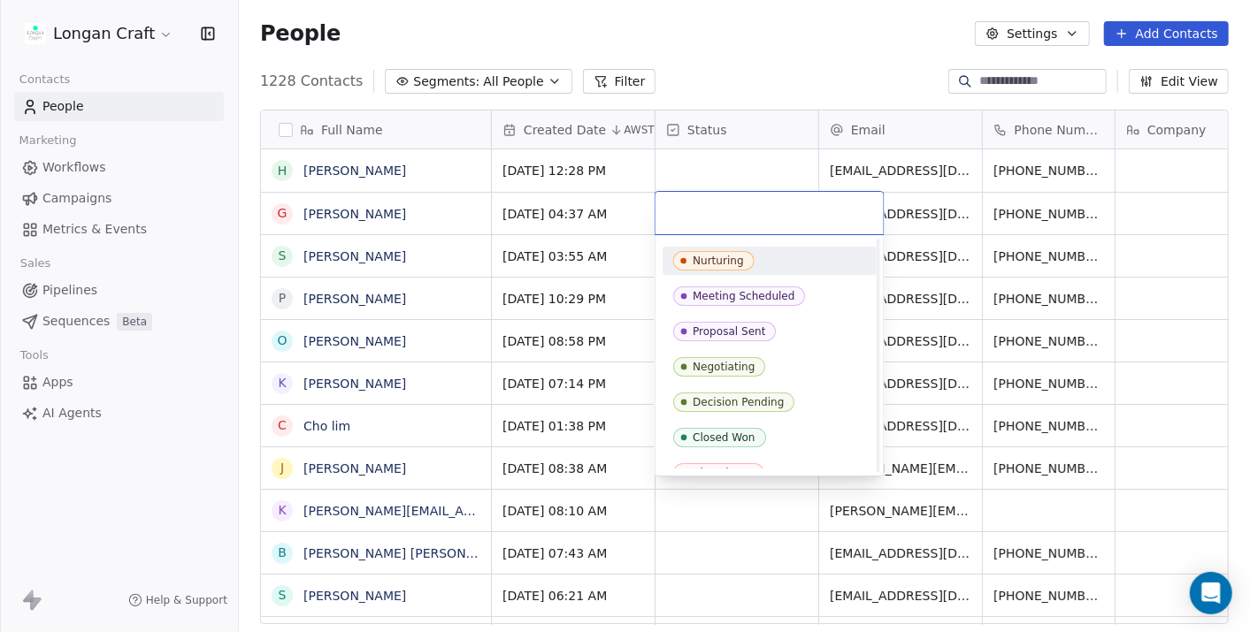
scroll to position [155, 0]
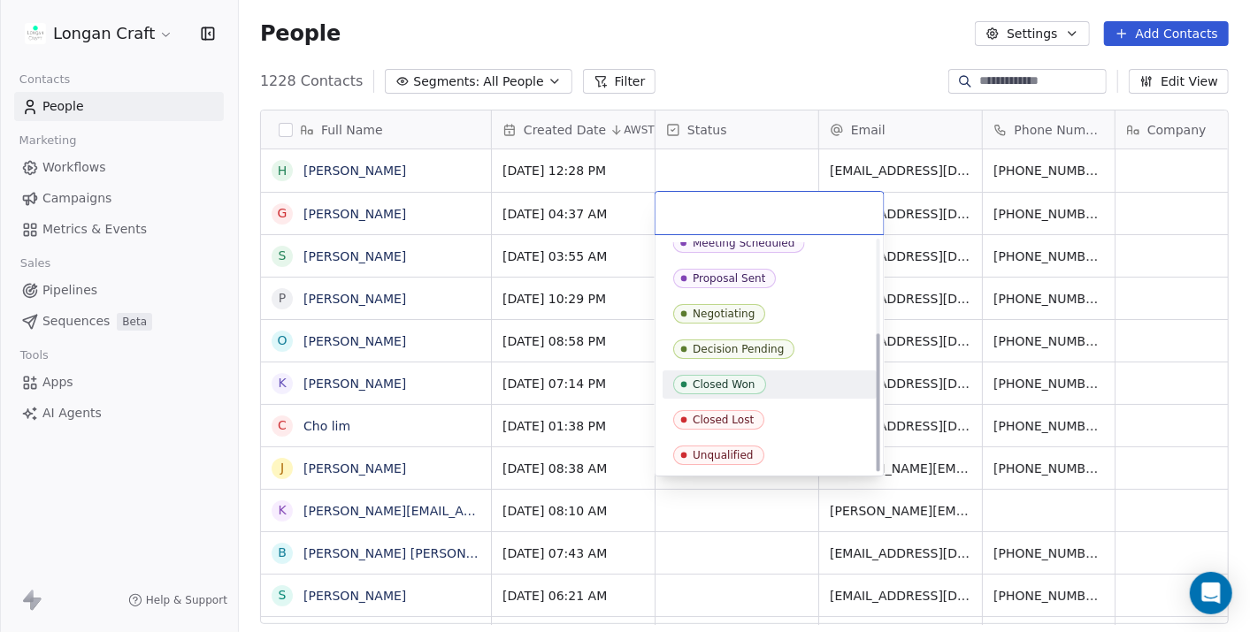
click at [98, 462] on html "Longan Craft Contacts People Marketing Workflows Campaigns Metrics & Events Sal…" at bounding box center [625, 316] width 1250 height 632
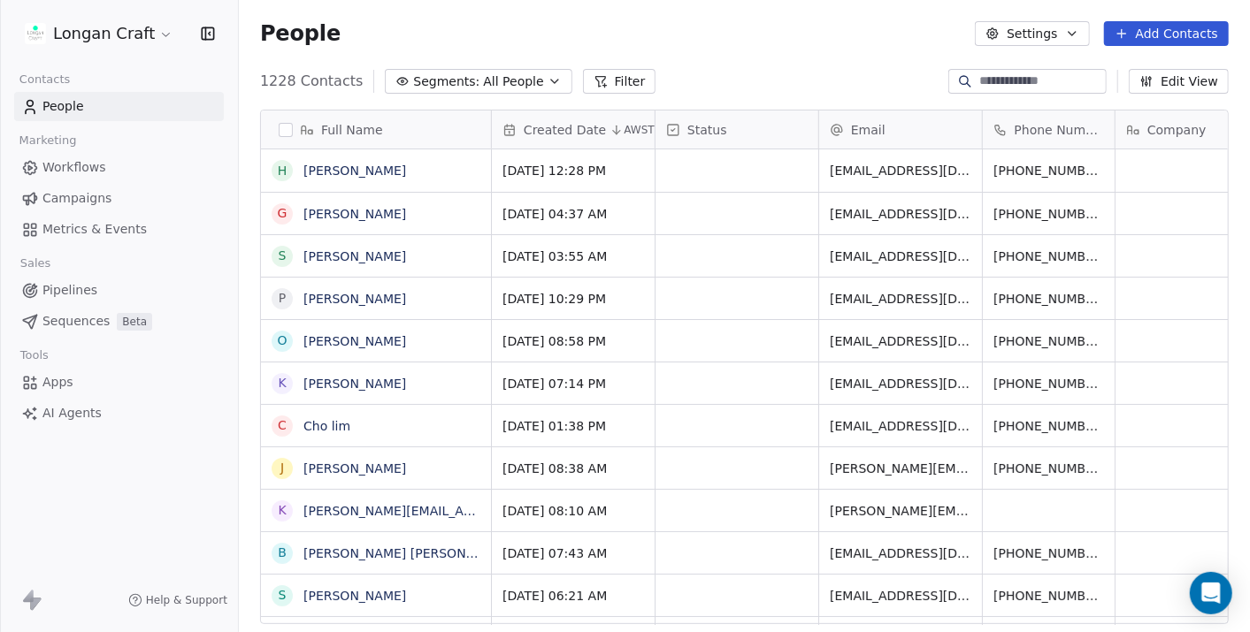
click at [67, 384] on span "Apps" at bounding box center [57, 382] width 31 height 19
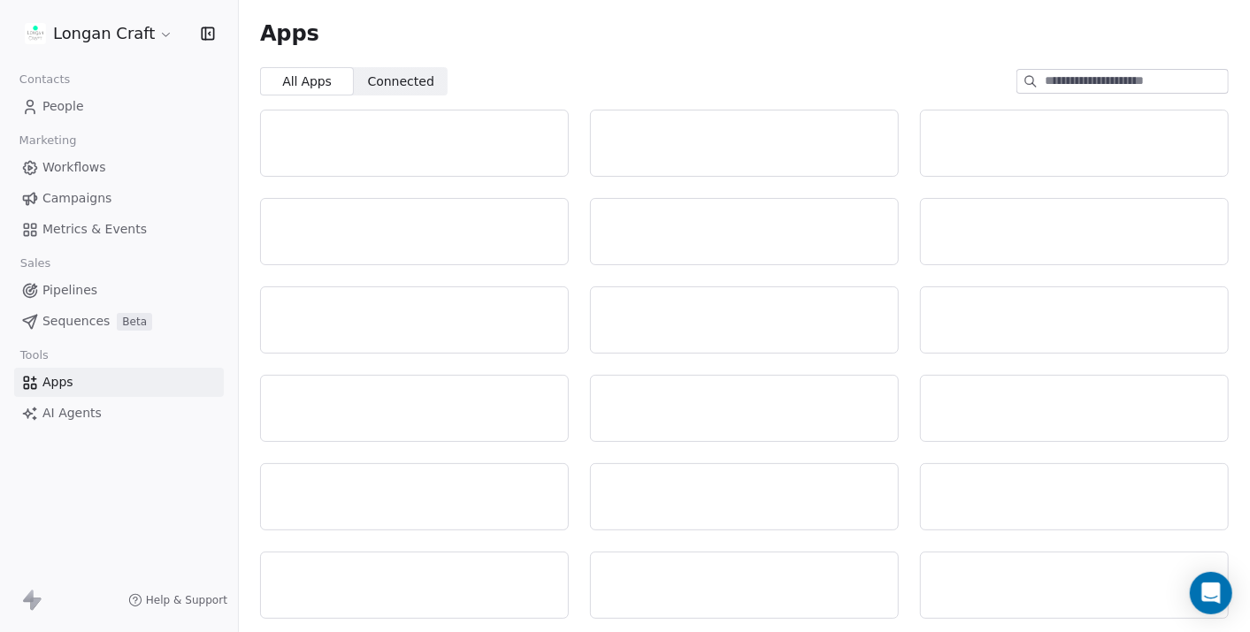
click at [90, 163] on span "Workflows" at bounding box center [74, 167] width 64 height 19
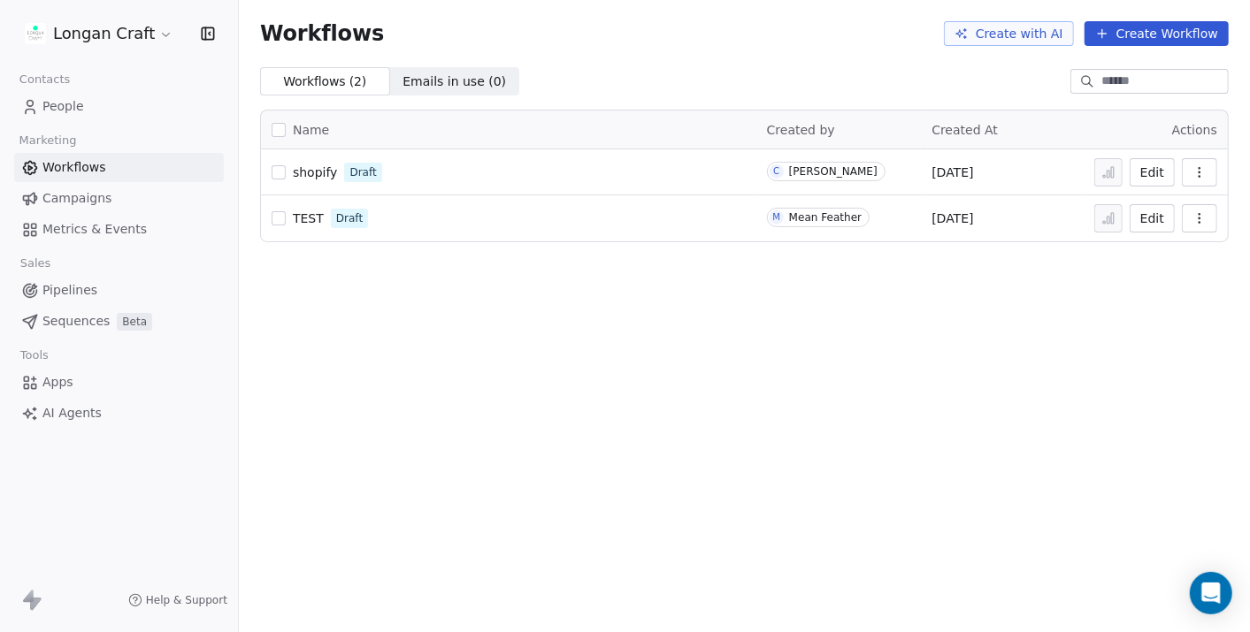
click at [1164, 30] on button "Create Workflow" at bounding box center [1156, 33] width 144 height 25
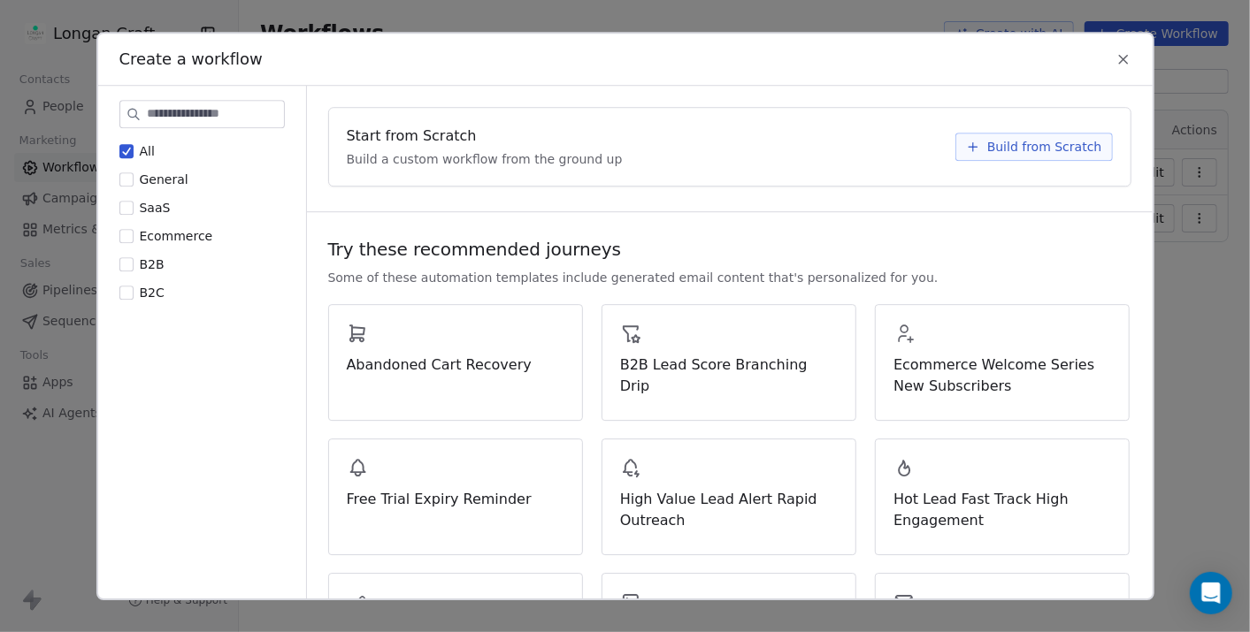
click at [990, 144] on span "Build from Scratch" at bounding box center [1044, 147] width 115 height 18
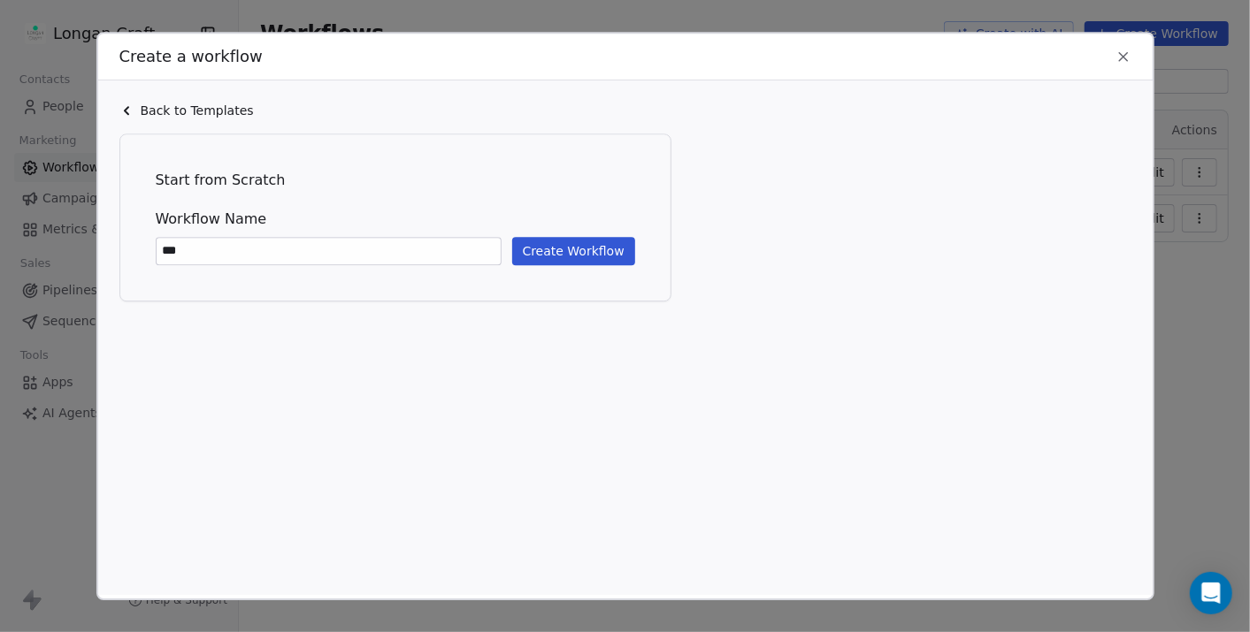
type input "***"
click at [559, 249] on button "Create Workflow" at bounding box center [573, 251] width 123 height 28
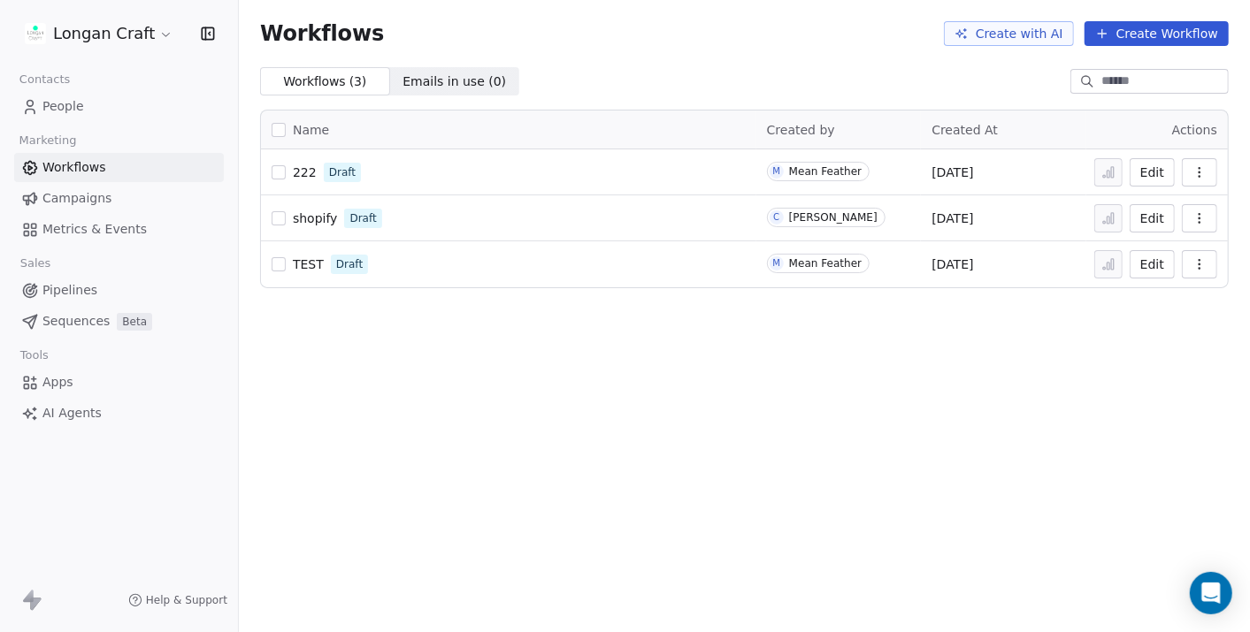
click at [1150, 170] on button "Edit" at bounding box center [1151, 172] width 45 height 28
